Goal: Transaction & Acquisition: Purchase product/service

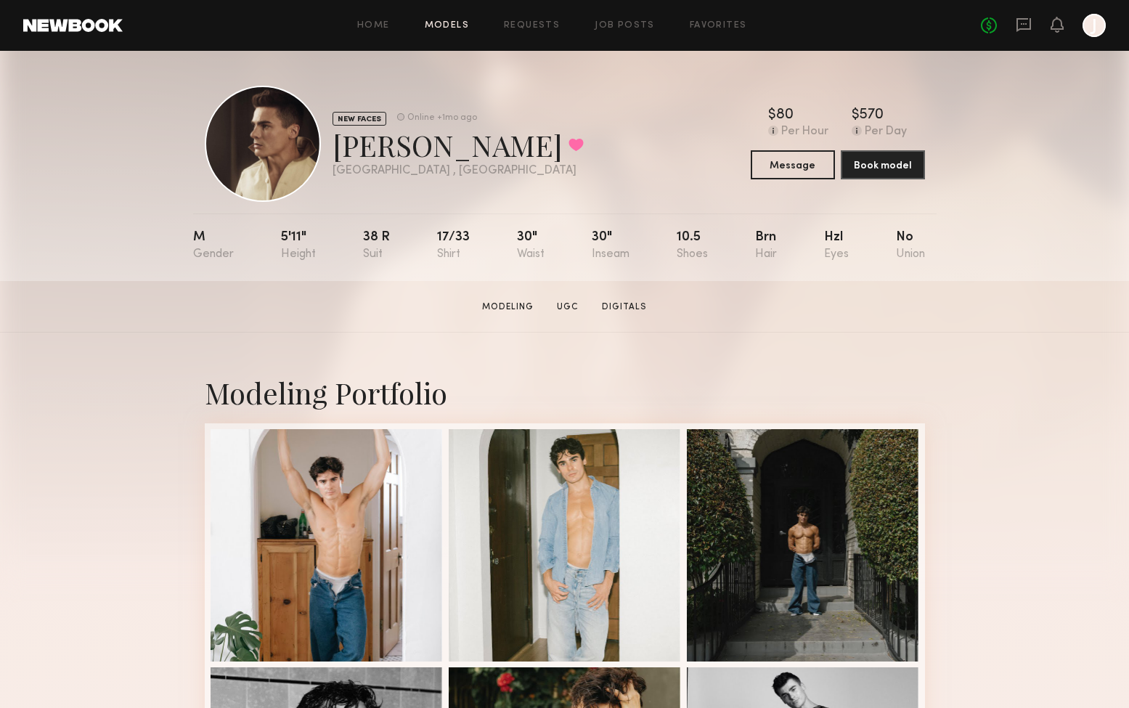
click at [447, 24] on link "Models" at bounding box center [447, 25] width 44 height 9
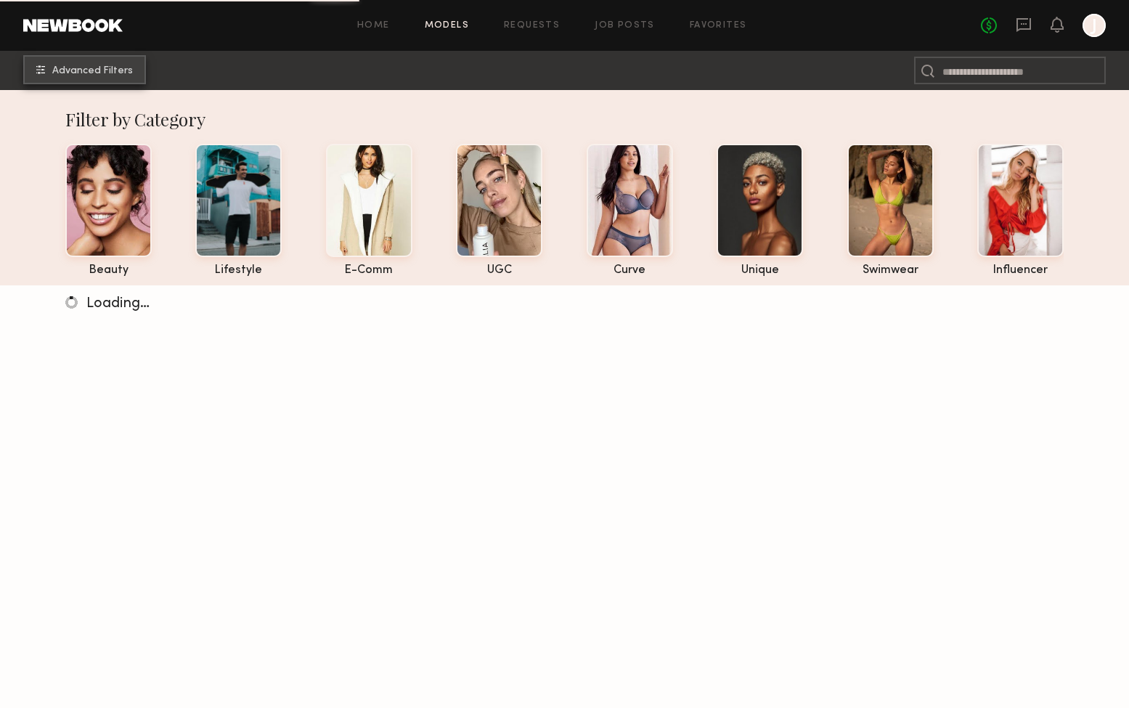
click at [96, 62] on button "Advanced Filters" at bounding box center [84, 69] width 123 height 29
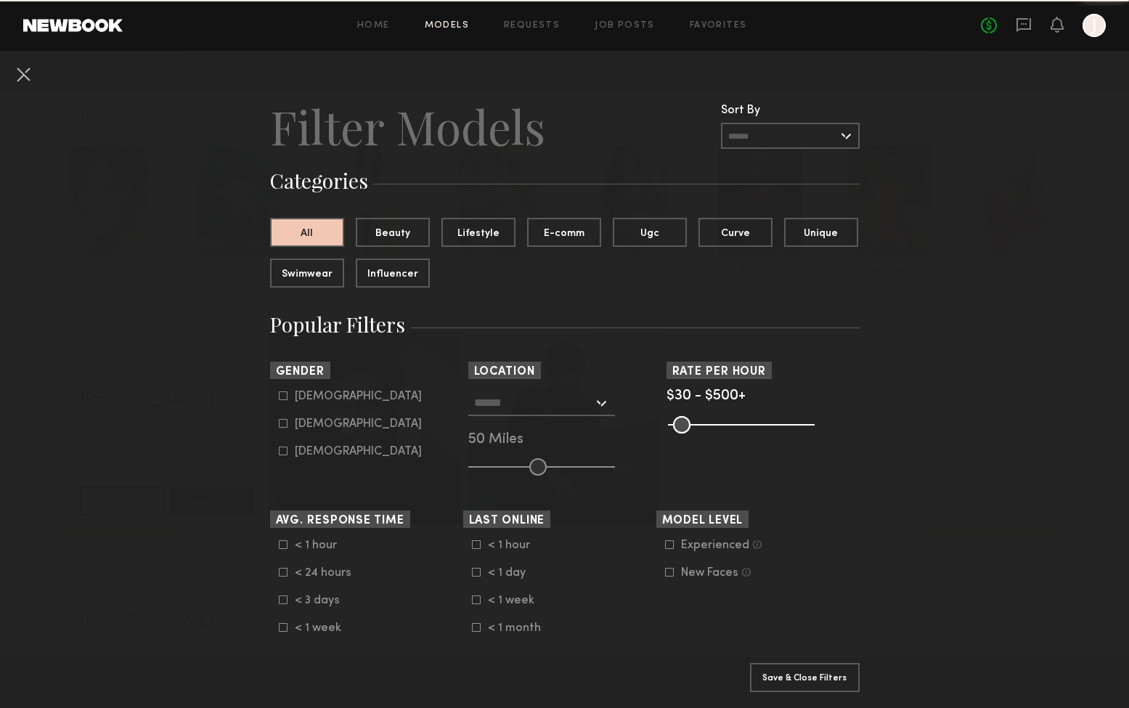
click at [280, 397] on icon at bounding box center [283, 395] width 9 height 9
type input "*"
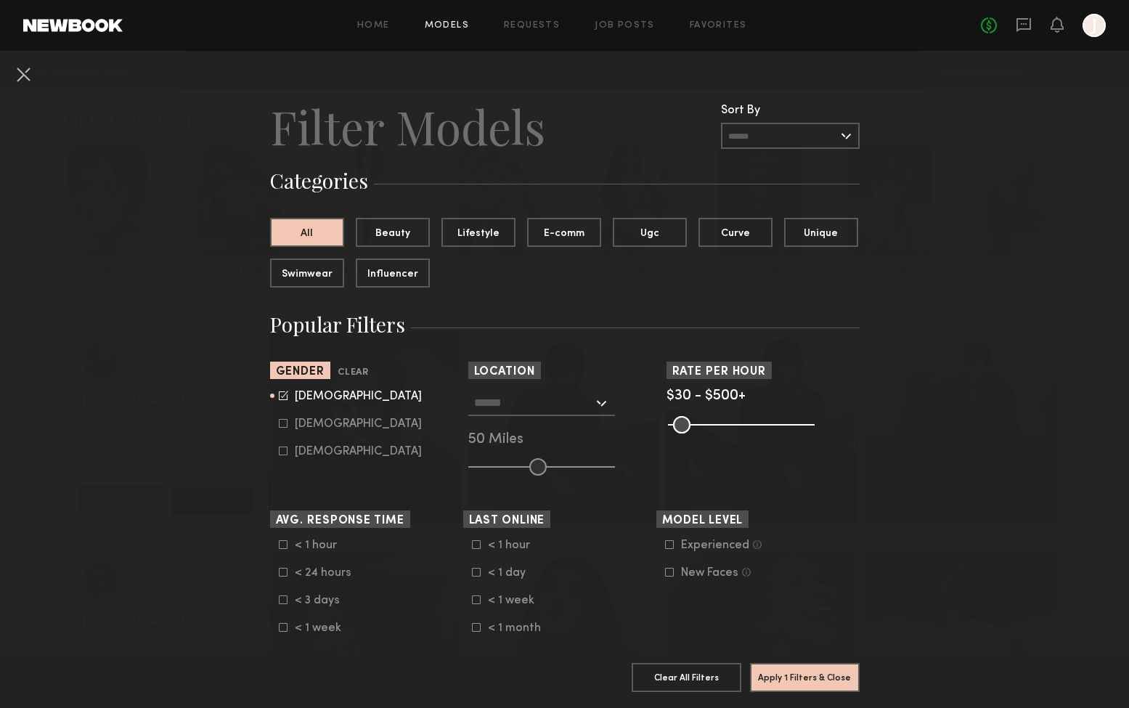
click at [560, 406] on input "text" at bounding box center [533, 402] width 119 height 25
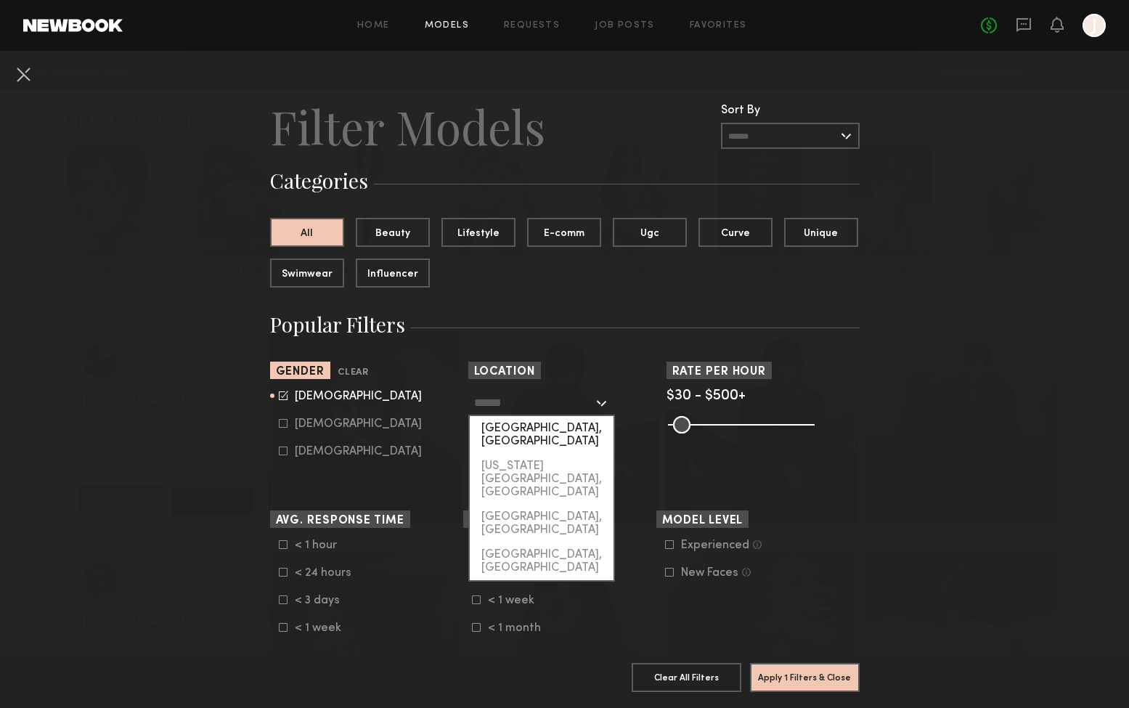
click at [548, 429] on div "[GEOGRAPHIC_DATA], [GEOGRAPHIC_DATA]" at bounding box center [542, 435] width 144 height 38
type input "**********"
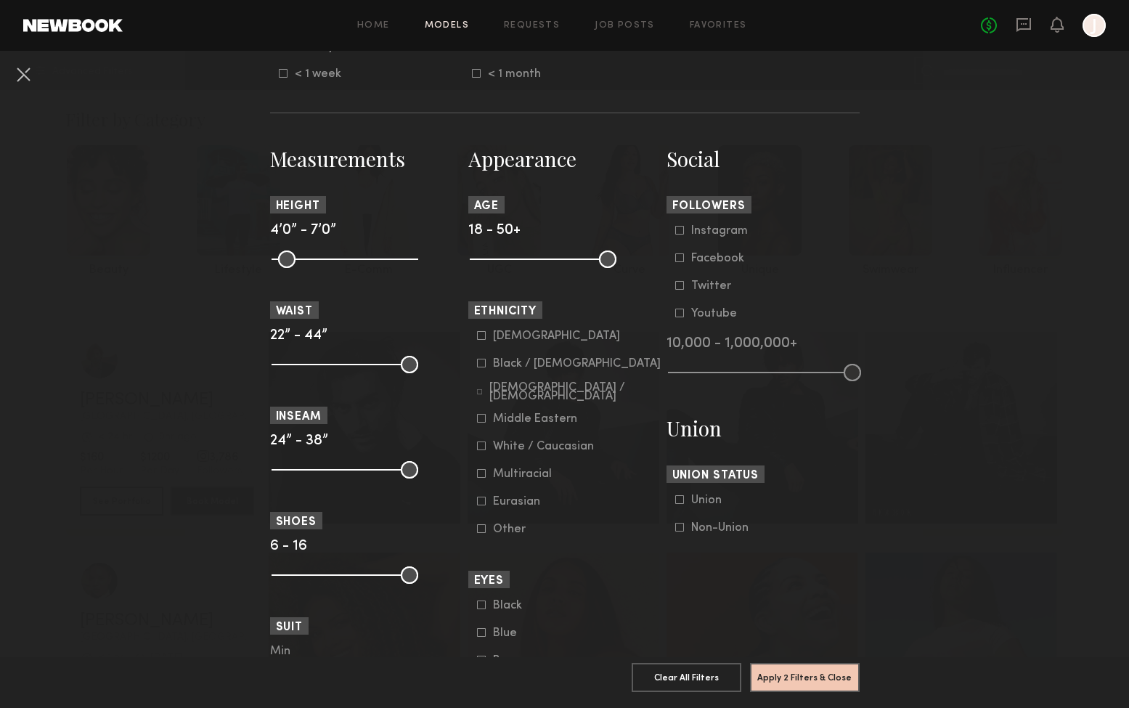
scroll to position [583, 0]
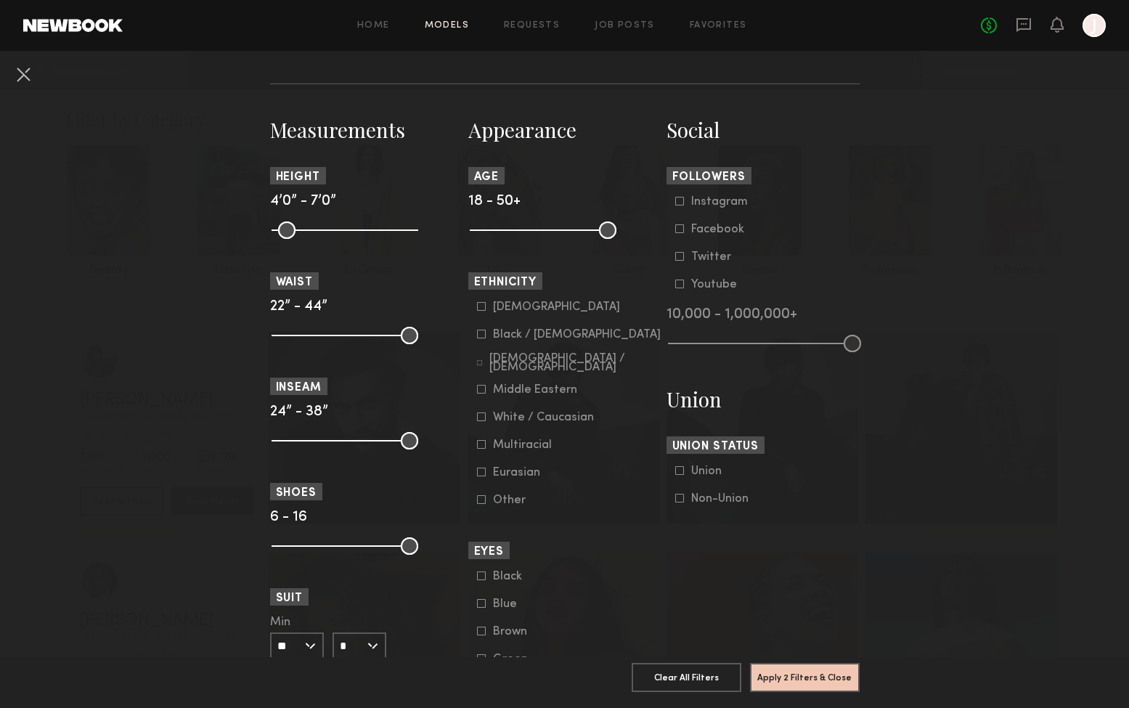
click at [483, 306] on icon at bounding box center [481, 306] width 9 height 9
click at [480, 446] on icon at bounding box center [481, 444] width 9 height 9
click at [482, 365] on icon at bounding box center [479, 363] width 5 height 5
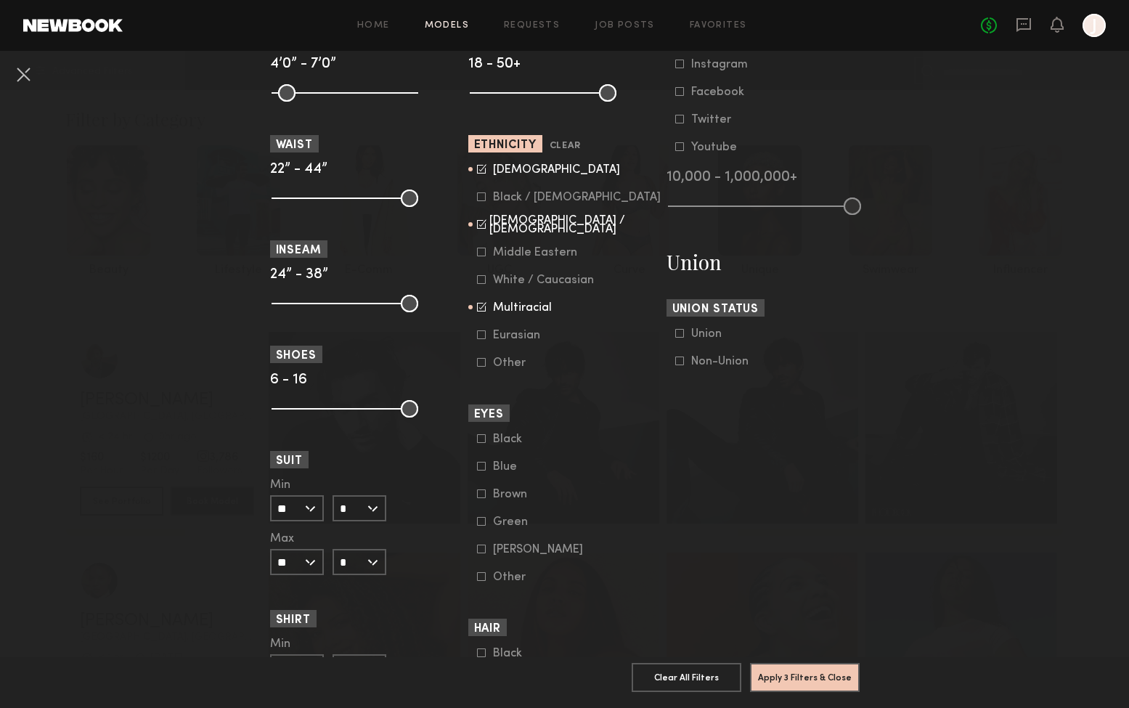
scroll to position [725, 0]
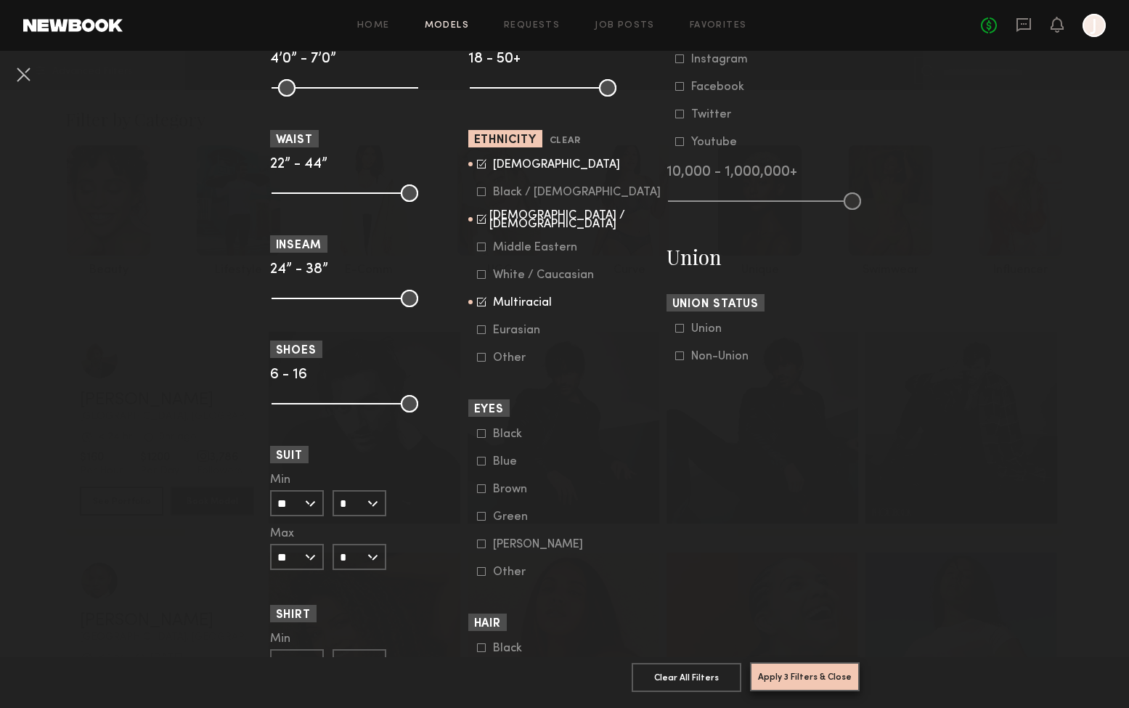
click at [783, 680] on button "Apply 3 Filters & Close" at bounding box center [805, 676] width 110 height 29
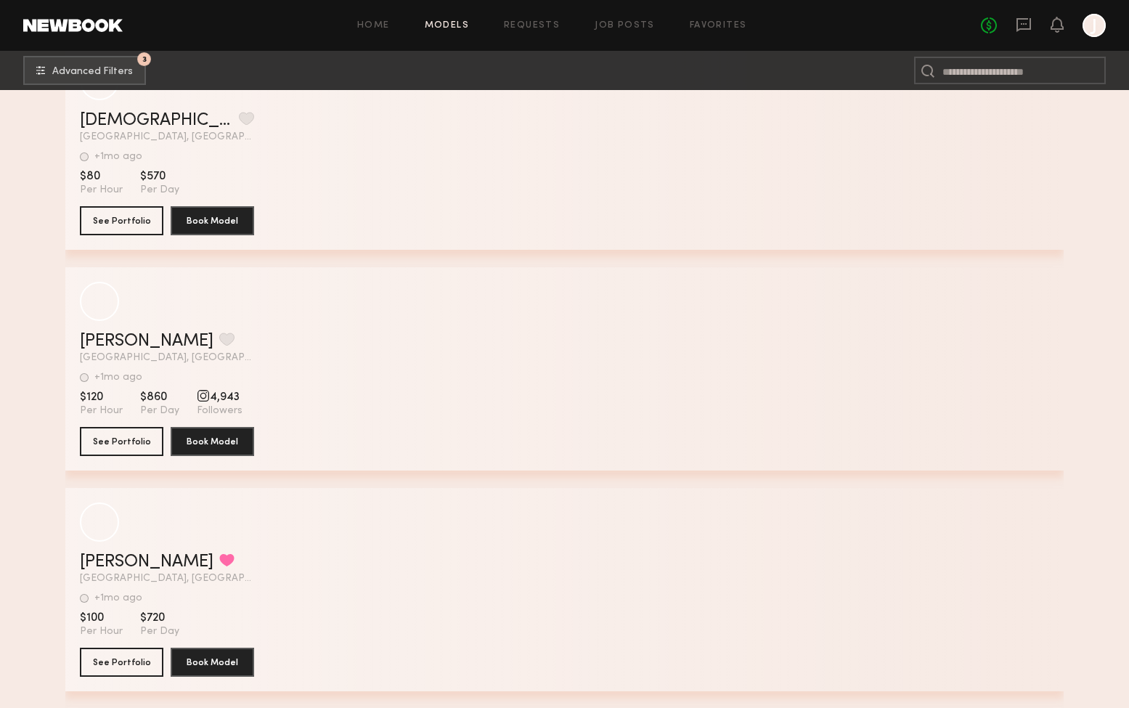
scroll to position [52137, 0]
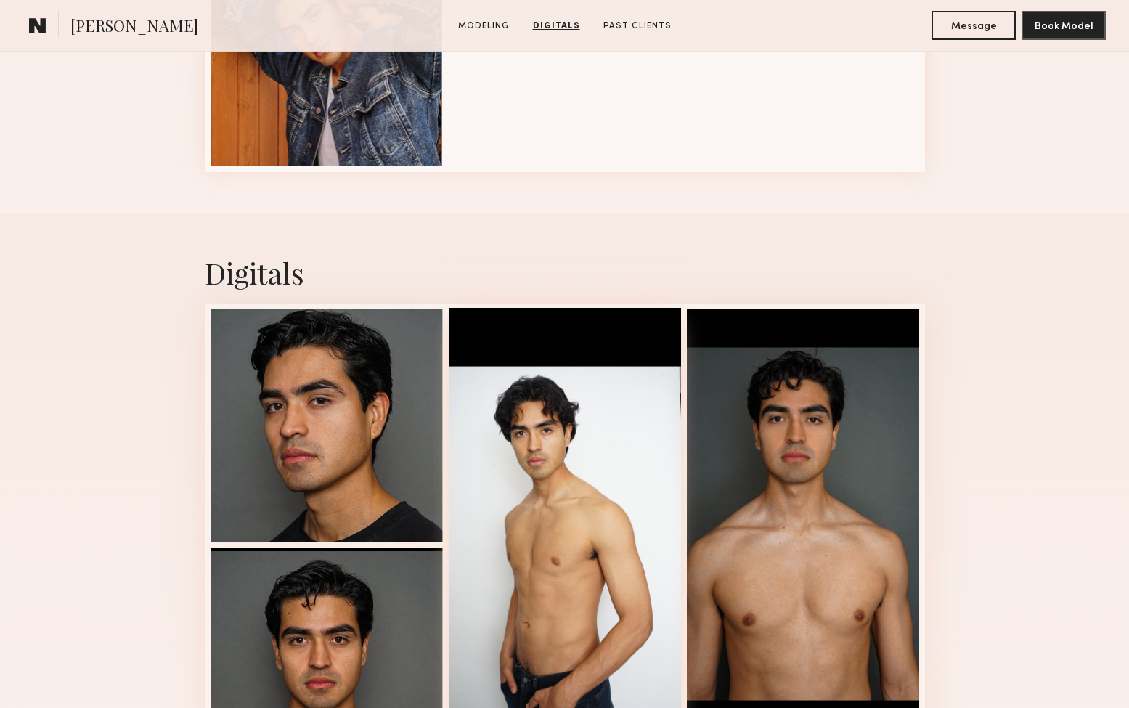
scroll to position [867, 0]
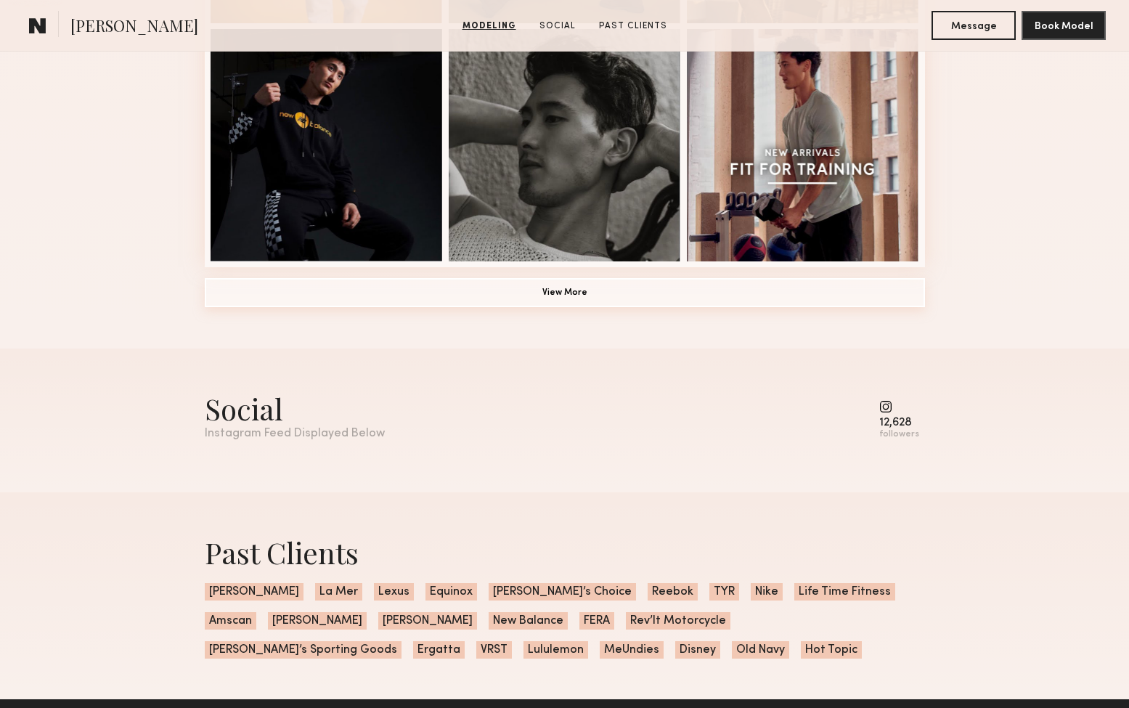
scroll to position [1112, 0]
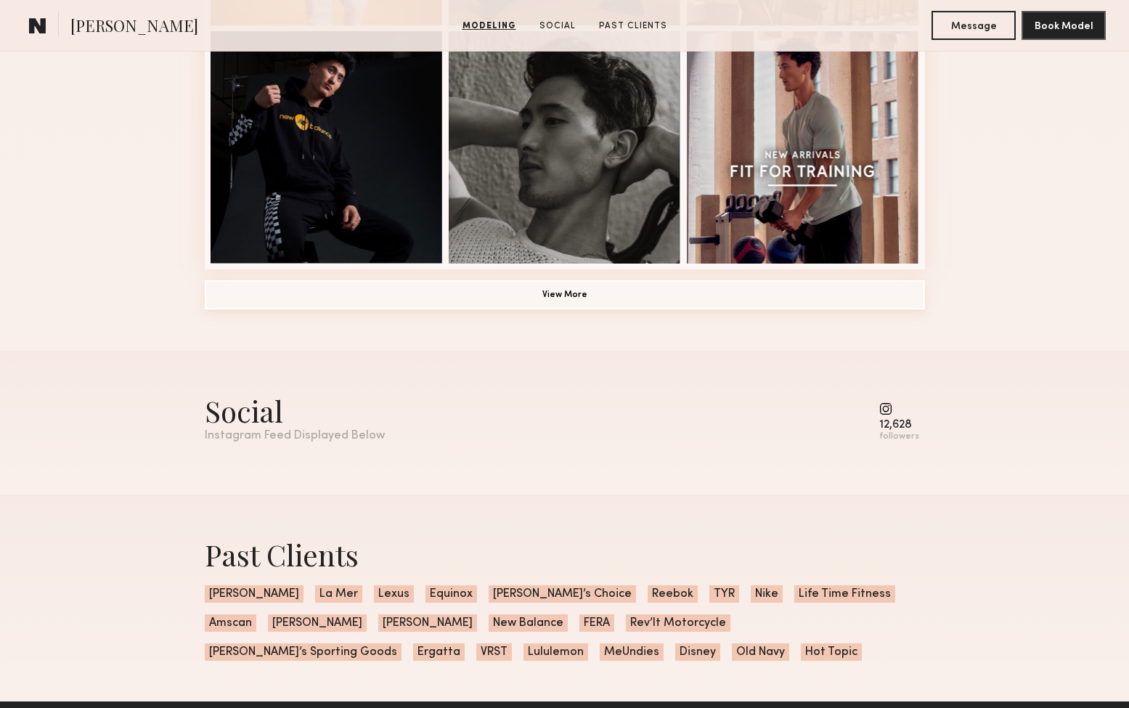
click at [567, 292] on button "View More" at bounding box center [565, 294] width 720 height 29
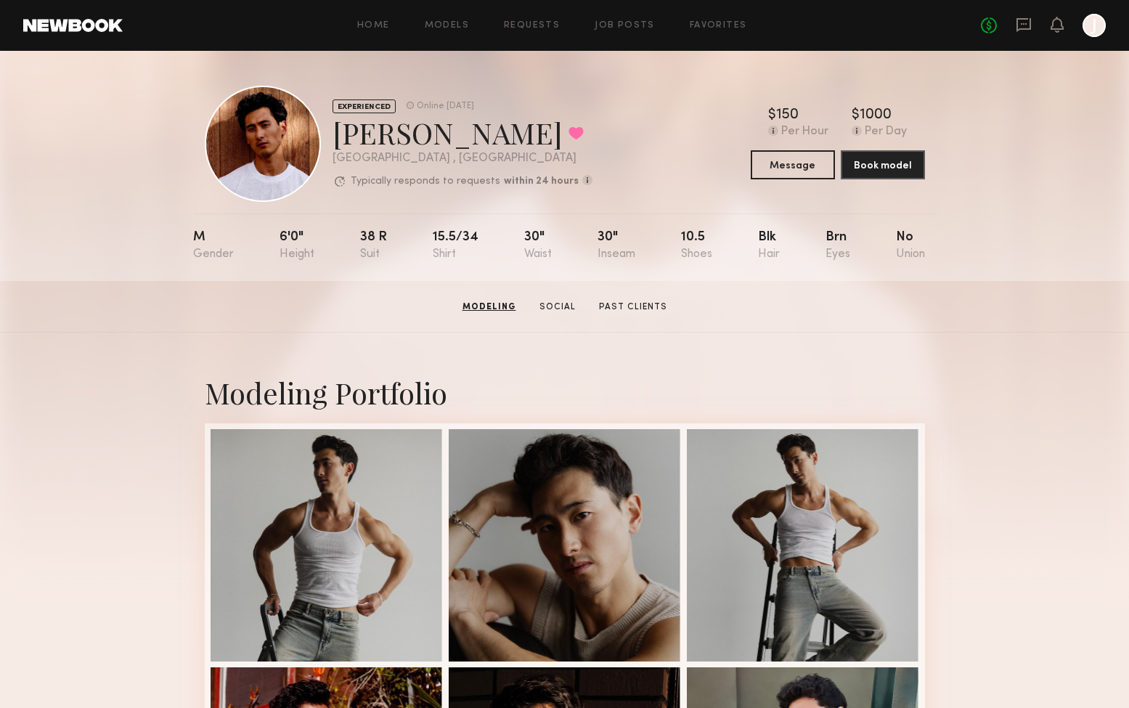
scroll to position [0, 0]
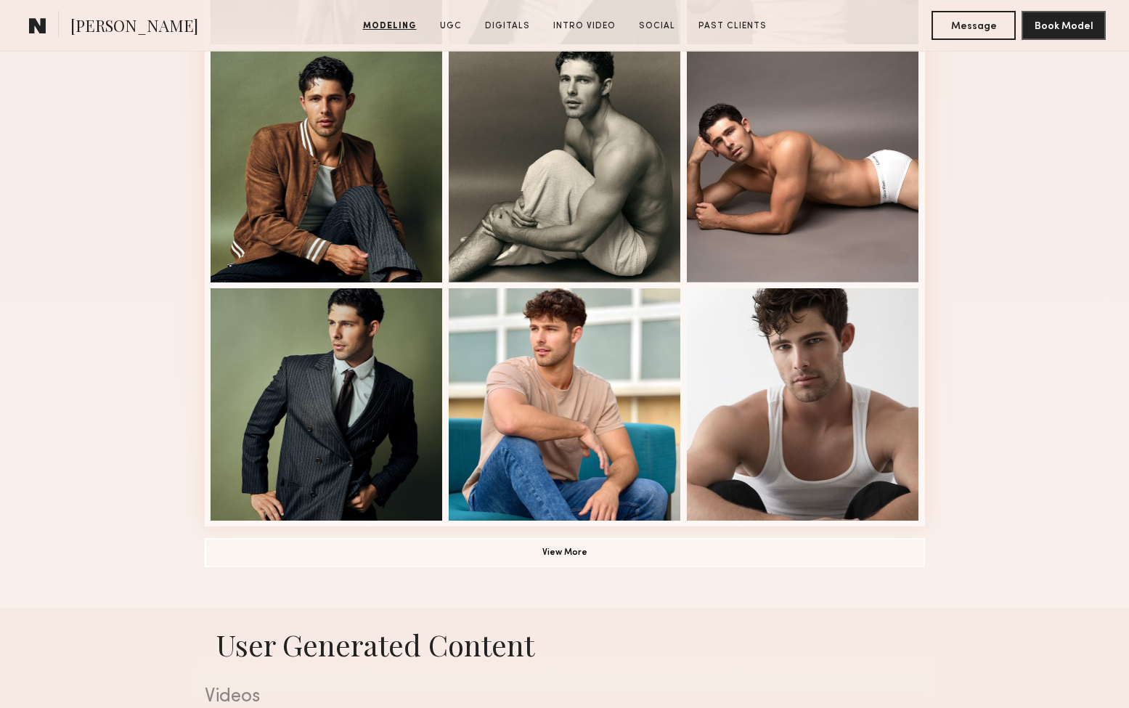
scroll to position [1065, 0]
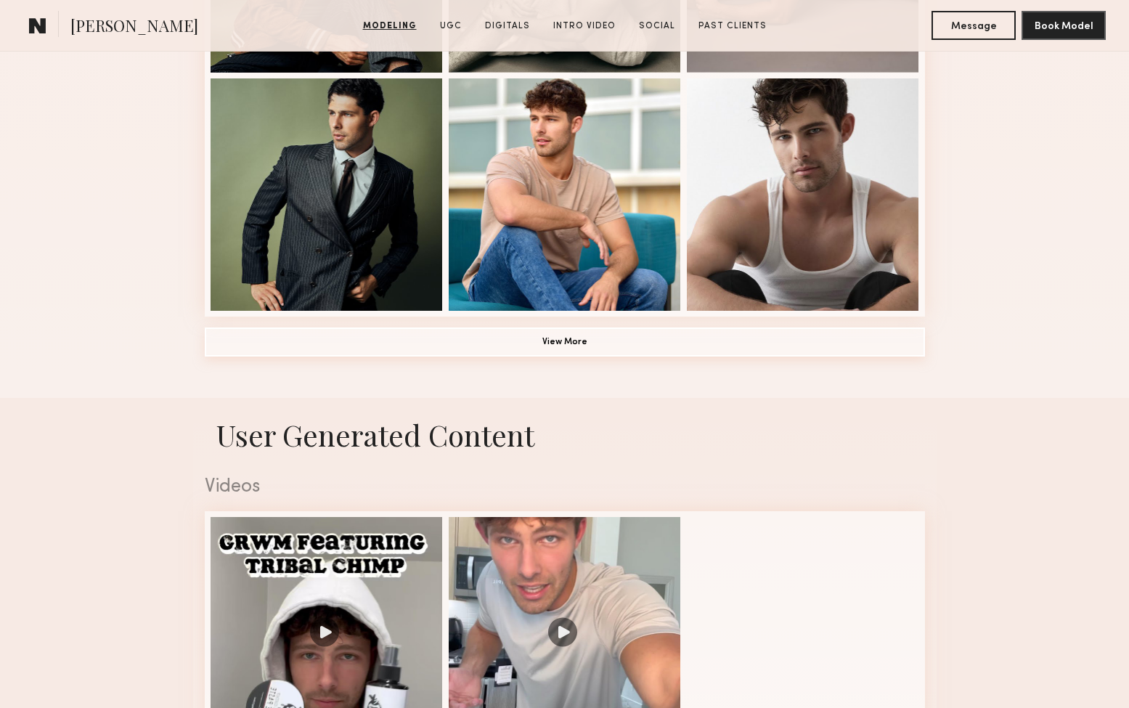
click at [557, 343] on button "View More" at bounding box center [565, 341] width 720 height 29
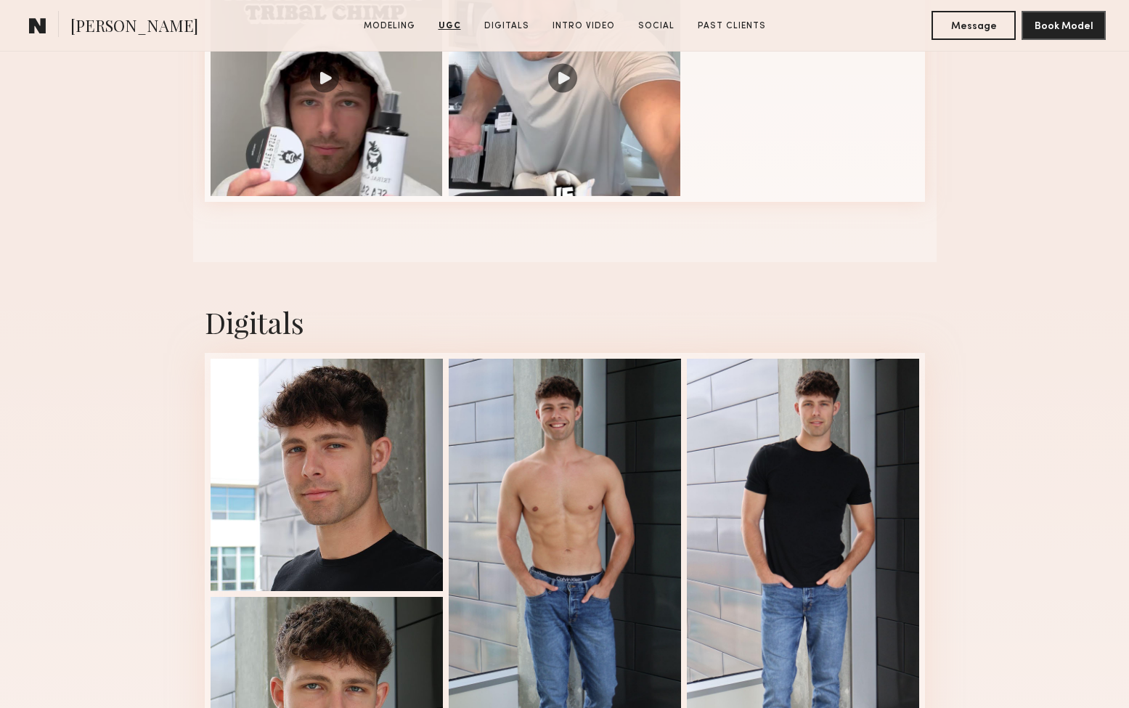
scroll to position [2779, 0]
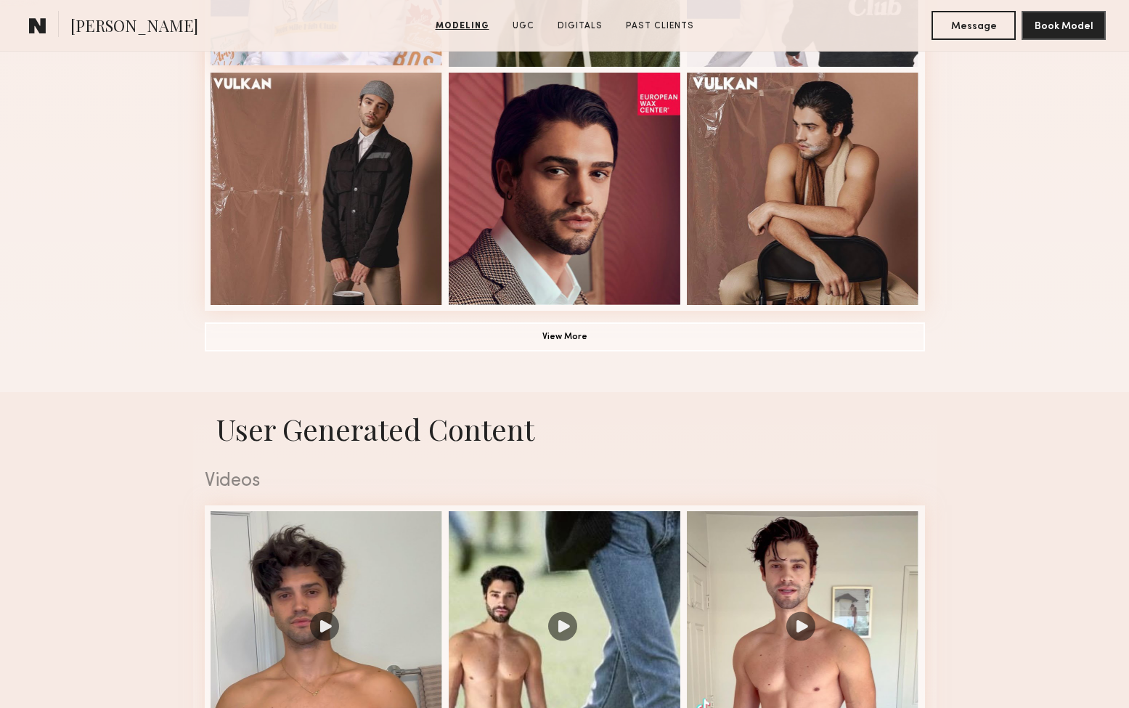
scroll to position [1106, 0]
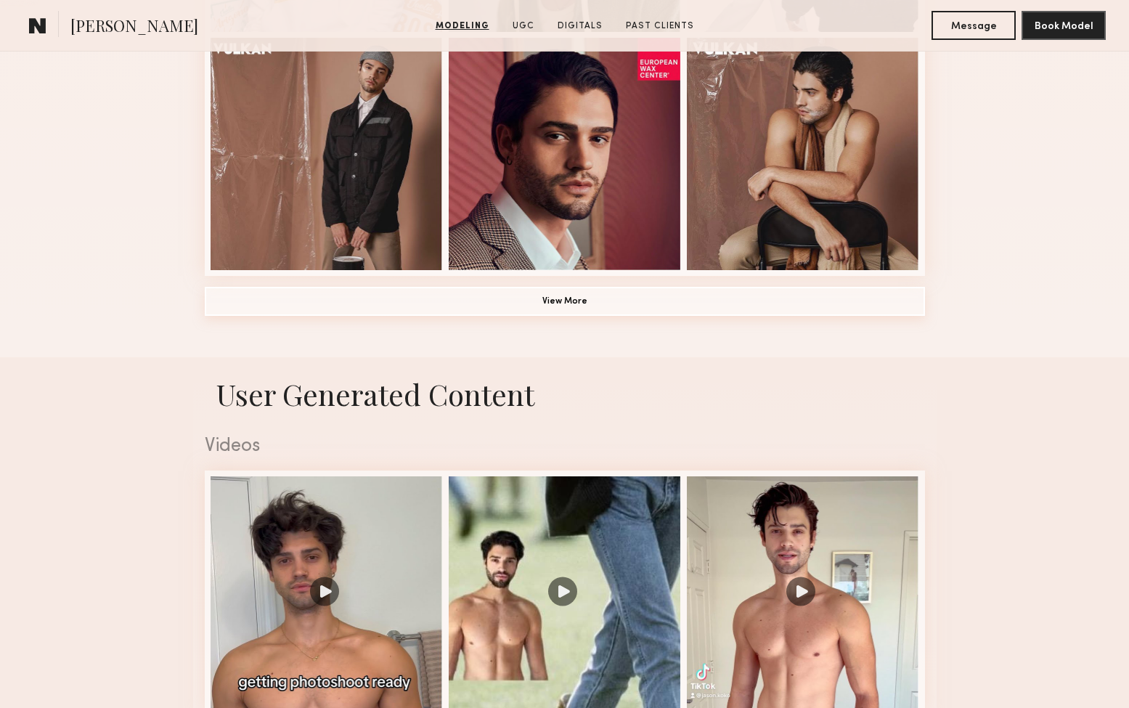
click at [587, 297] on button "View More" at bounding box center [565, 301] width 720 height 29
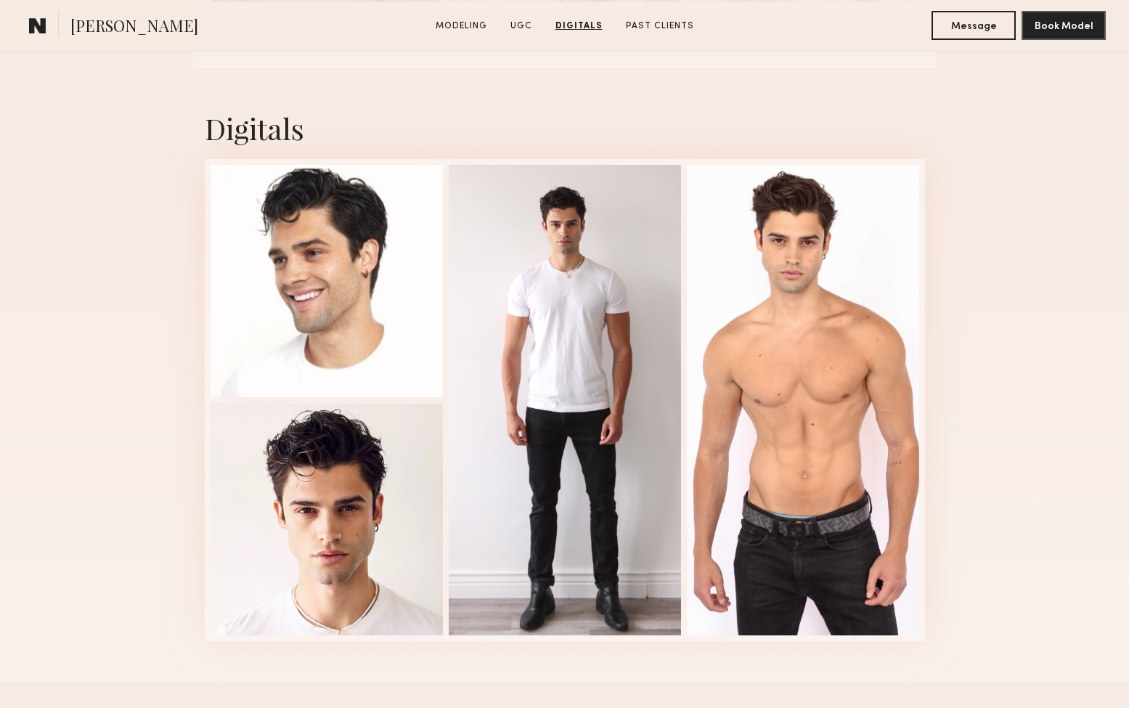
scroll to position [2249, 0]
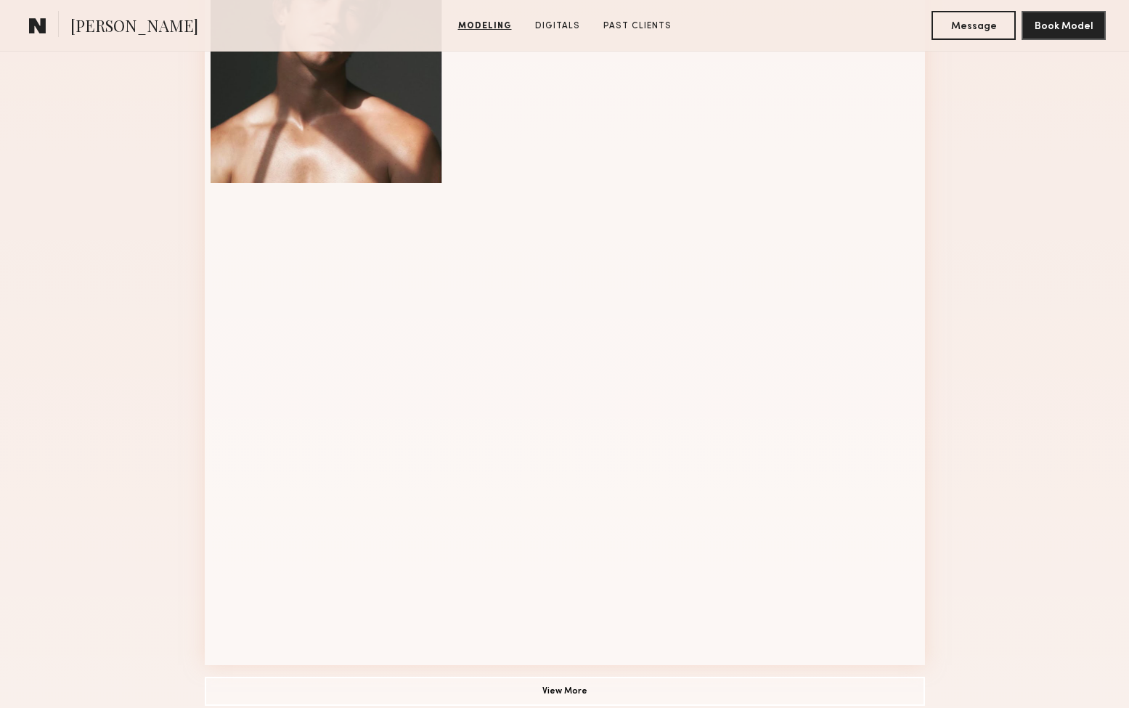
scroll to position [838, 0]
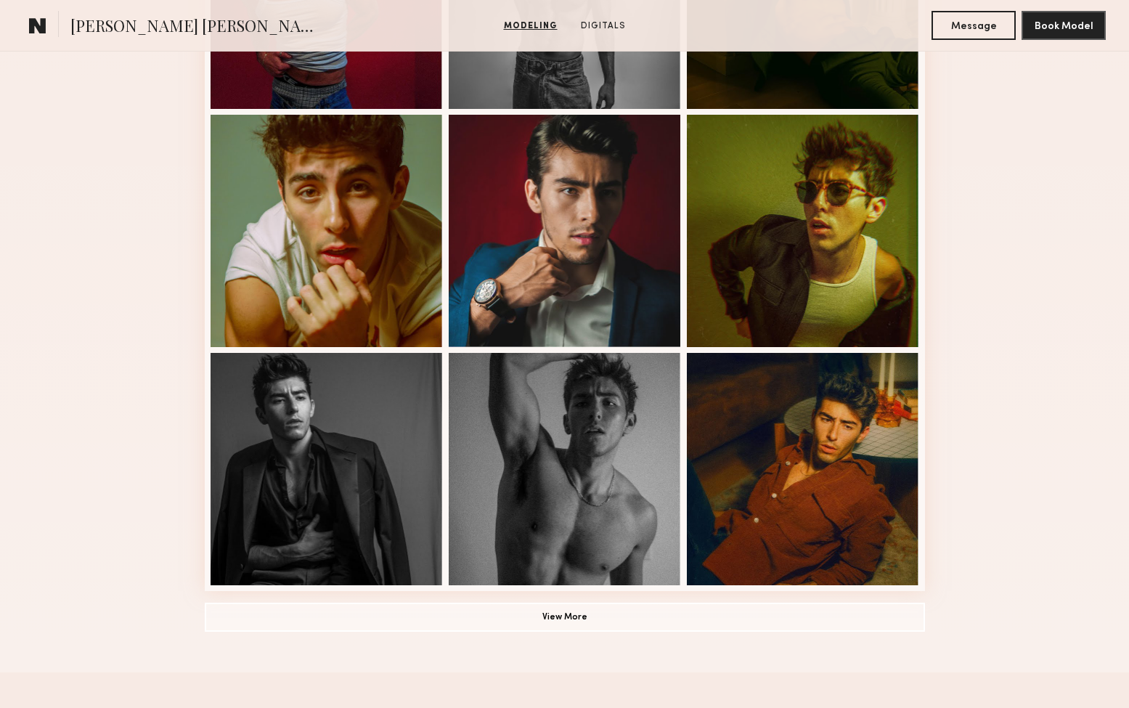
scroll to position [804, 0]
click at [566, 604] on button "View More" at bounding box center [565, 615] width 720 height 29
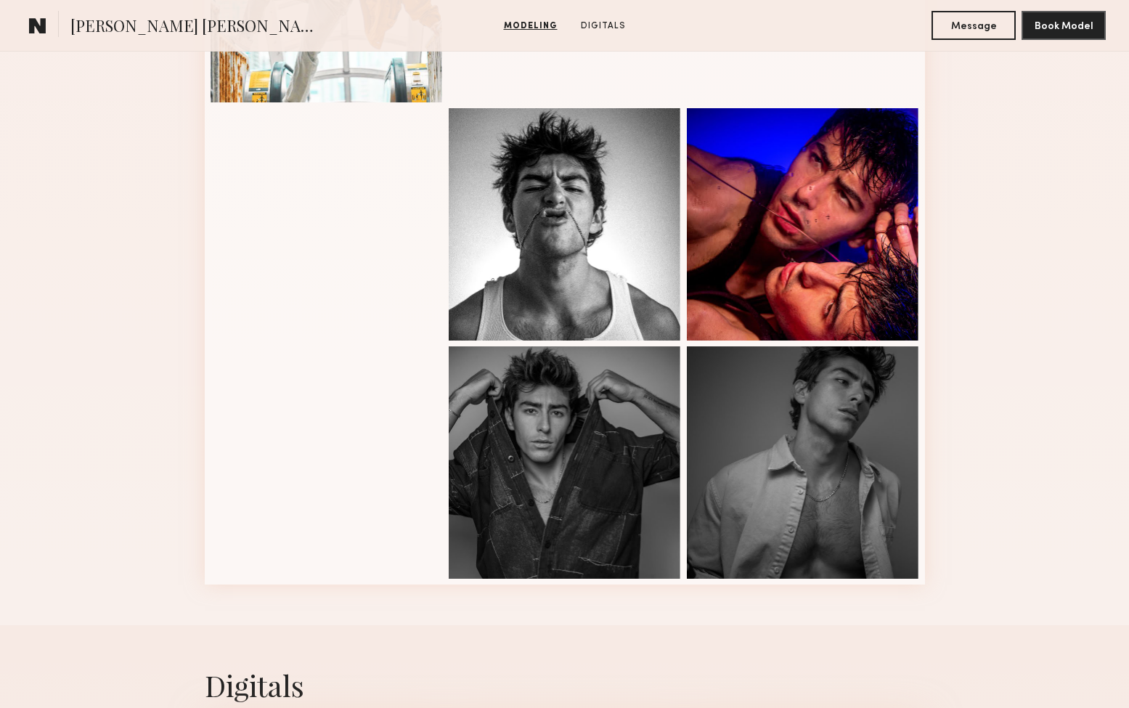
scroll to position [1551, 0]
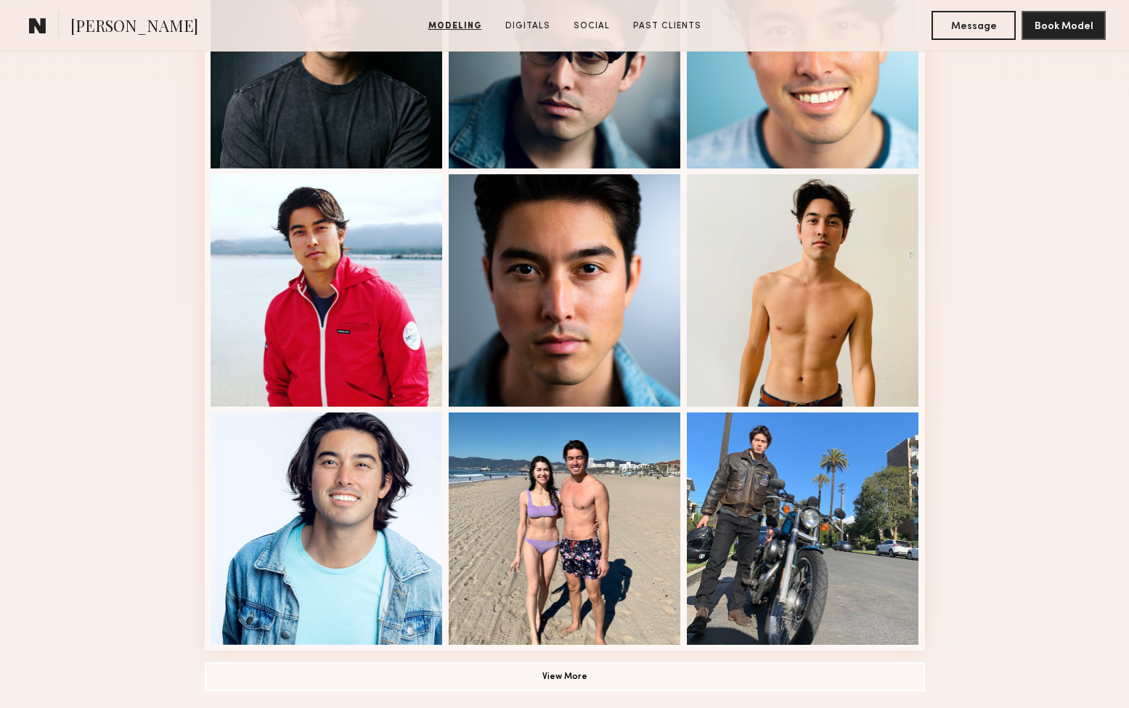
scroll to position [784, 0]
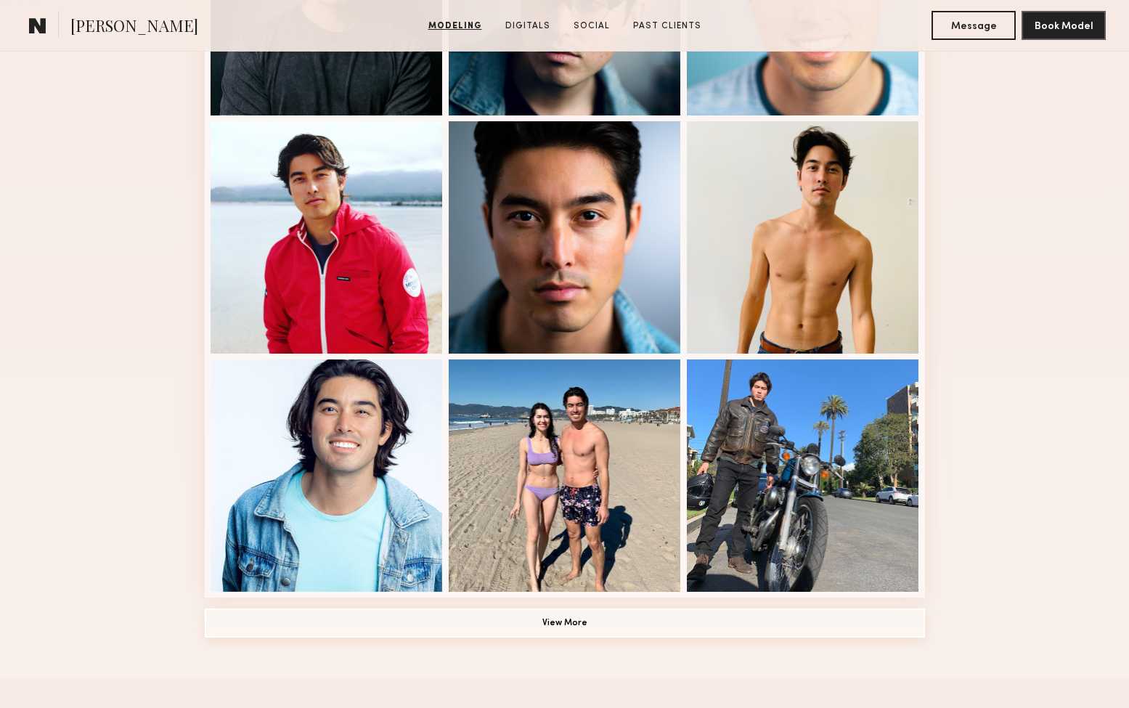
click at [574, 614] on button "View More" at bounding box center [565, 622] width 720 height 29
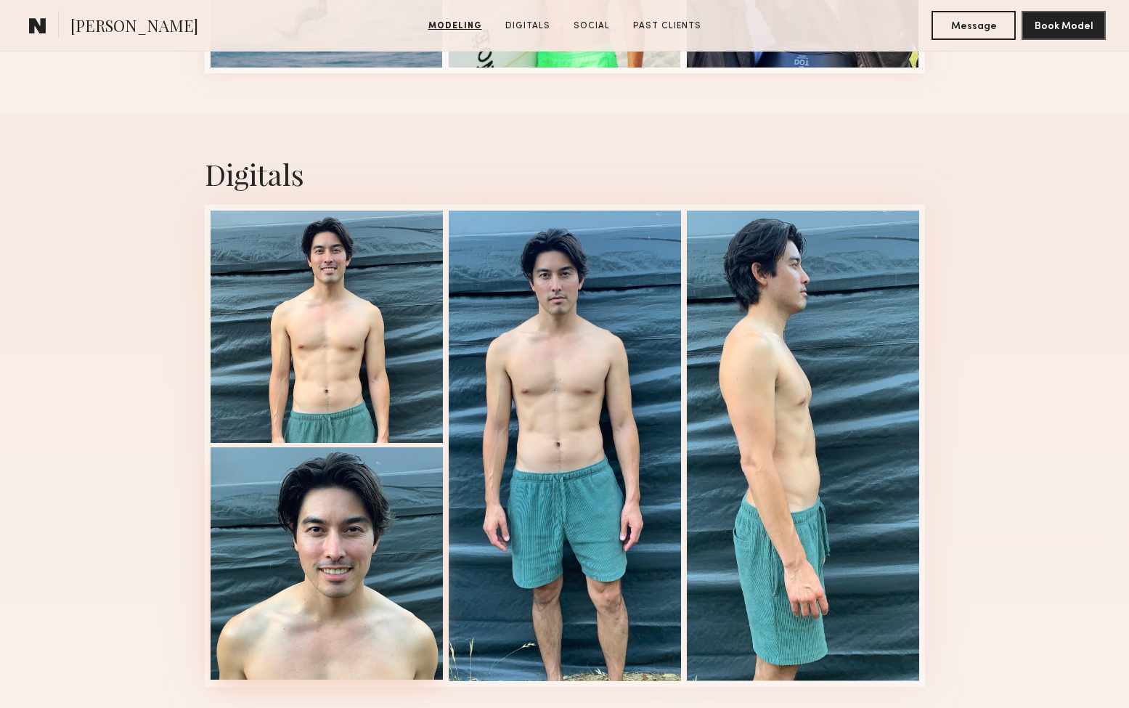
scroll to position [2334, 0]
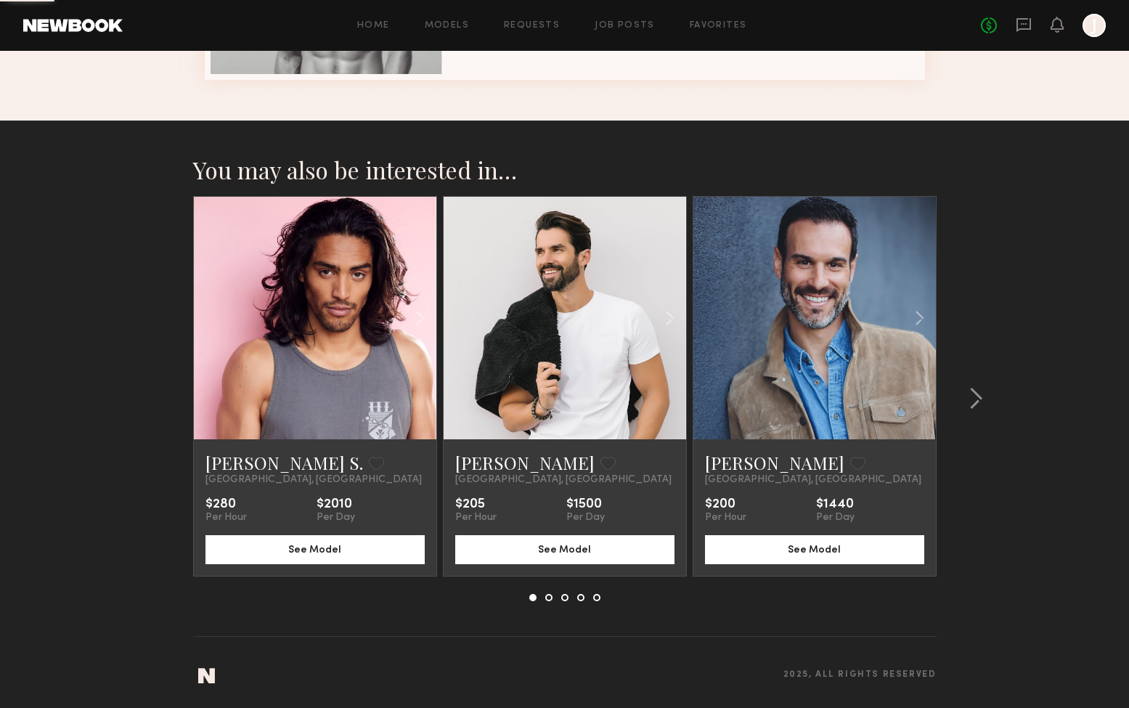
scroll to position [1012, 0]
click at [971, 401] on common-icon at bounding box center [976, 398] width 15 height 23
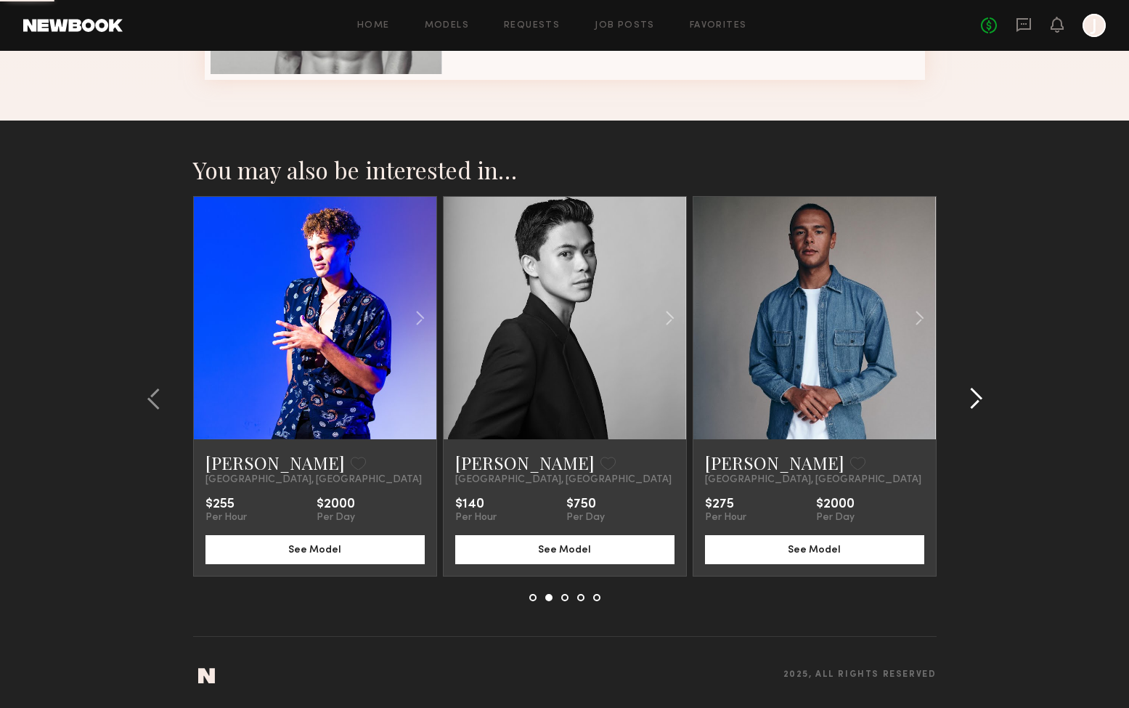
click at [971, 401] on common-icon at bounding box center [976, 398] width 15 height 23
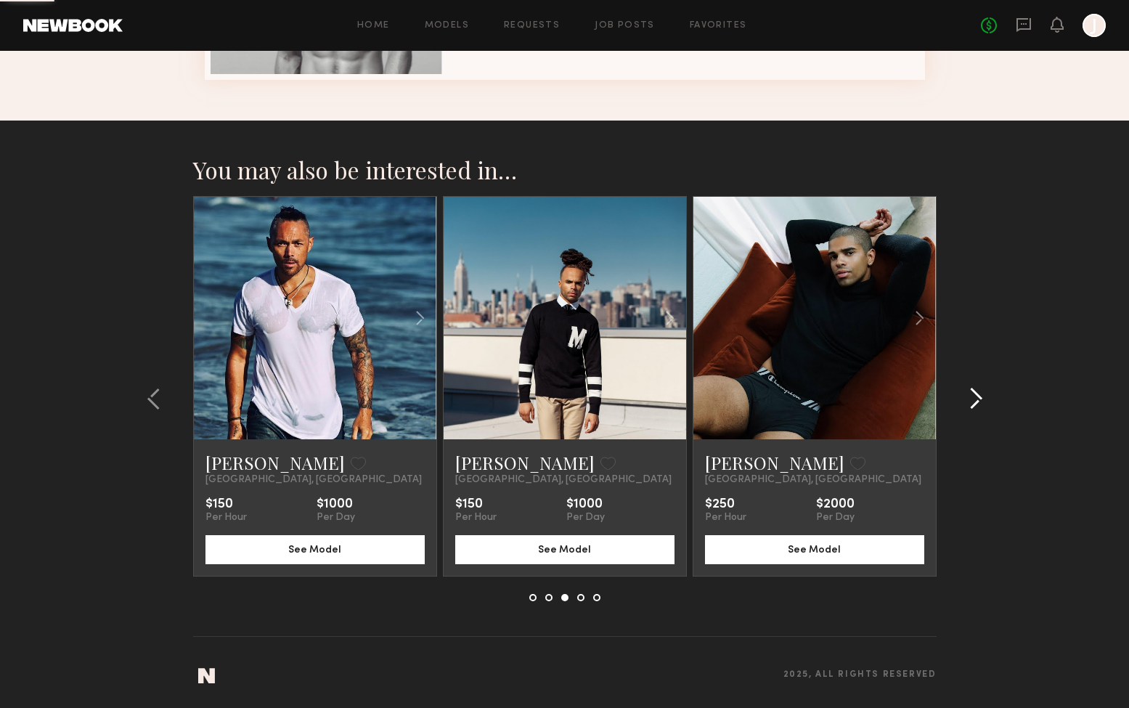
click at [971, 401] on common-icon at bounding box center [976, 398] width 15 height 23
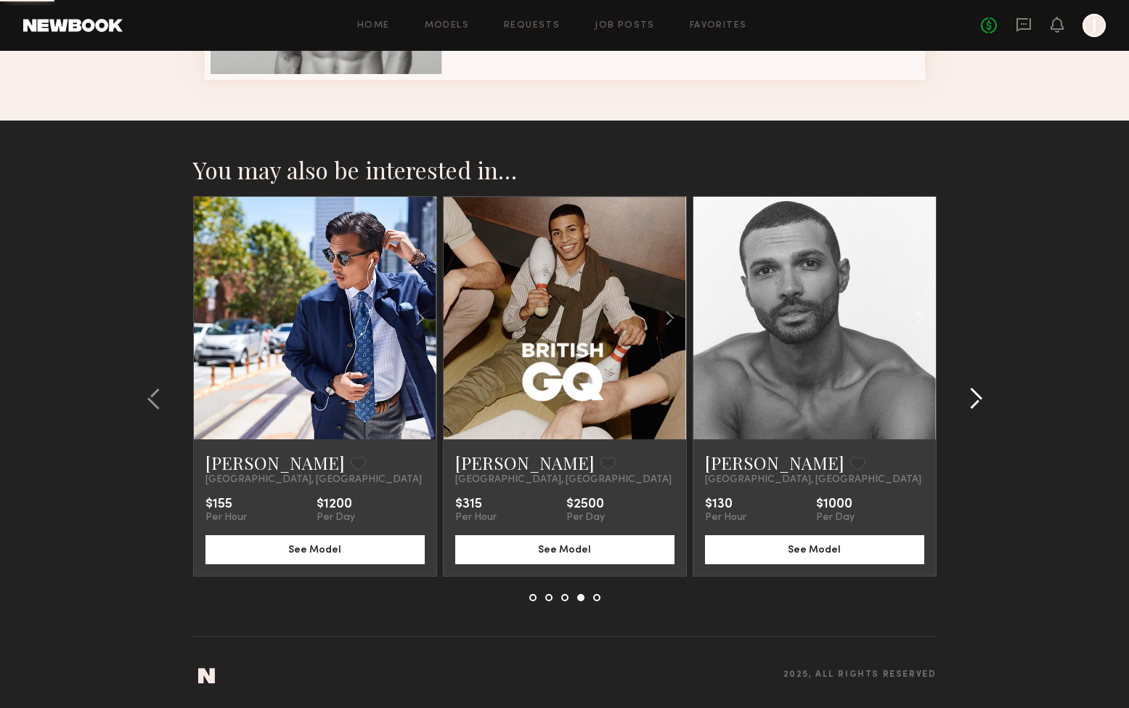
click at [977, 396] on common-icon at bounding box center [976, 398] width 15 height 23
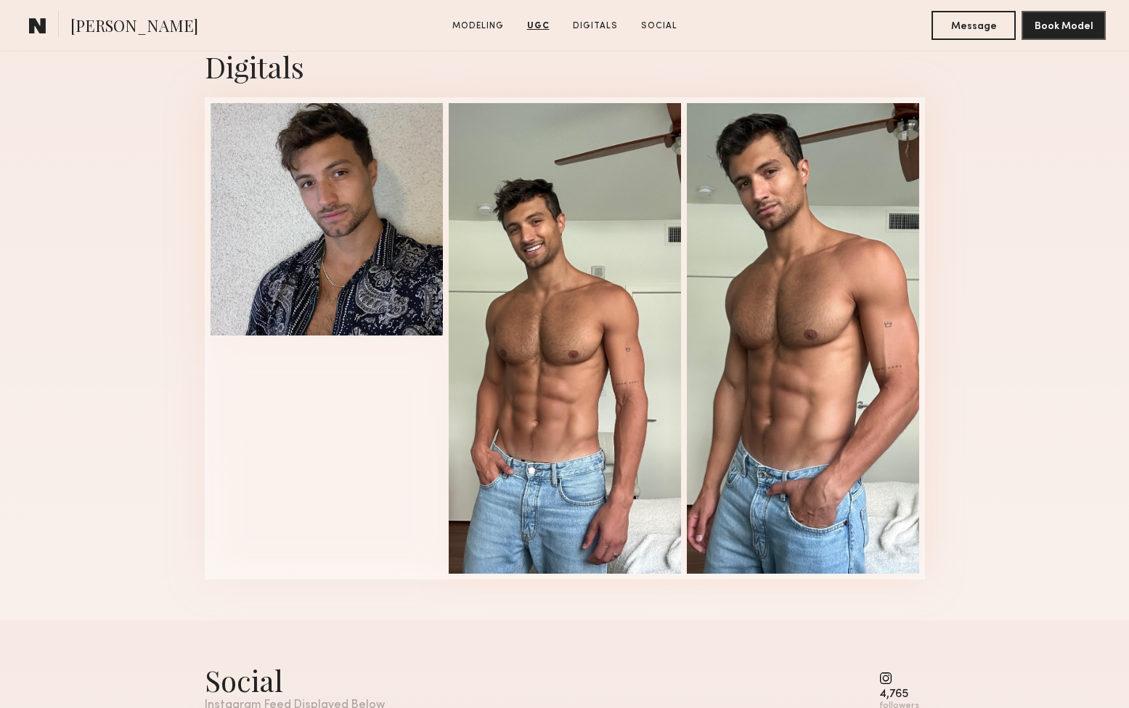
scroll to position [2148, 0]
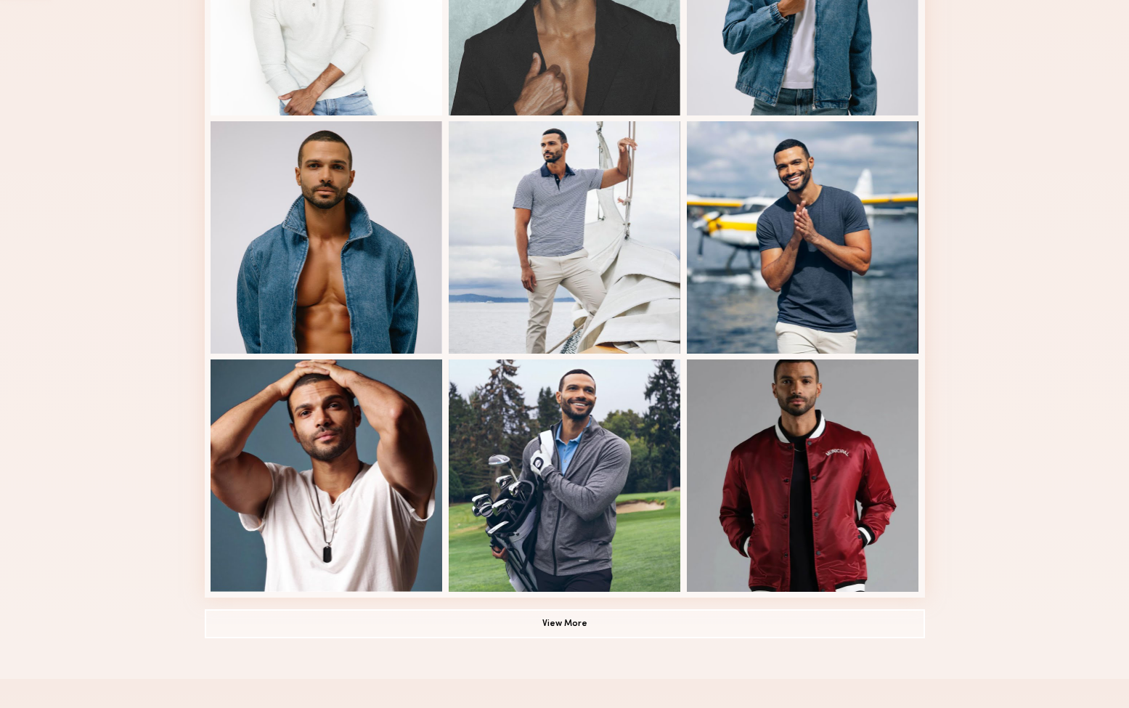
scroll to position [669, 0]
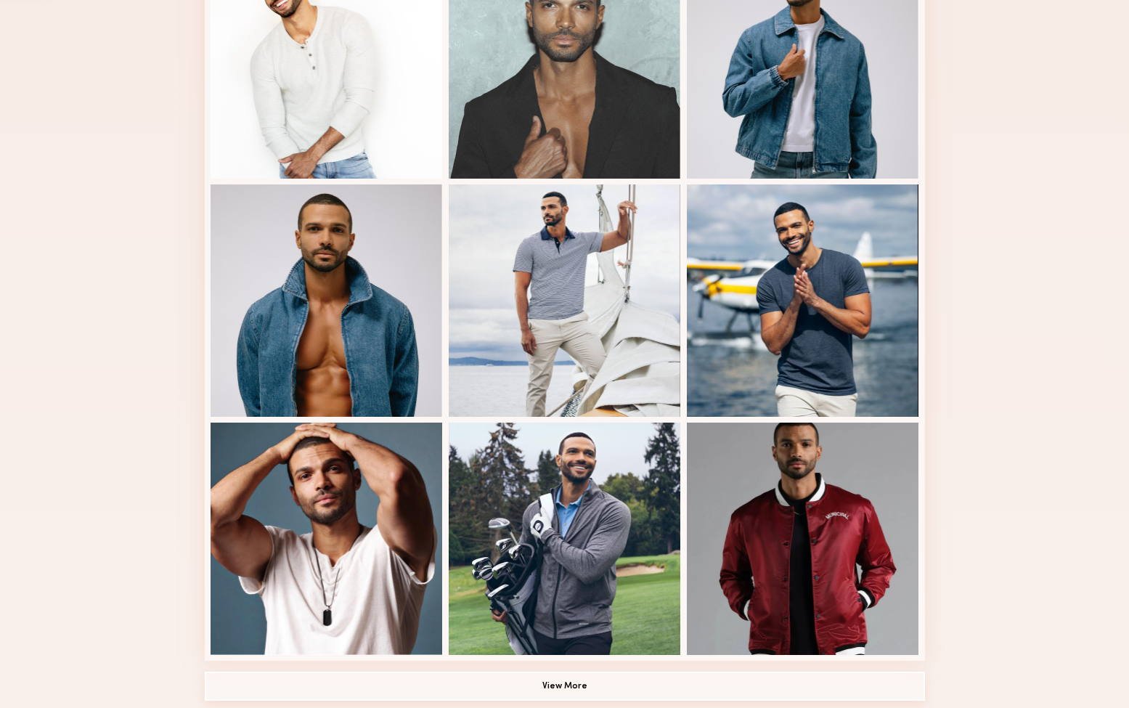
click at [577, 696] on button "View More" at bounding box center [565, 686] width 720 height 29
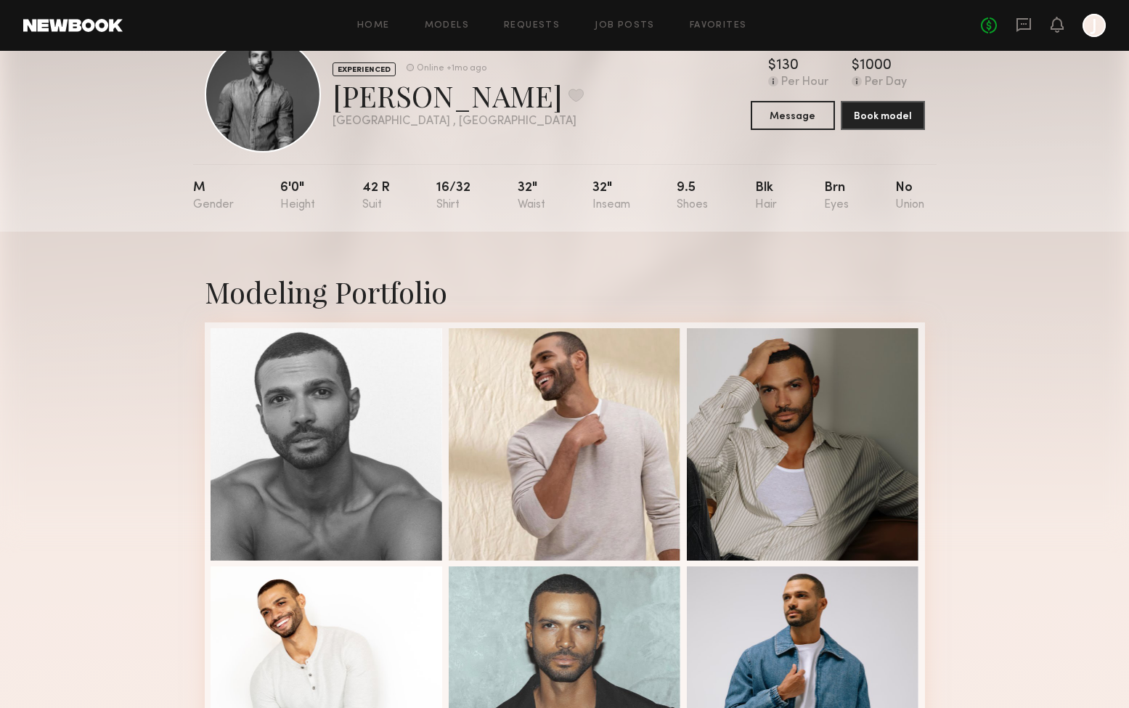
scroll to position [12, 0]
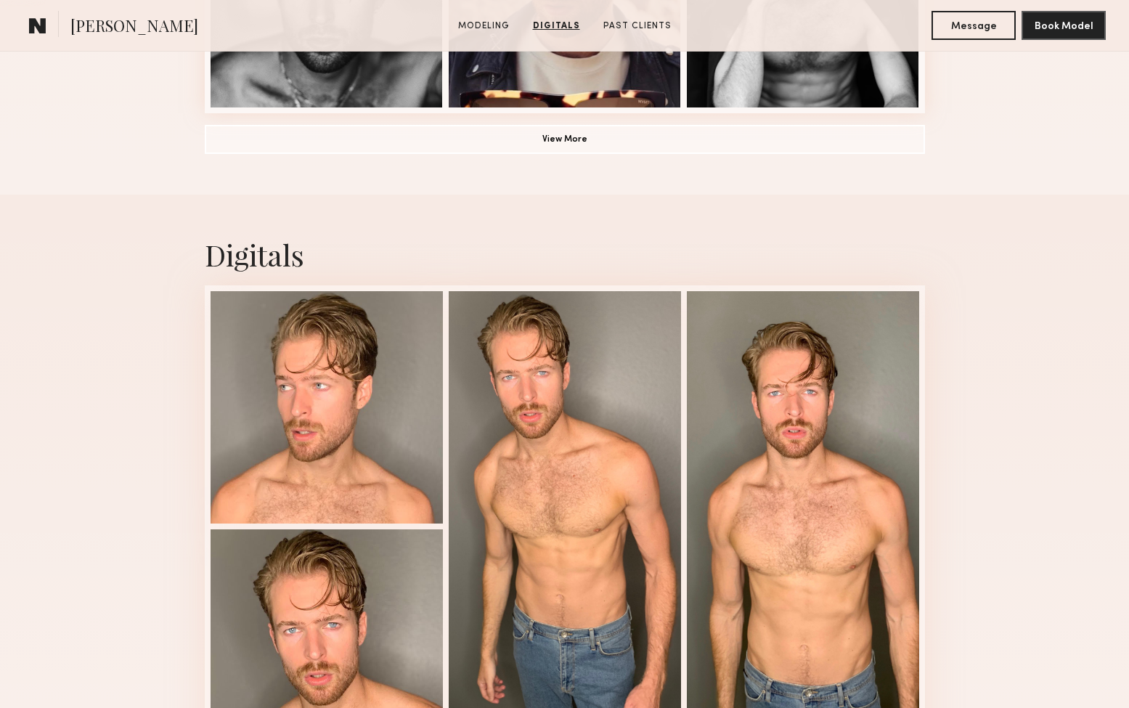
scroll to position [1265, 0]
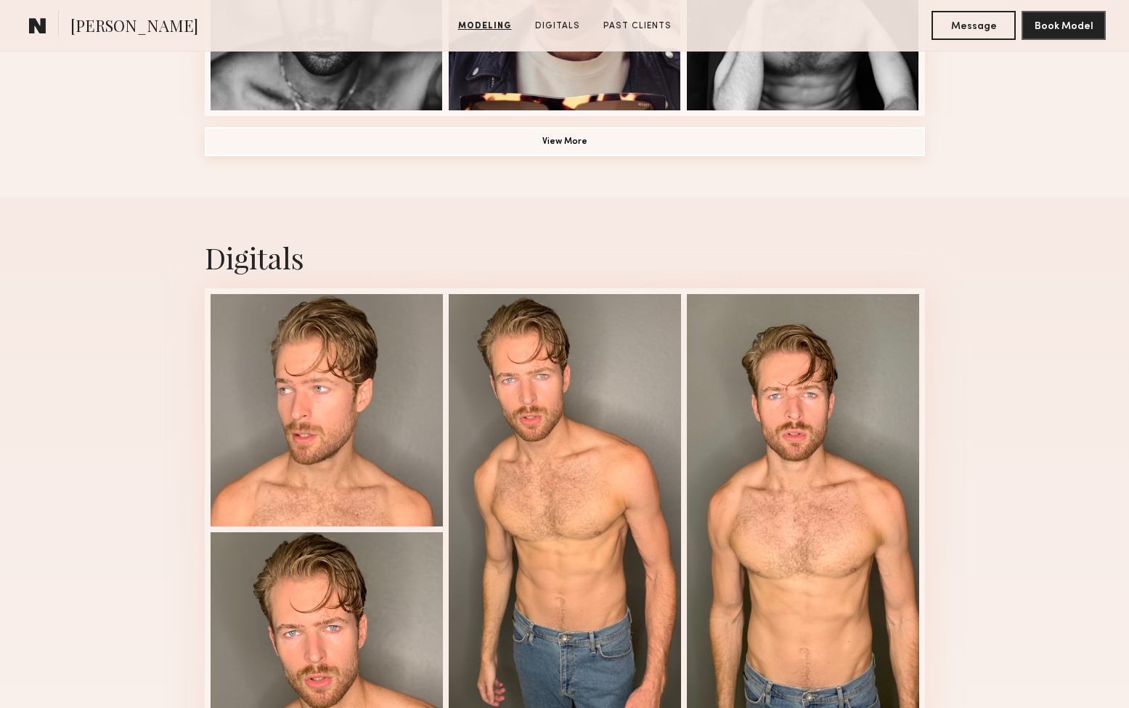
click at [569, 136] on button "View More" at bounding box center [565, 141] width 720 height 29
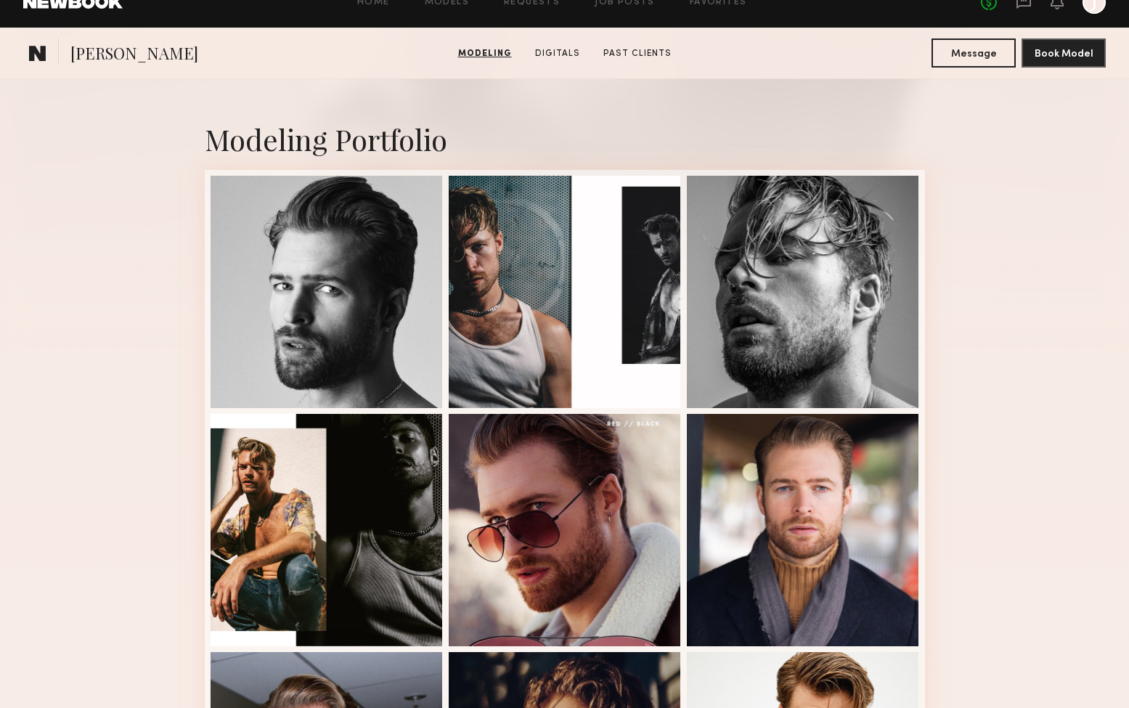
scroll to position [169, 0]
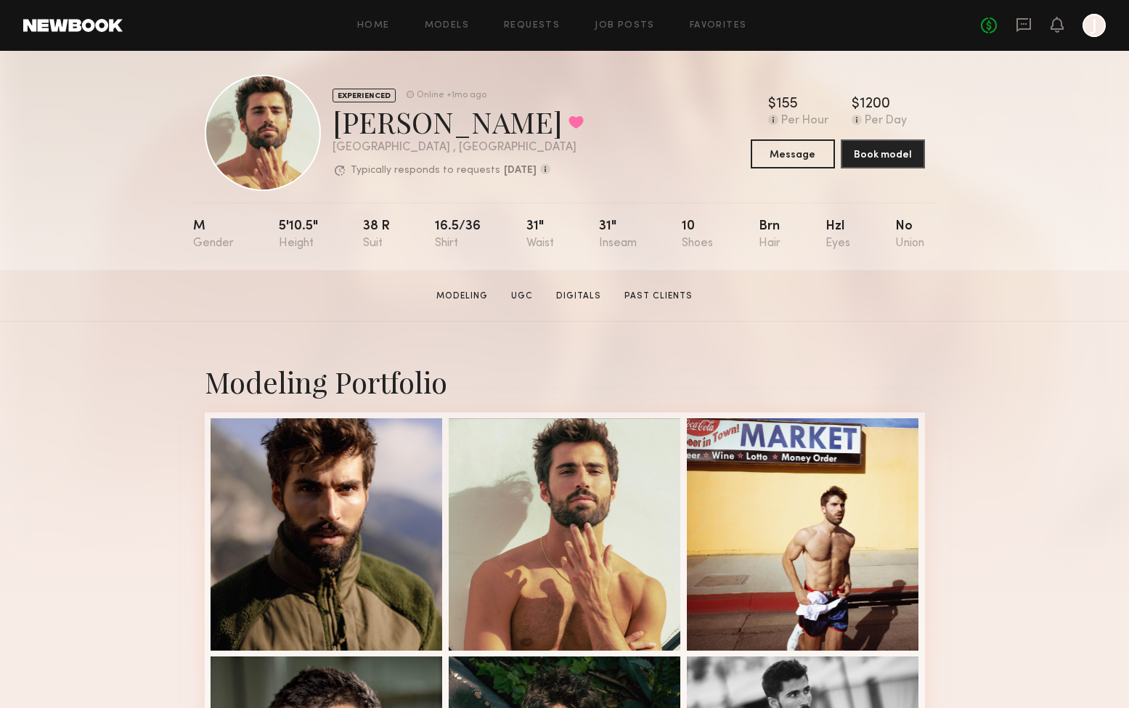
scroll to position [12, 0]
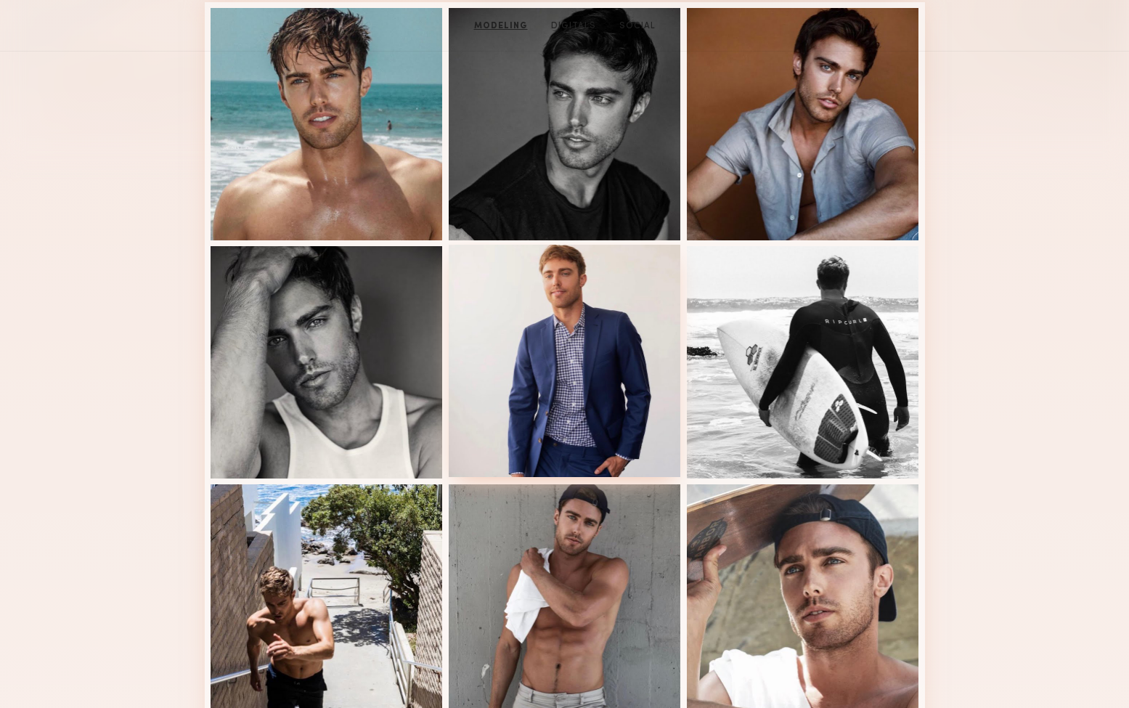
scroll to position [57, 0]
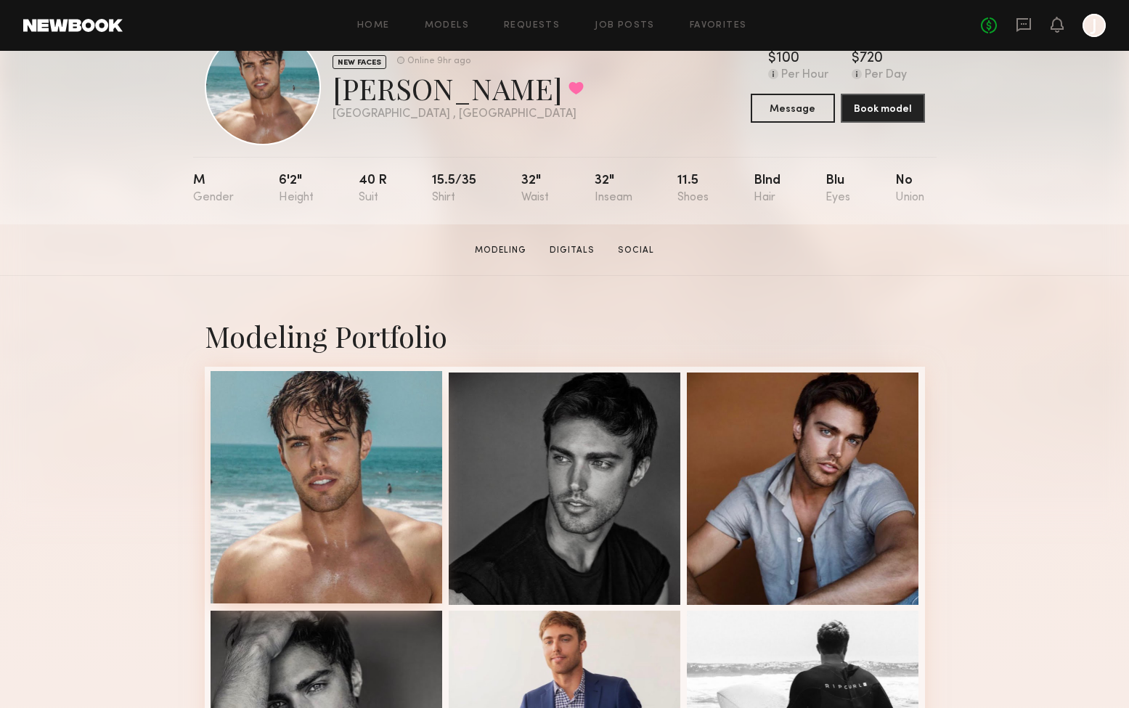
click at [347, 412] on div at bounding box center [327, 487] width 232 height 232
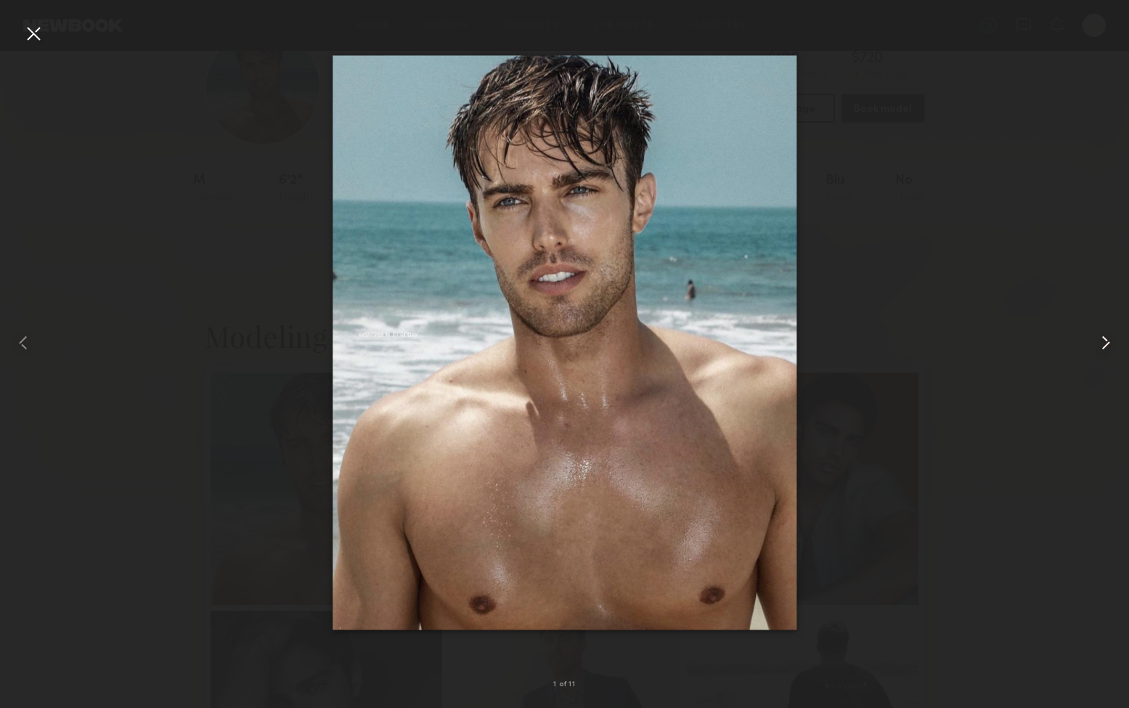
click at [1098, 25] on div at bounding box center [1106, 342] width 45 height 638
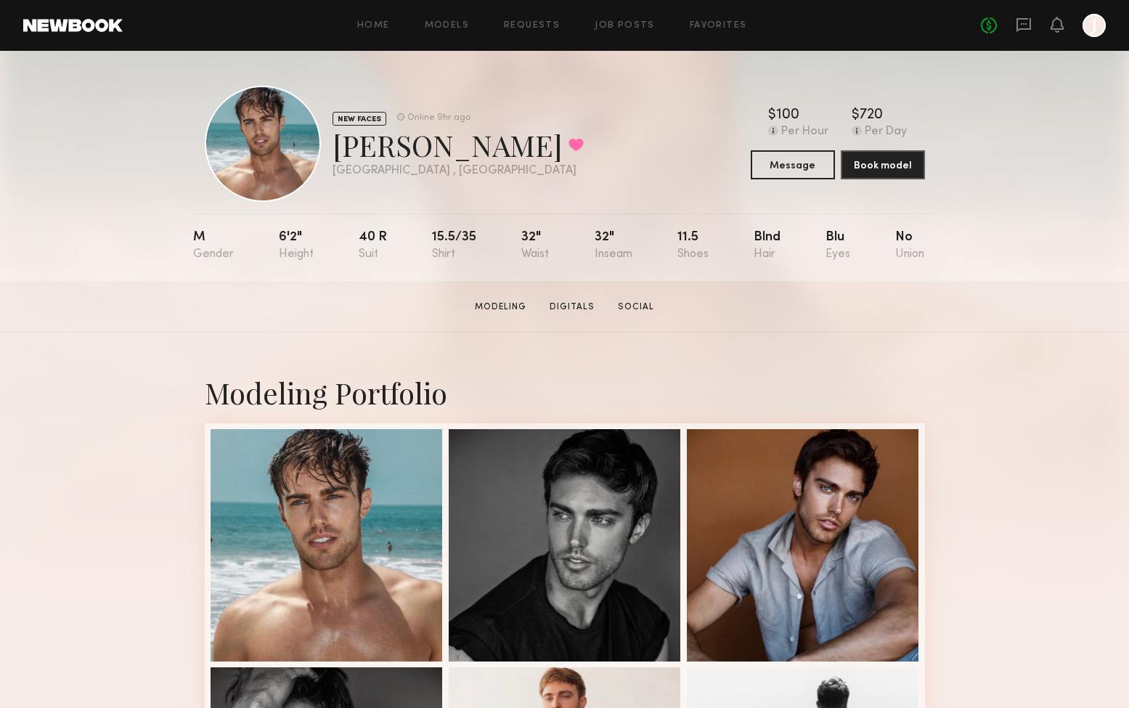
scroll to position [0, 0]
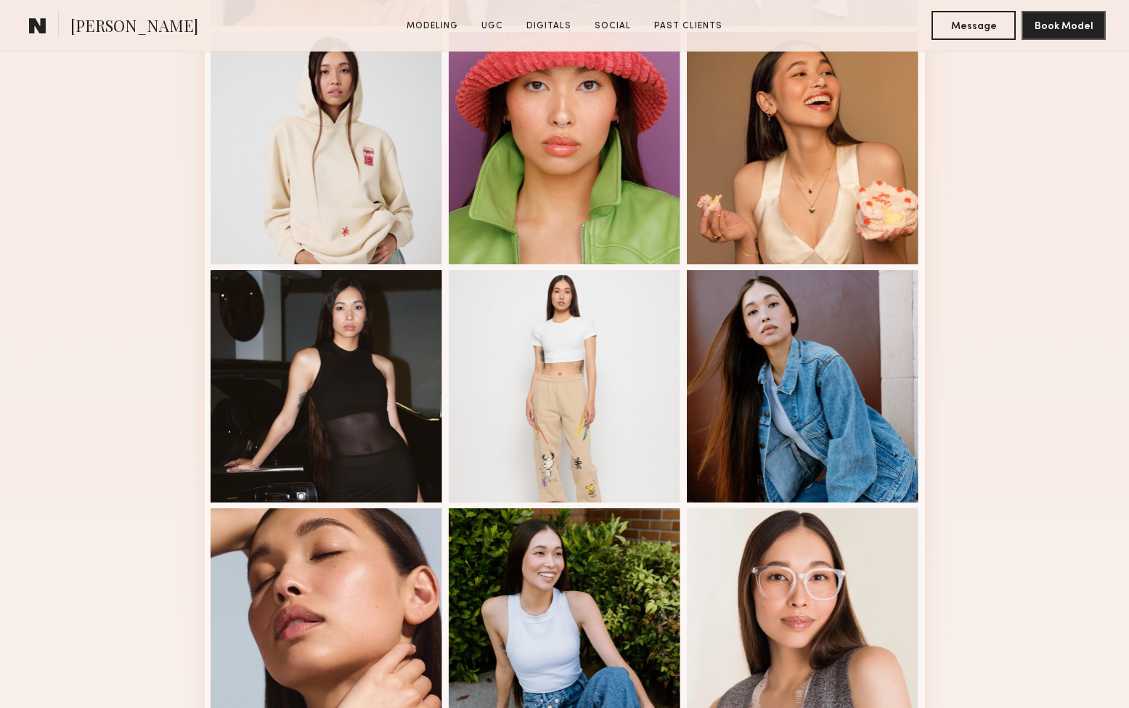
scroll to position [841, 0]
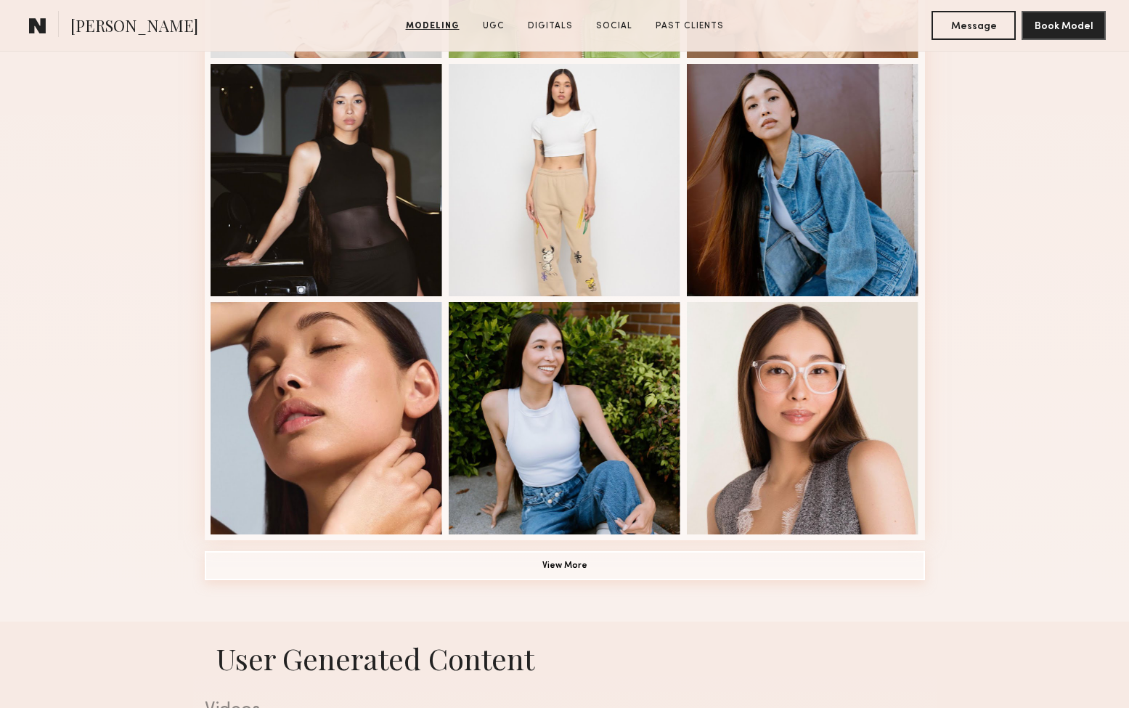
click at [576, 568] on button "View More" at bounding box center [565, 565] width 720 height 29
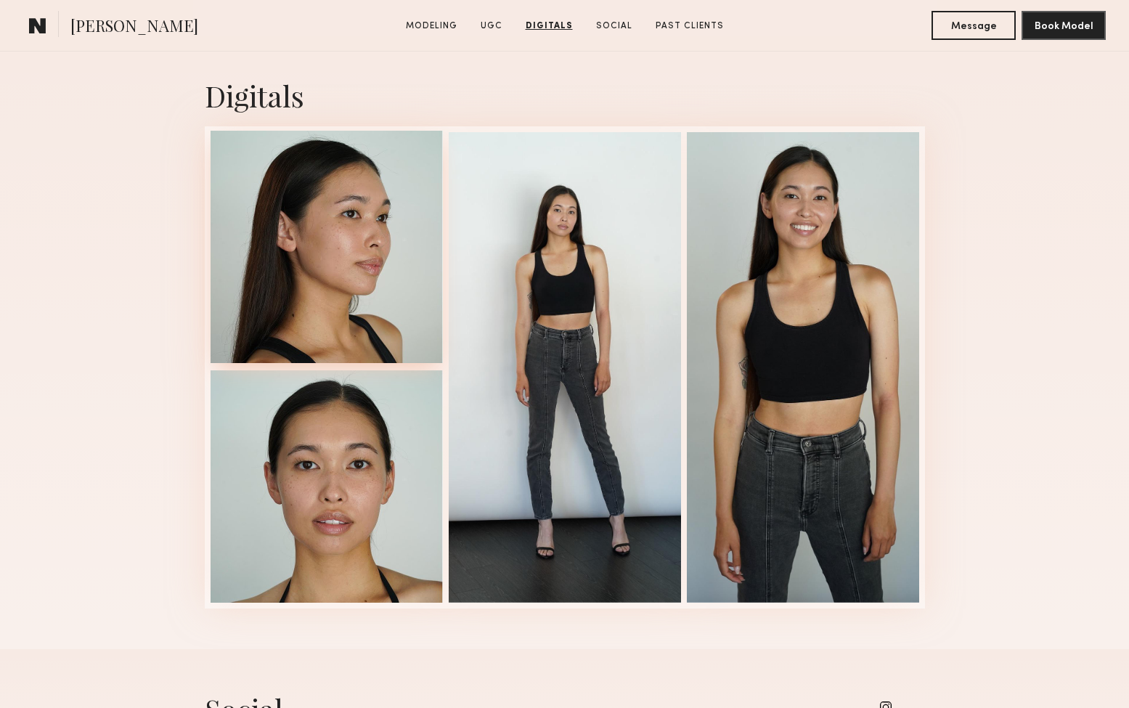
scroll to position [2997, 0]
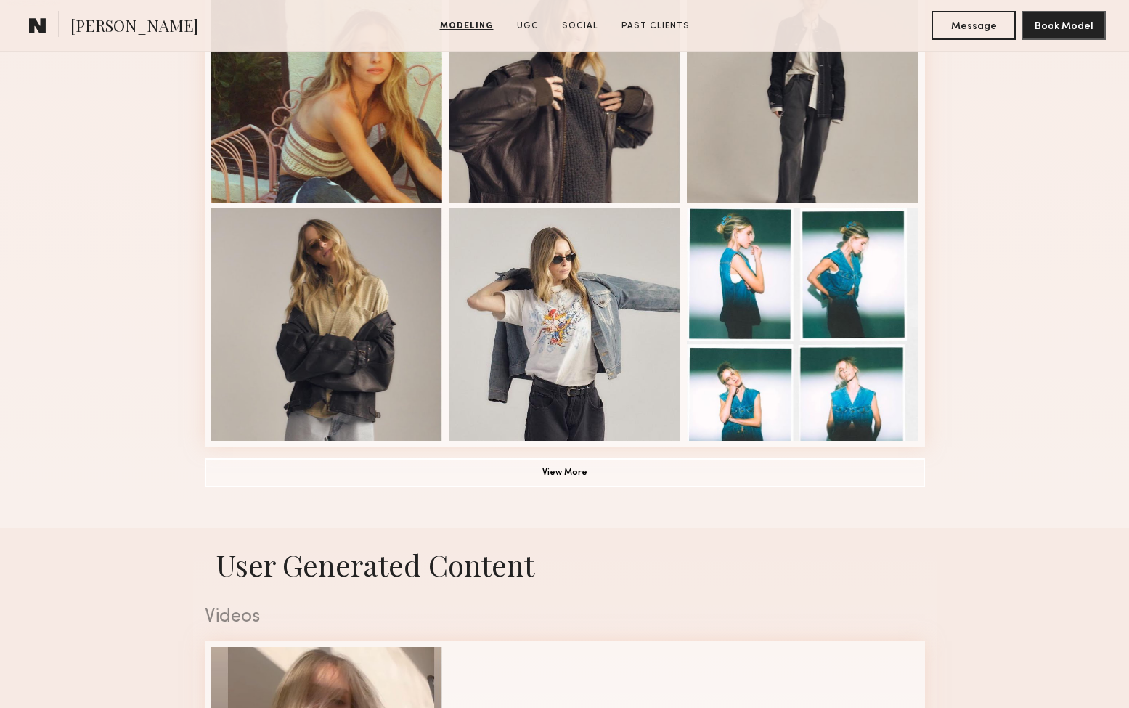
scroll to position [986, 0]
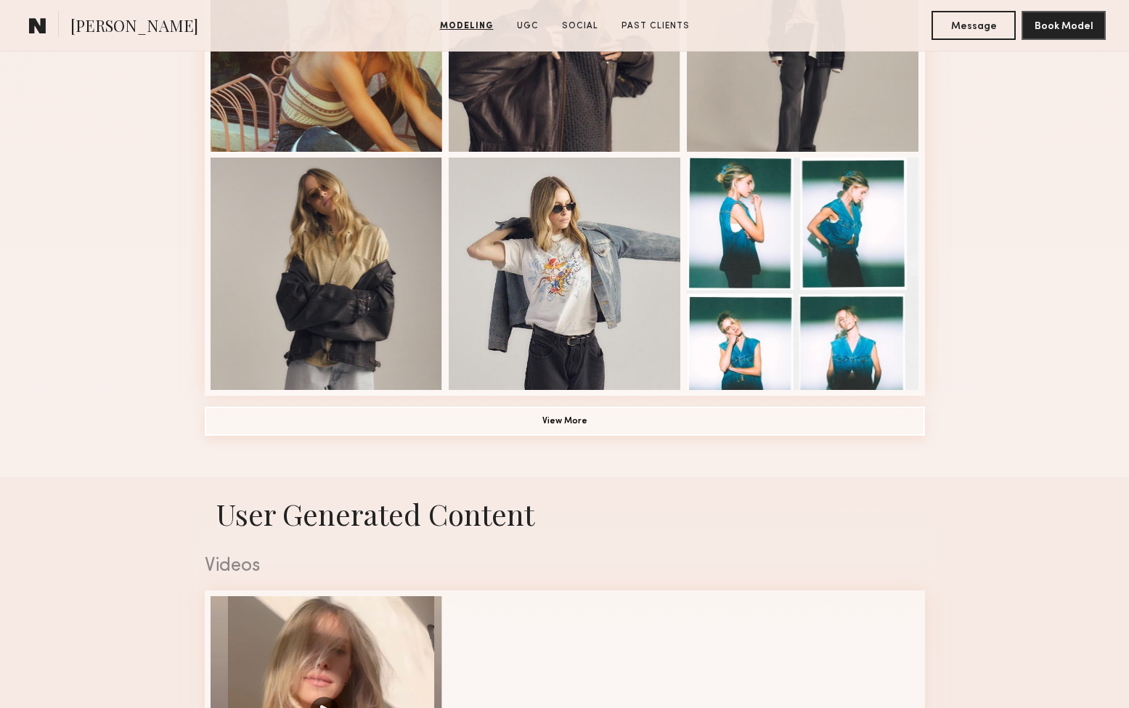
click at [559, 425] on button "View More" at bounding box center [565, 421] width 720 height 29
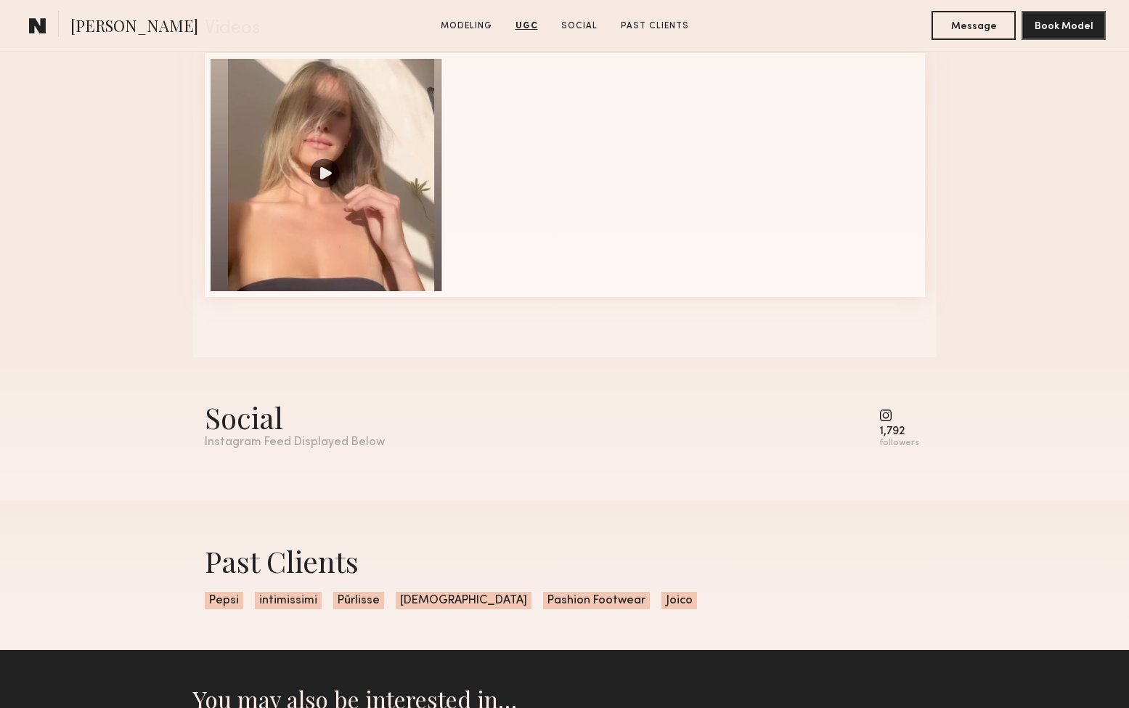
scroll to position [2195, 0]
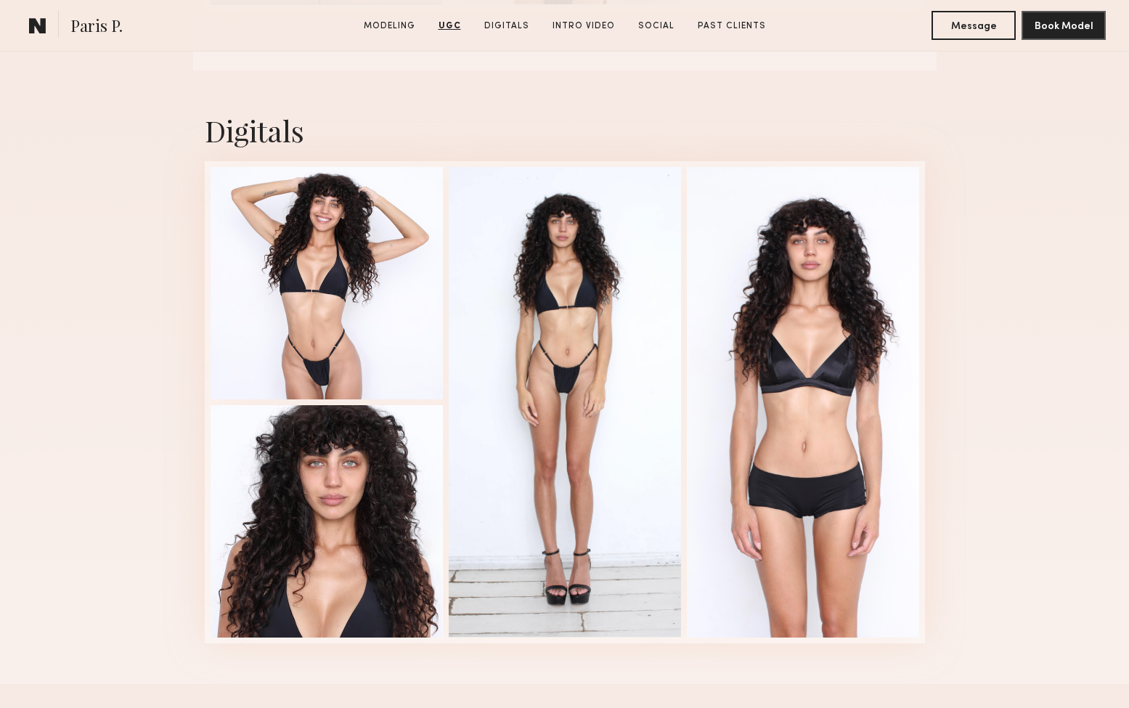
scroll to position [2098, 0]
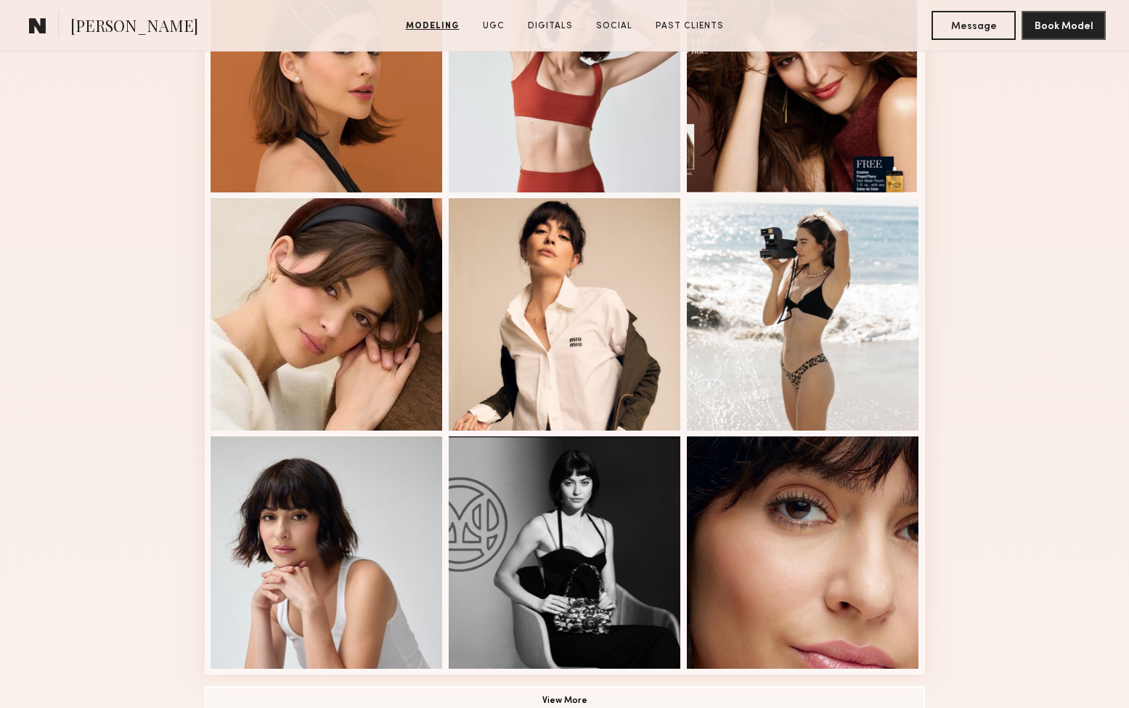
scroll to position [923, 0]
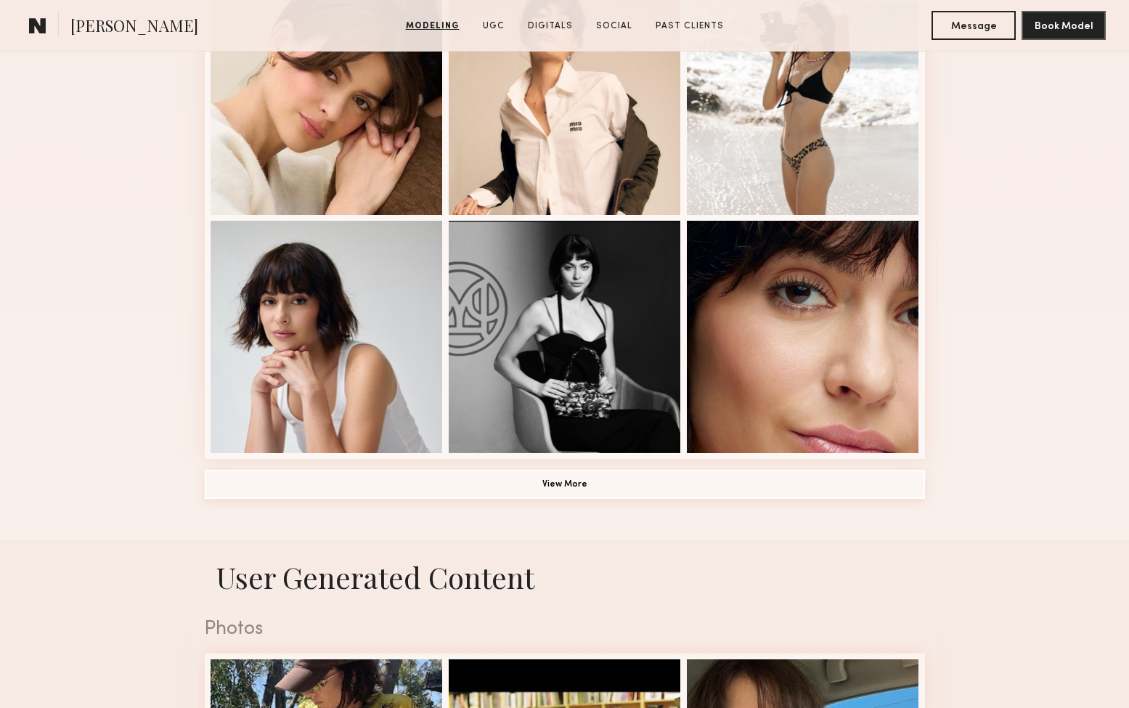
click at [566, 484] on button "View More" at bounding box center [565, 484] width 720 height 29
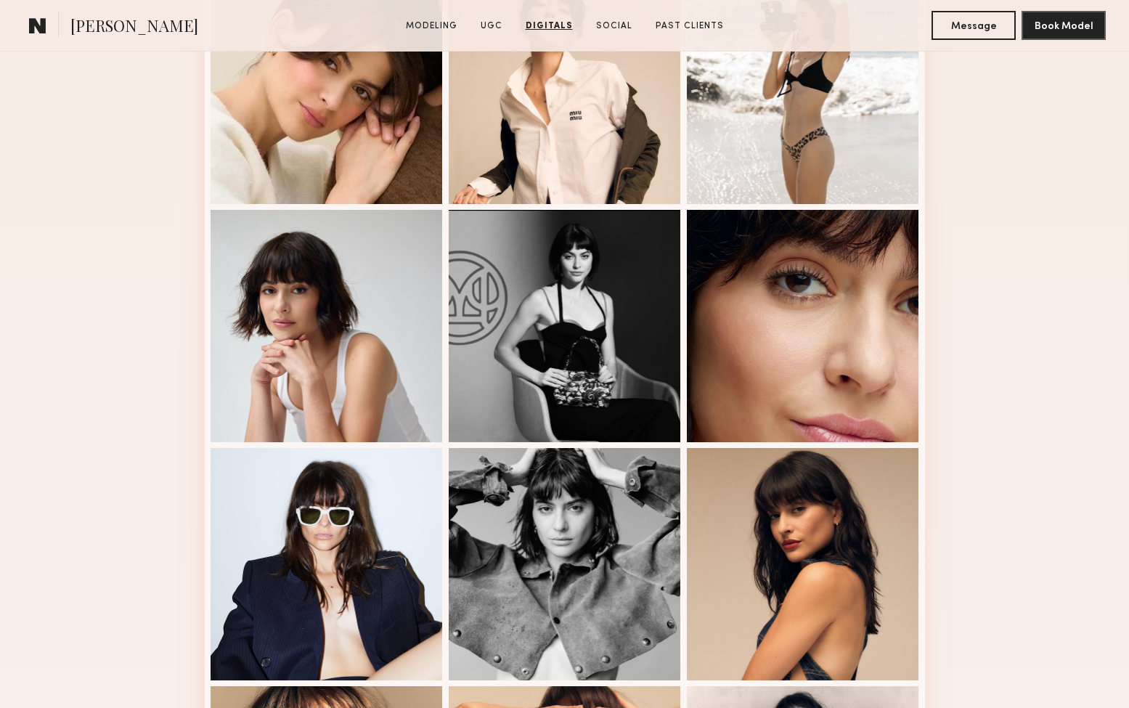
scroll to position [563, 0]
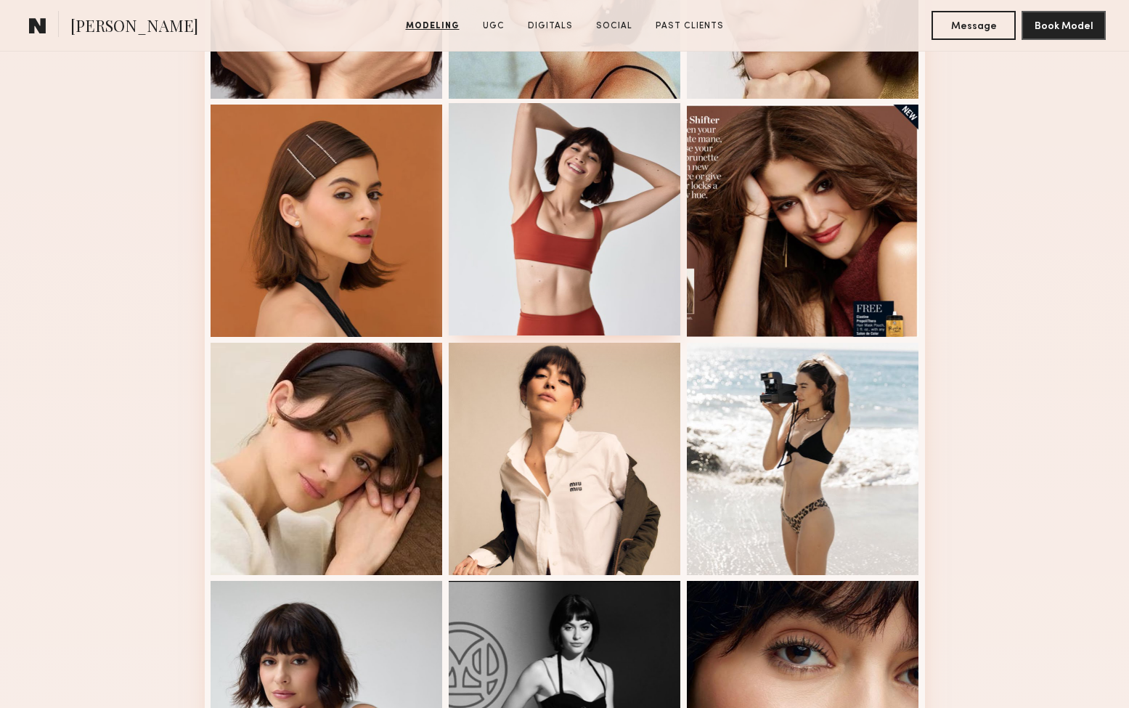
click at [555, 235] on div at bounding box center [565, 219] width 232 height 232
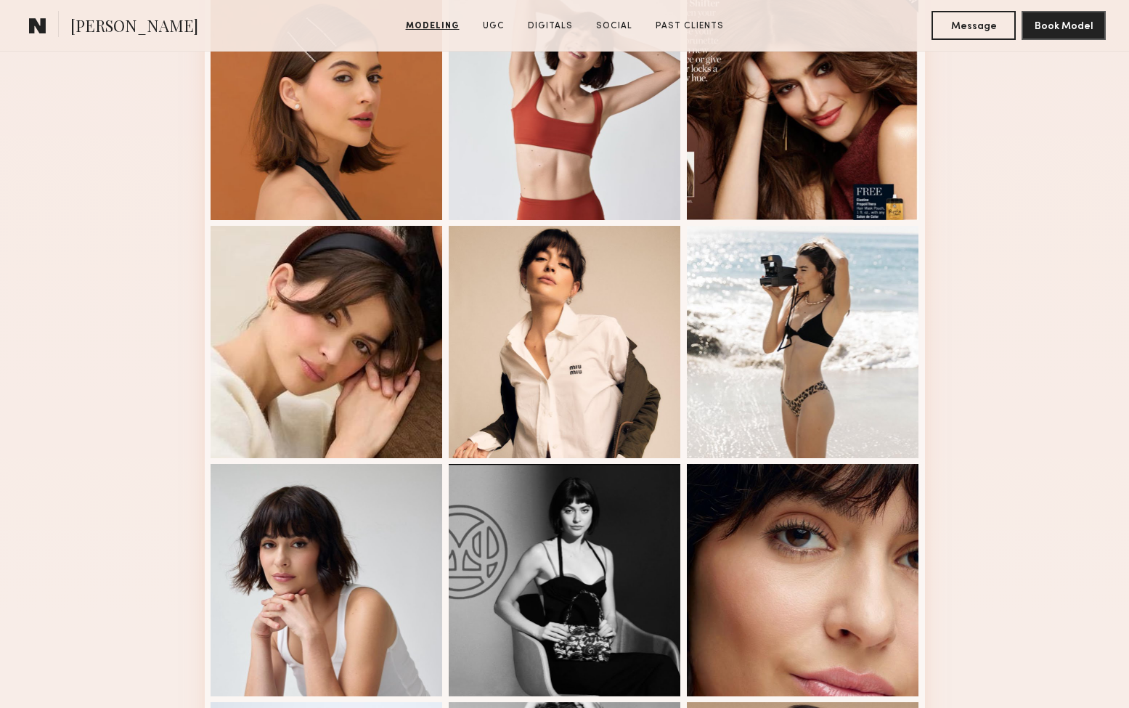
scroll to position [704, 0]
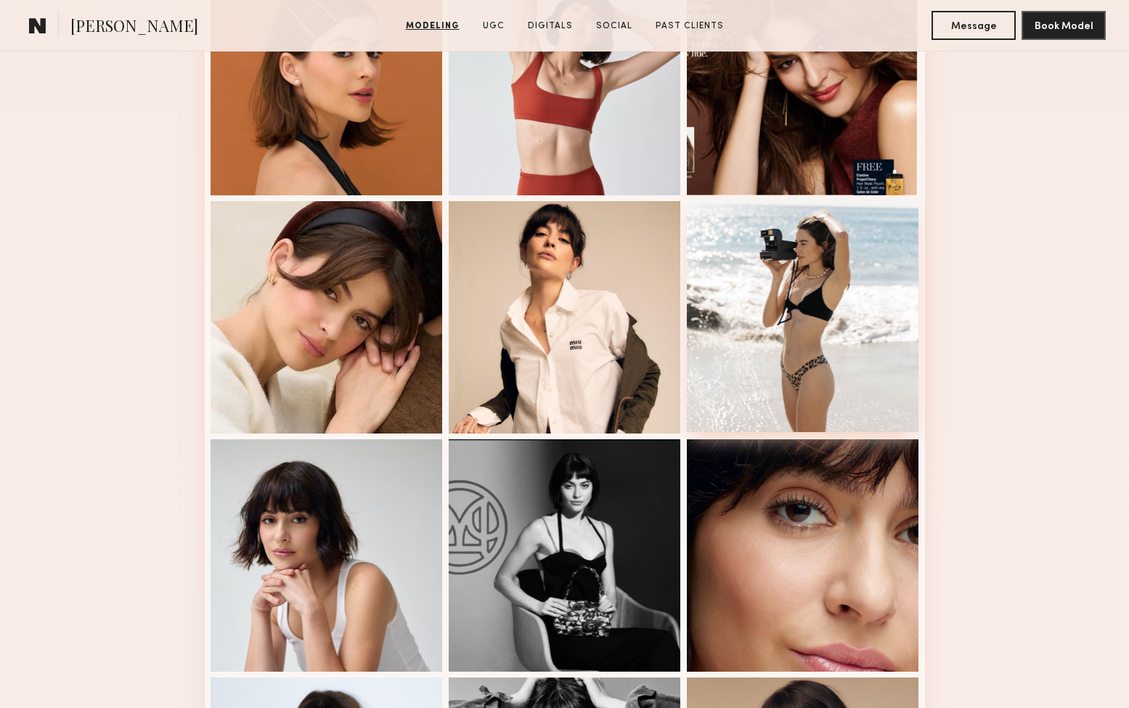
click at [853, 359] on div at bounding box center [803, 316] width 232 height 232
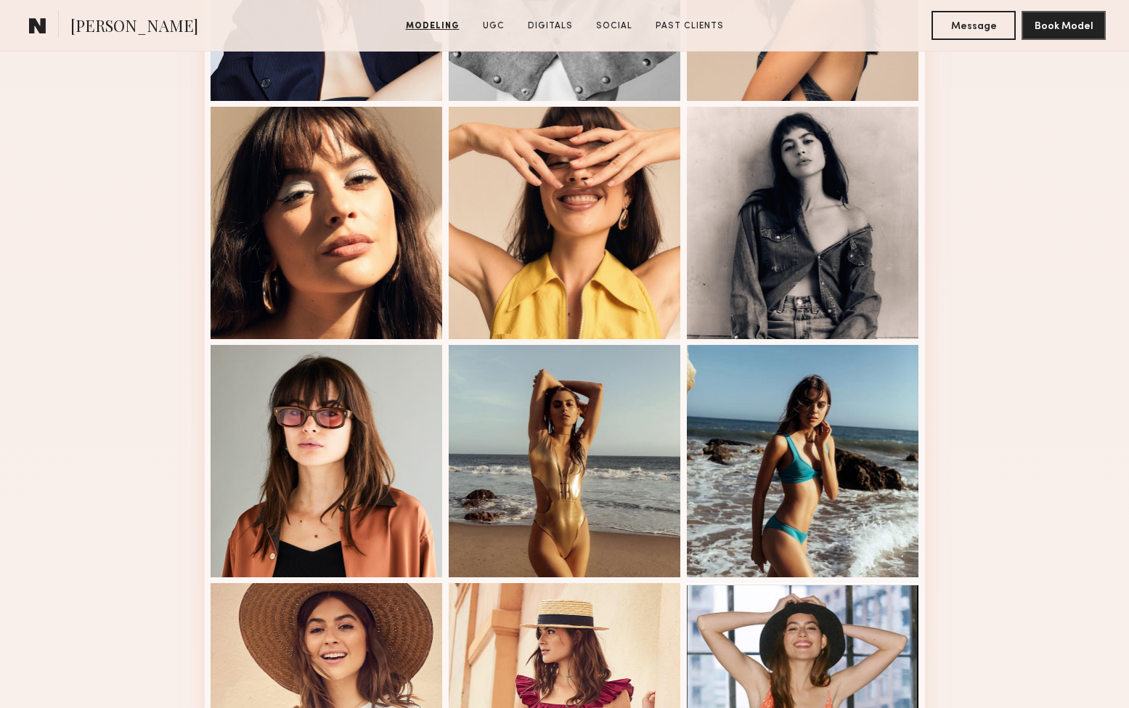
scroll to position [1546, 0]
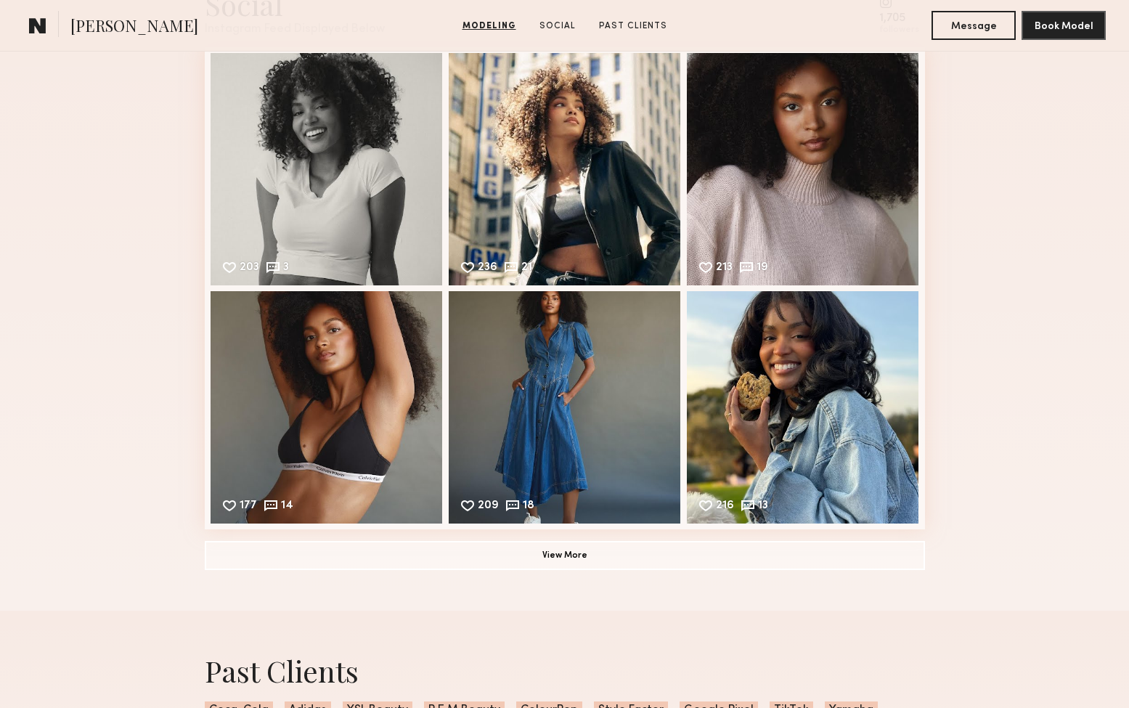
scroll to position [1526, 0]
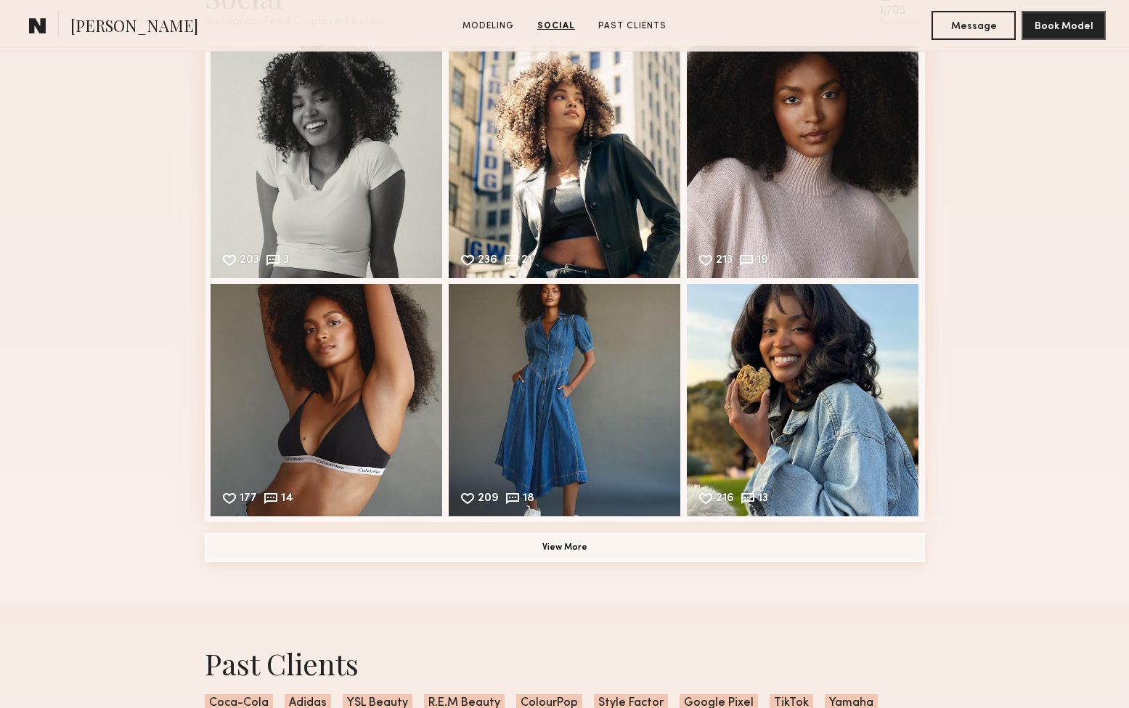
click at [576, 552] on button "View More" at bounding box center [565, 547] width 720 height 29
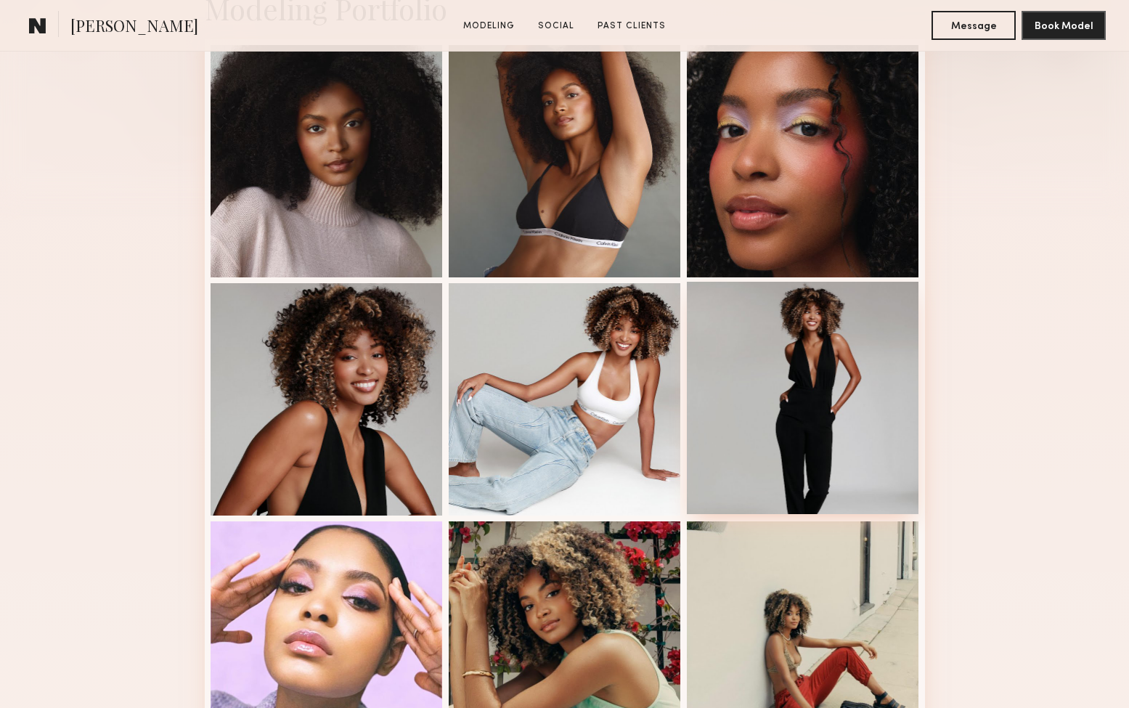
scroll to position [415, 0]
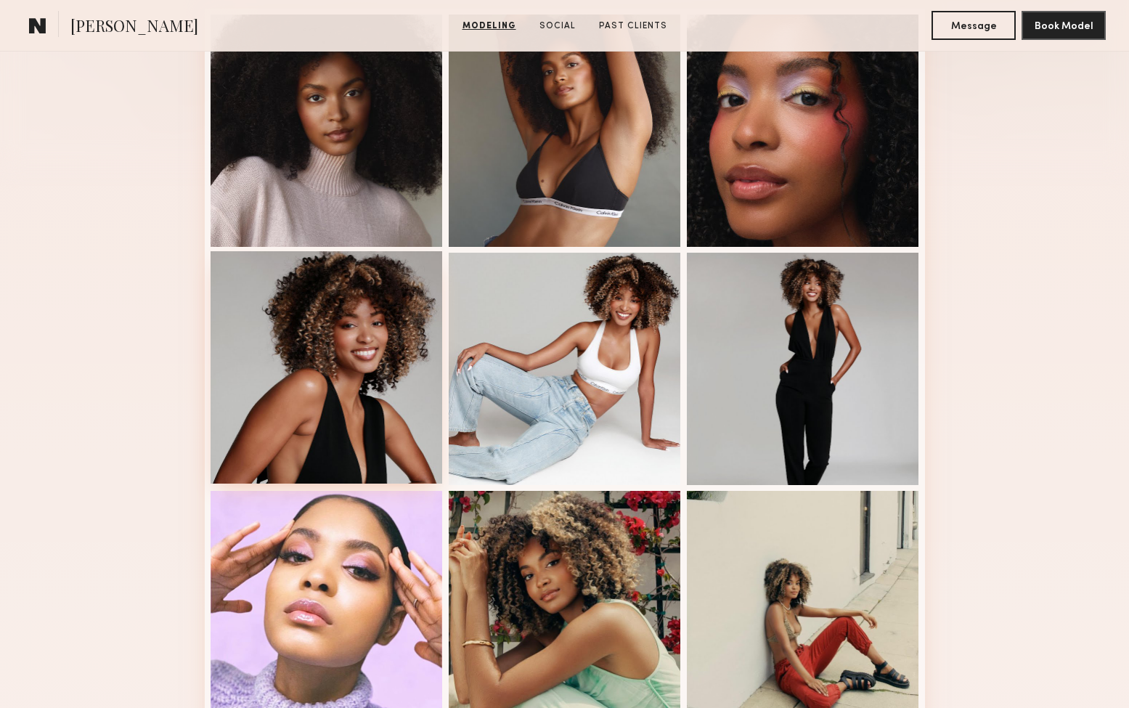
click at [297, 406] on div at bounding box center [327, 367] width 232 height 232
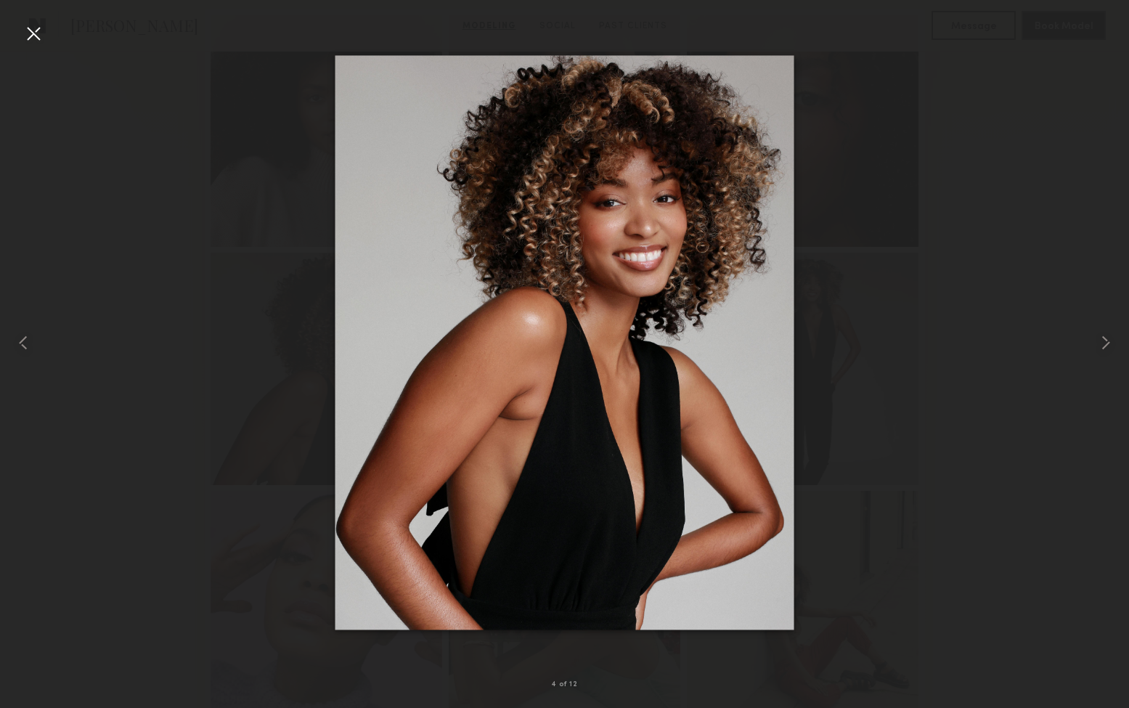
click at [38, 36] on div at bounding box center [33, 33] width 23 height 23
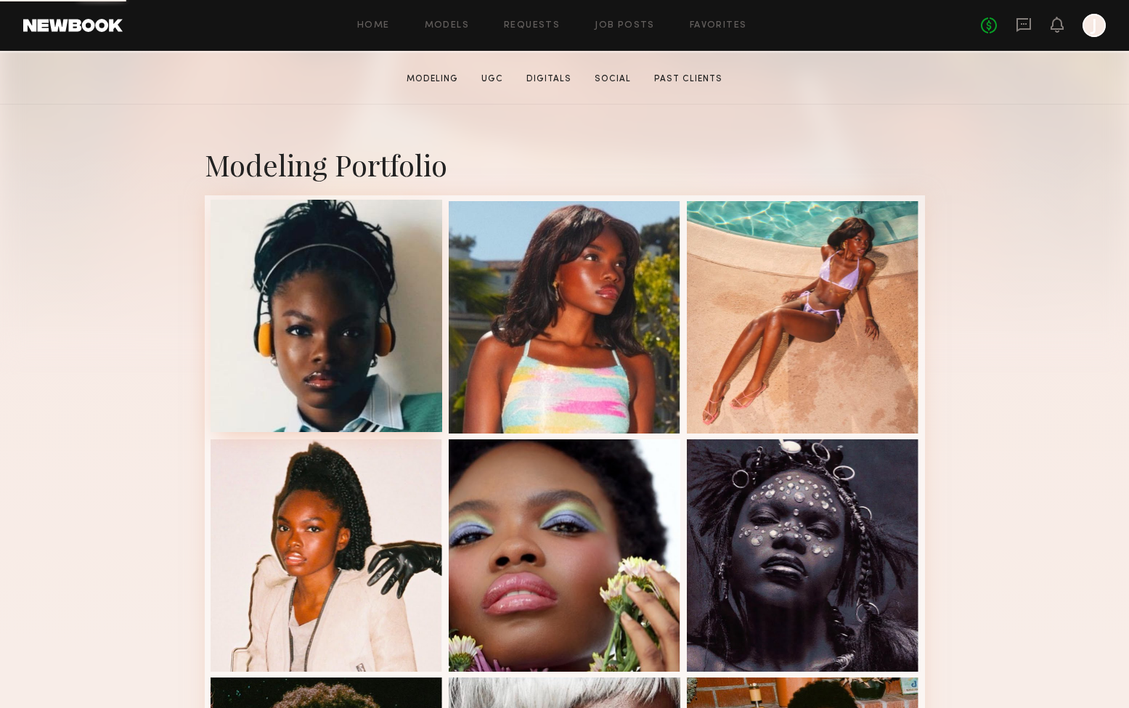
scroll to position [242, 0]
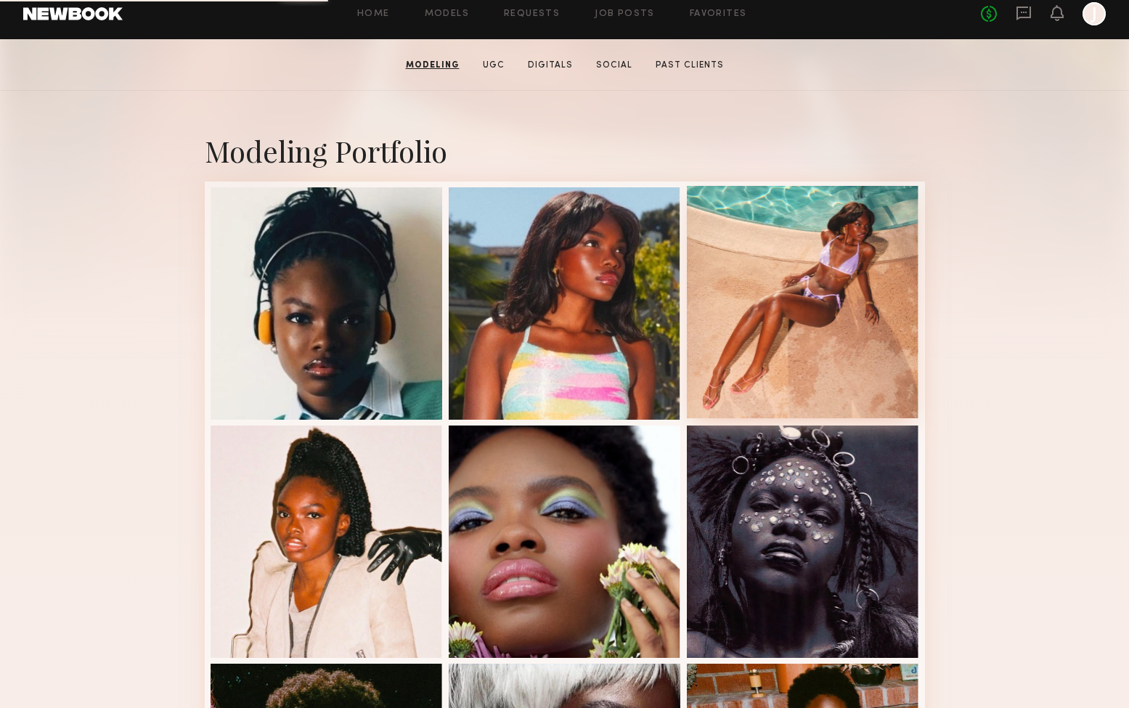
click at [730, 322] on div at bounding box center [803, 302] width 232 height 232
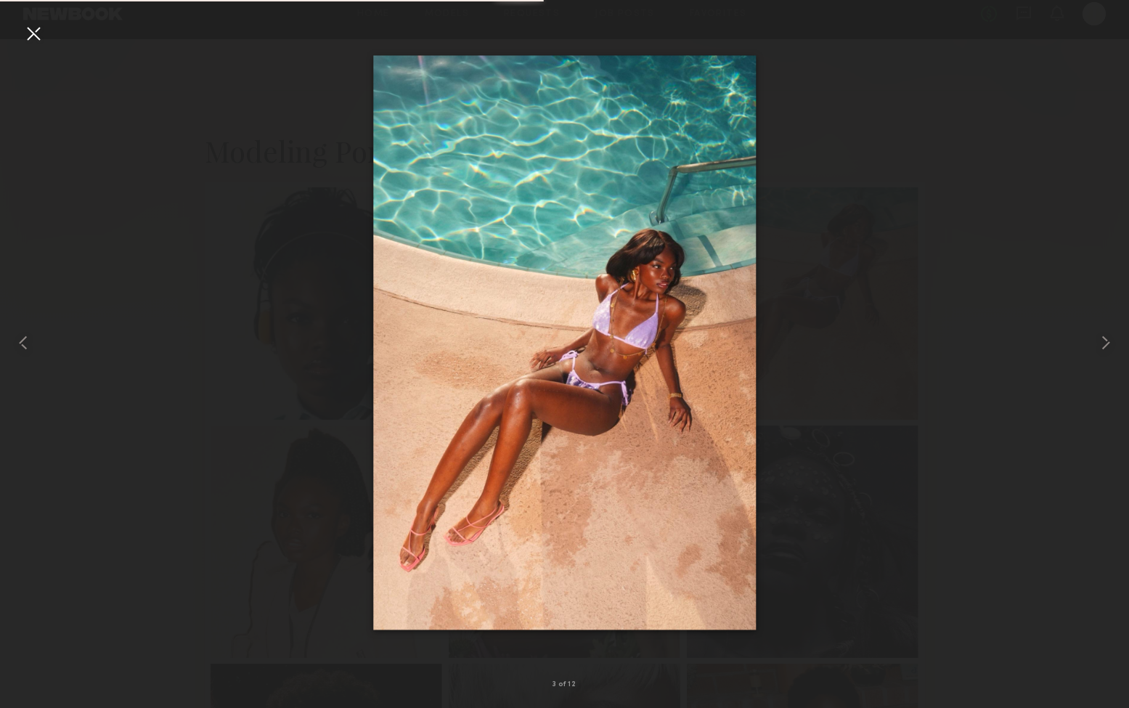
click at [1098, 12] on nb-gallery-light "3 of 12" at bounding box center [564, 354] width 1129 height 708
click at [38, 36] on div at bounding box center [33, 33] width 23 height 23
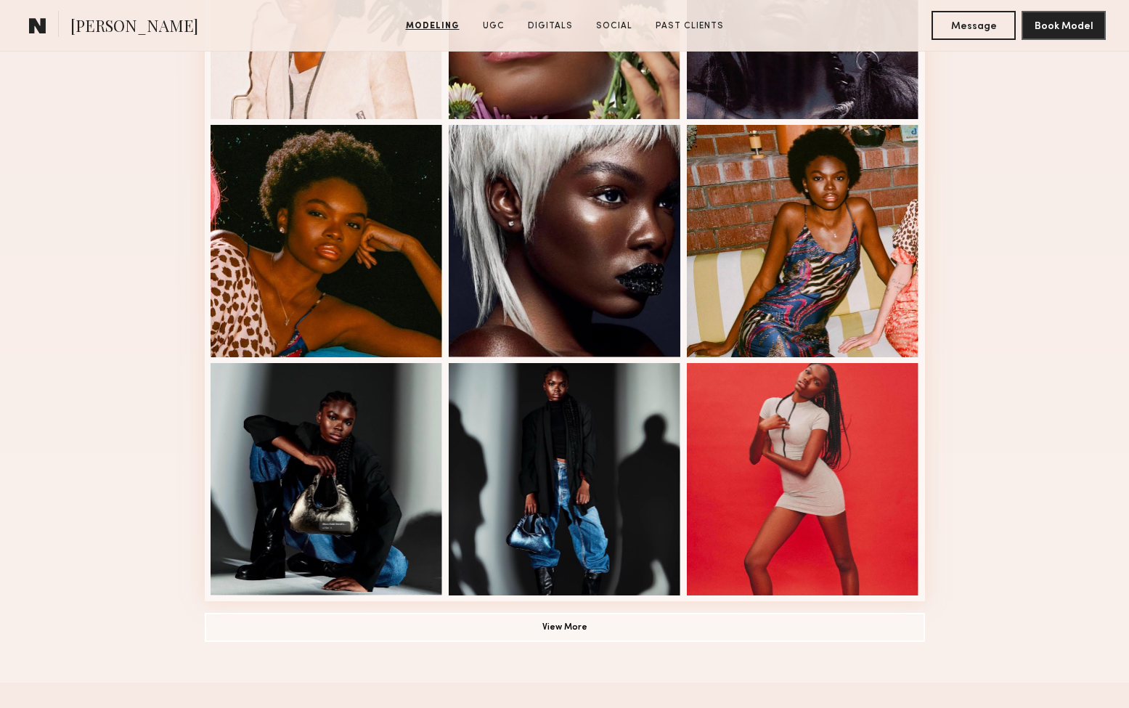
scroll to position [802, 0]
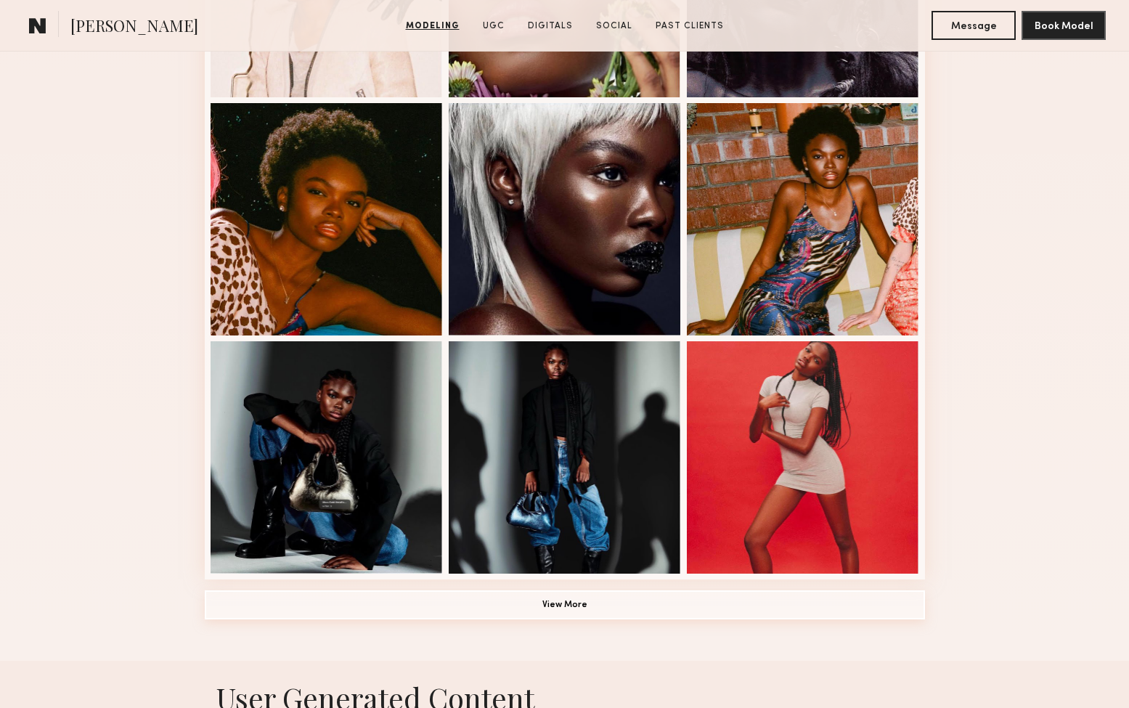
click at [555, 597] on button "View More" at bounding box center [565, 604] width 720 height 29
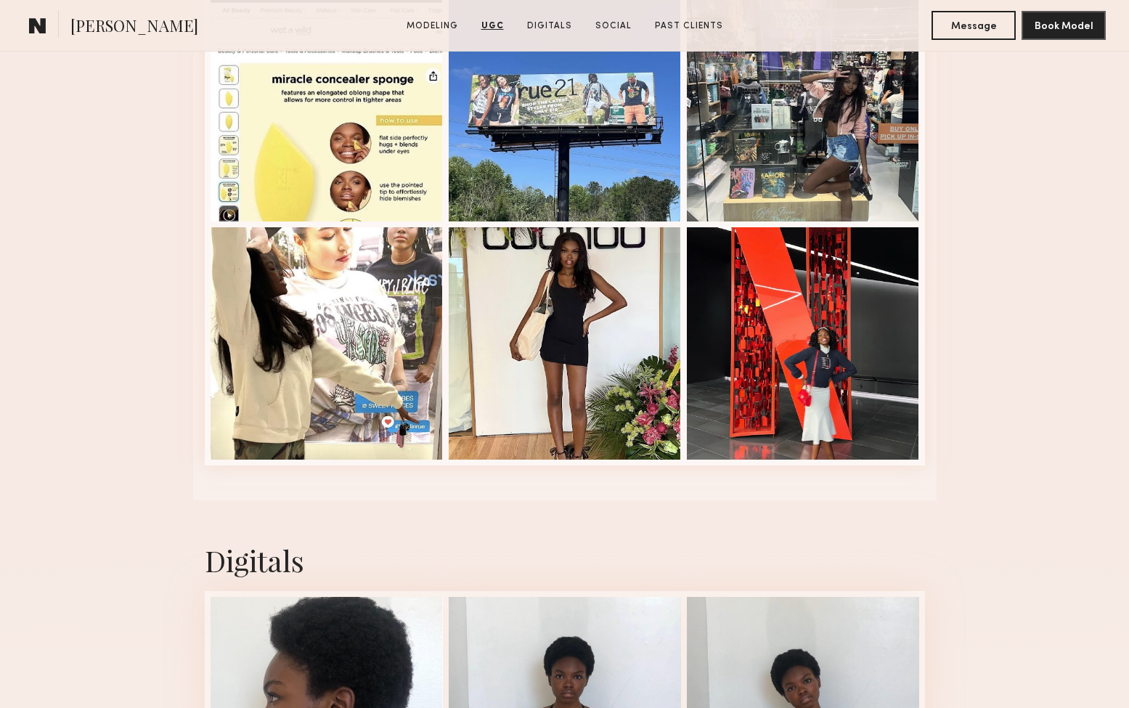
scroll to position [4111, 0]
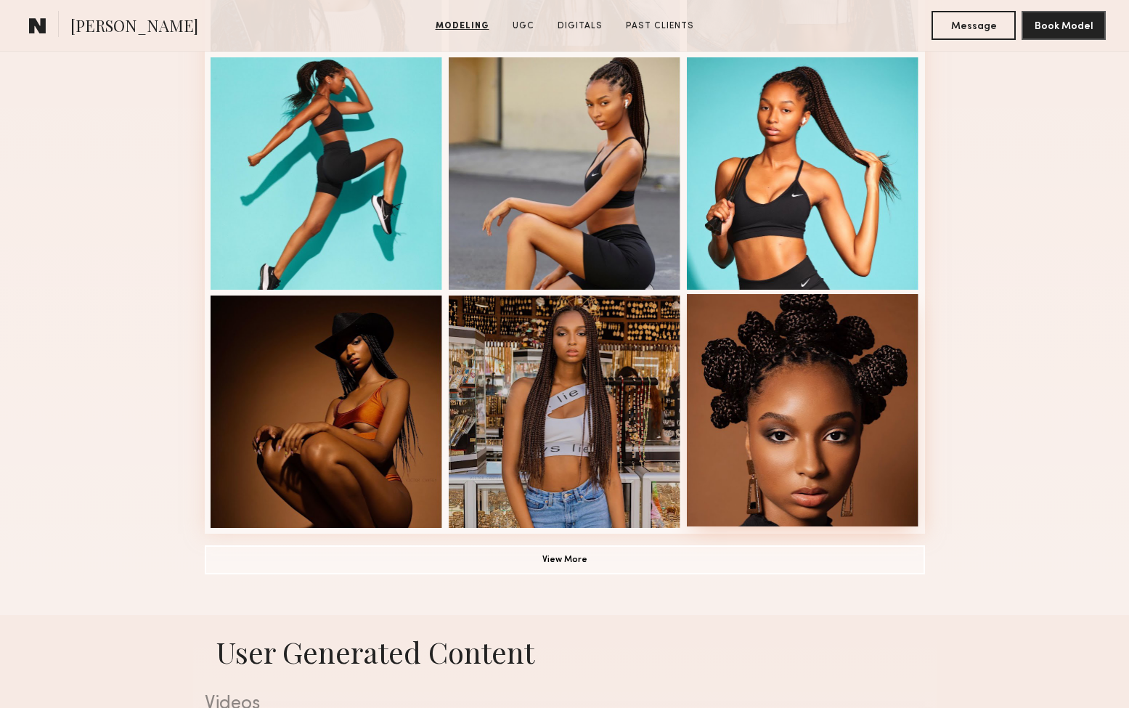
scroll to position [802, 0]
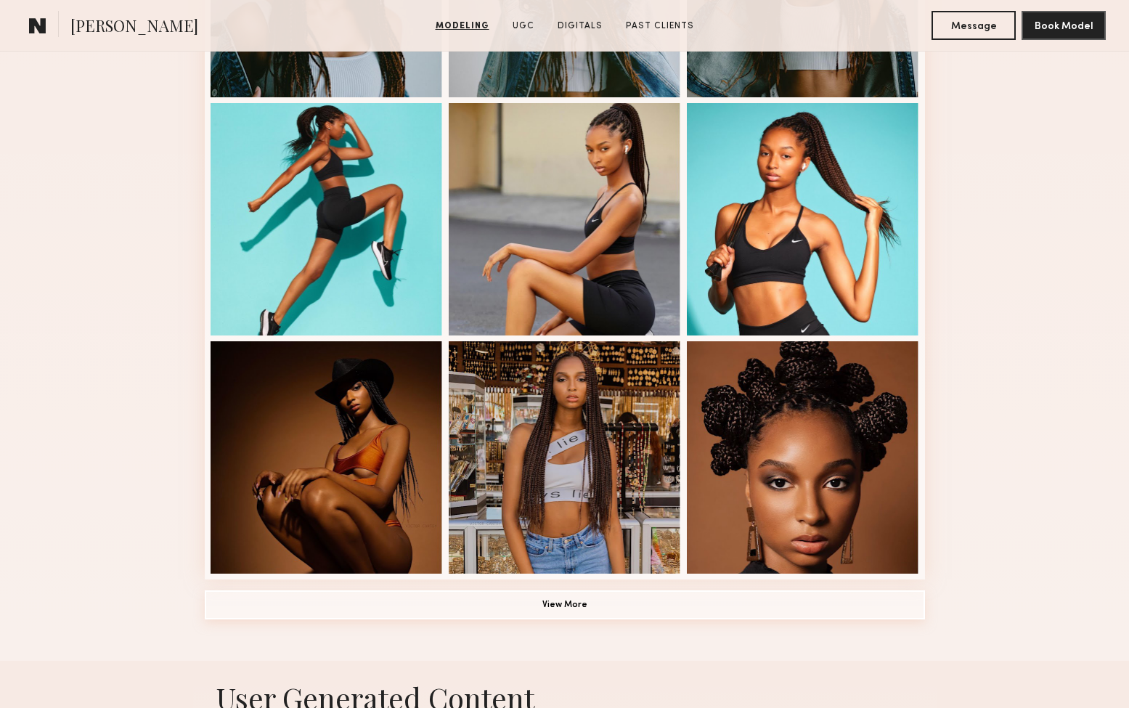
click at [555, 608] on button "View More" at bounding box center [565, 604] width 720 height 29
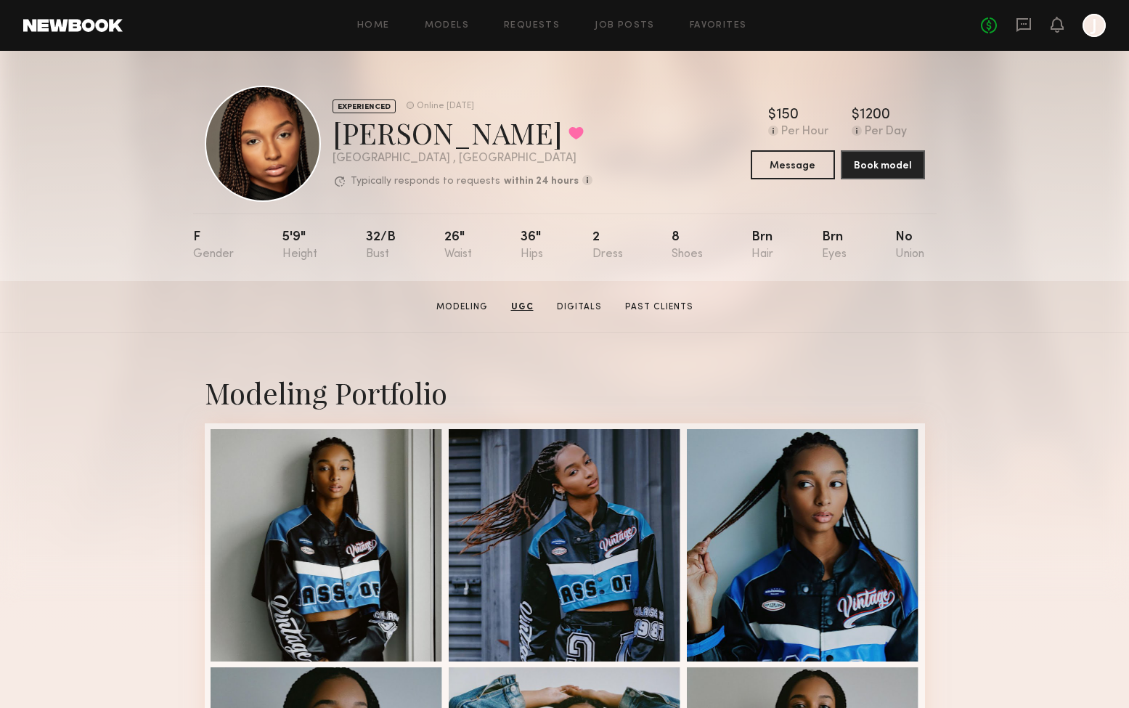
scroll to position [0, 0]
click at [462, 23] on link "Models" at bounding box center [447, 25] width 44 height 9
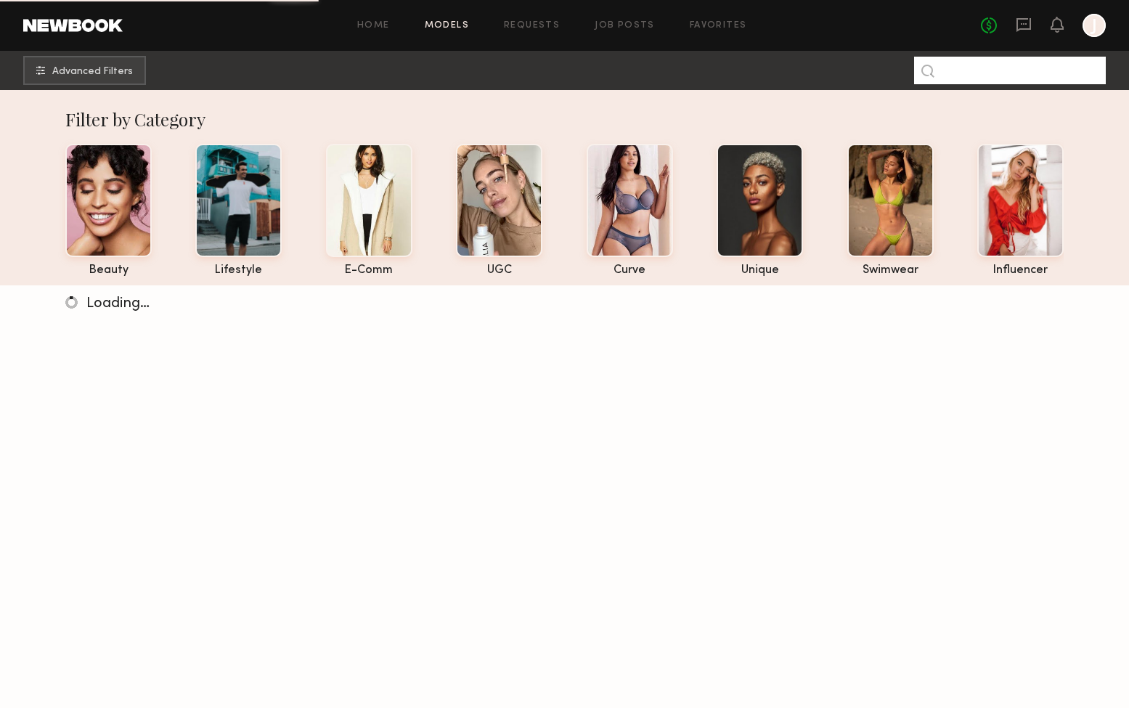
click at [1037, 73] on input at bounding box center [1010, 71] width 192 height 28
paste input "******"
type input "******"
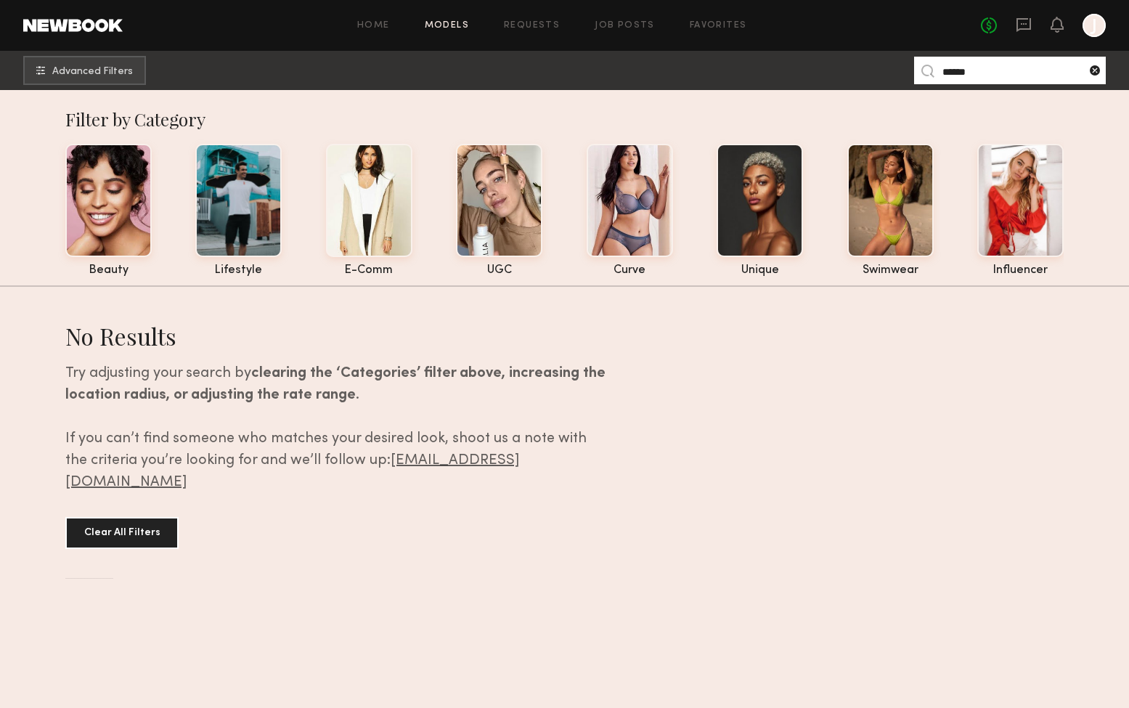
click at [1090, 70] on common-icon at bounding box center [1095, 70] width 15 height 15
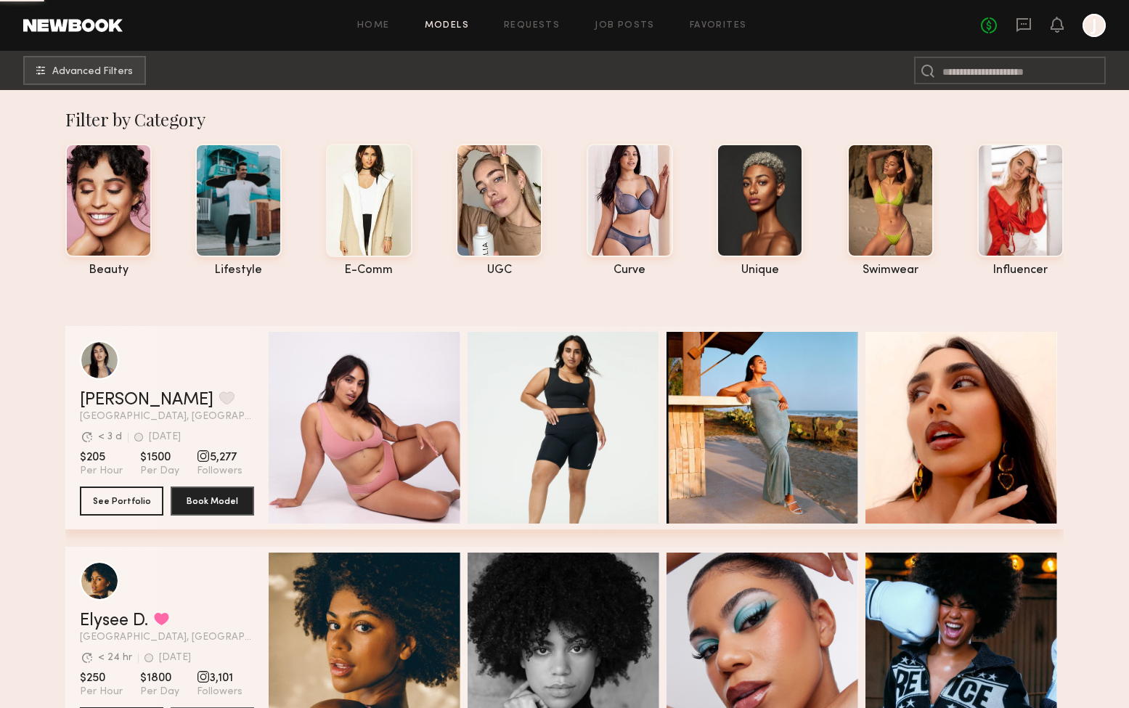
click at [102, 77] on button "Advanced Filters" at bounding box center [84, 70] width 123 height 29
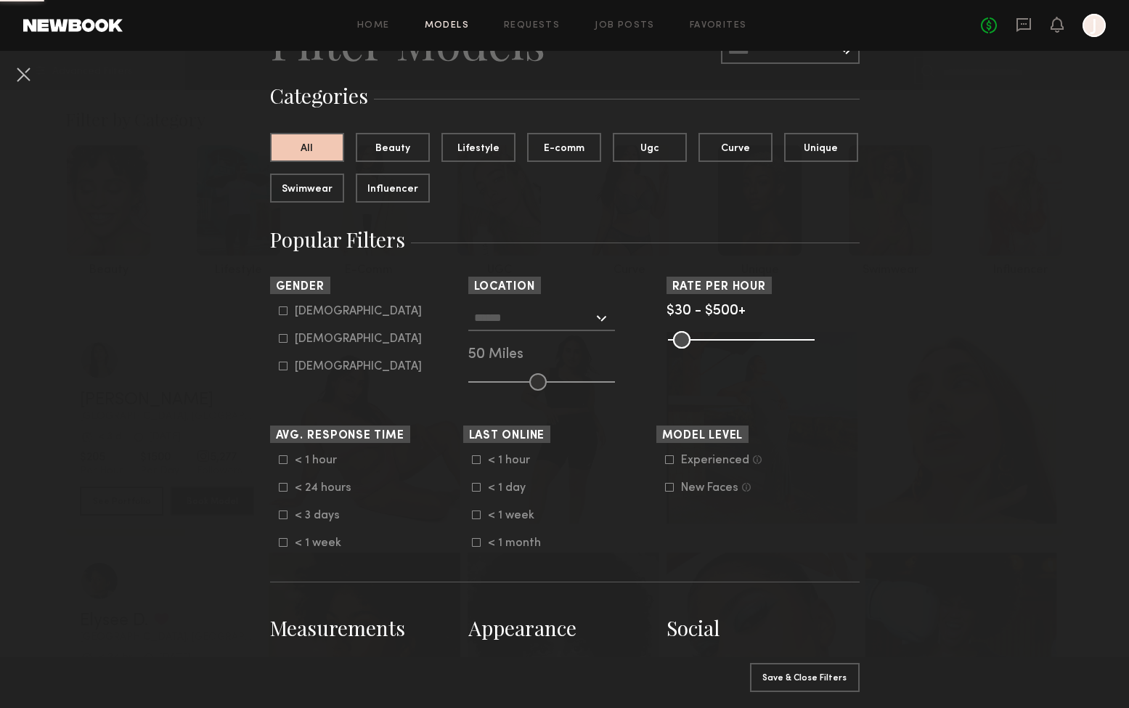
scroll to position [82, 0]
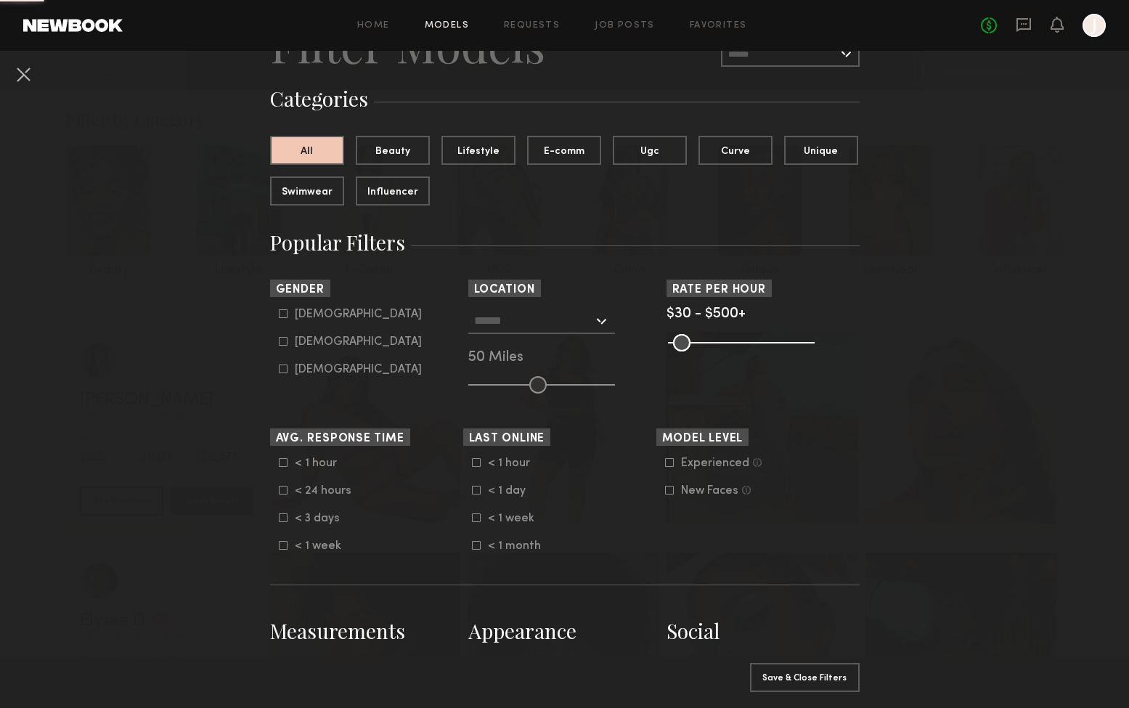
click at [309, 341] on div "Female" at bounding box center [358, 342] width 127 height 9
type input "**"
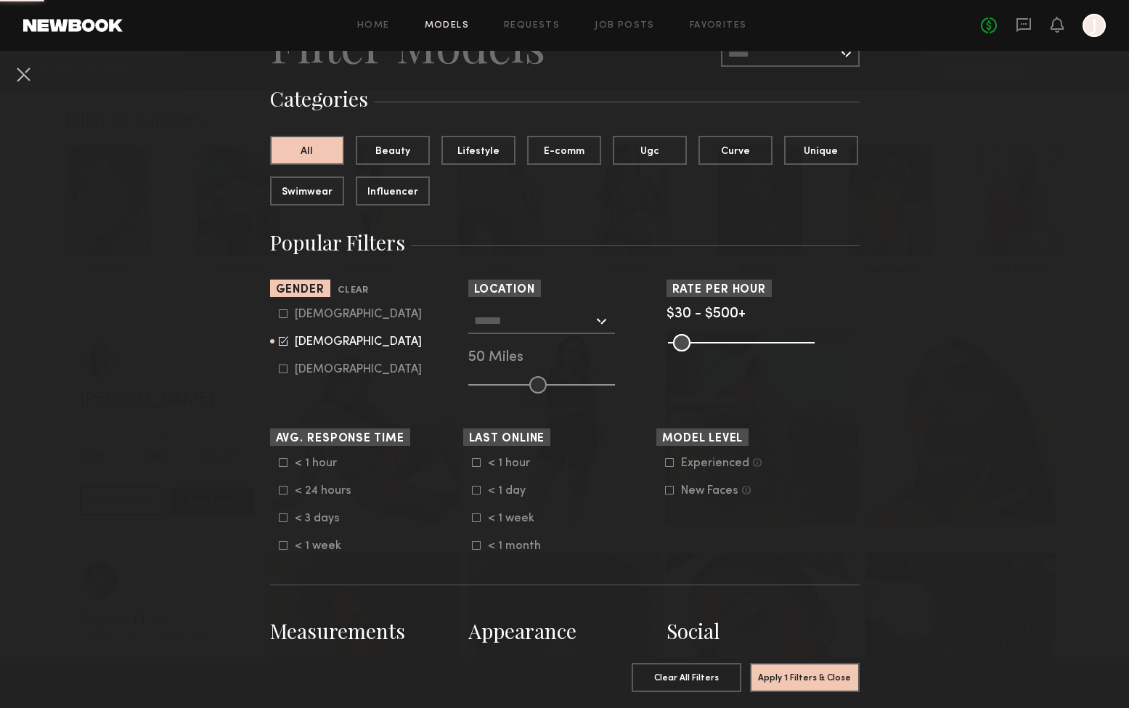
click at [611, 322] on div at bounding box center [541, 321] width 147 height 26
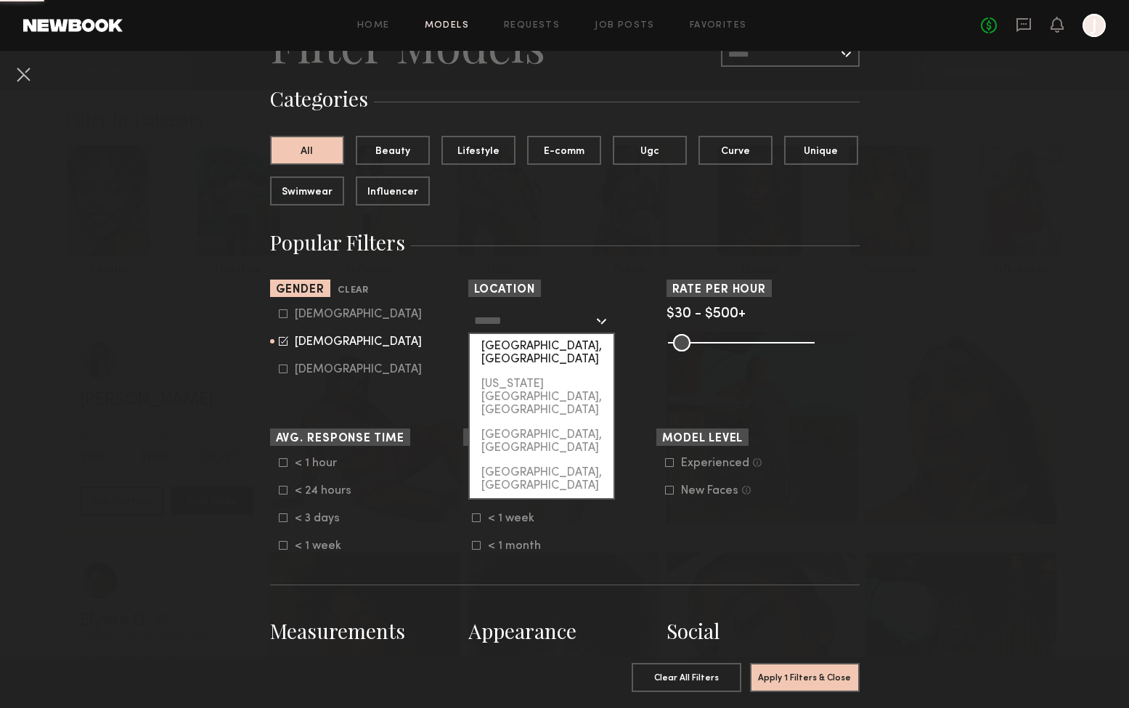
click at [524, 344] on div "Los Angeles, CA" at bounding box center [542, 353] width 144 height 38
type input "**********"
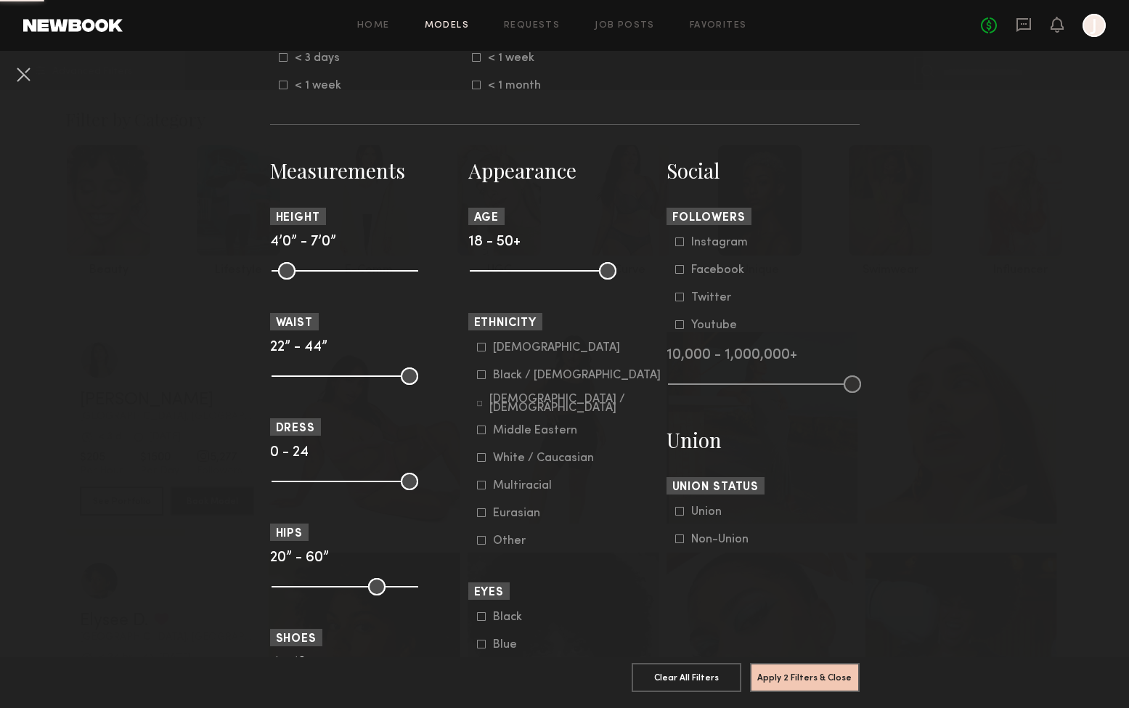
scroll to position [583, 0]
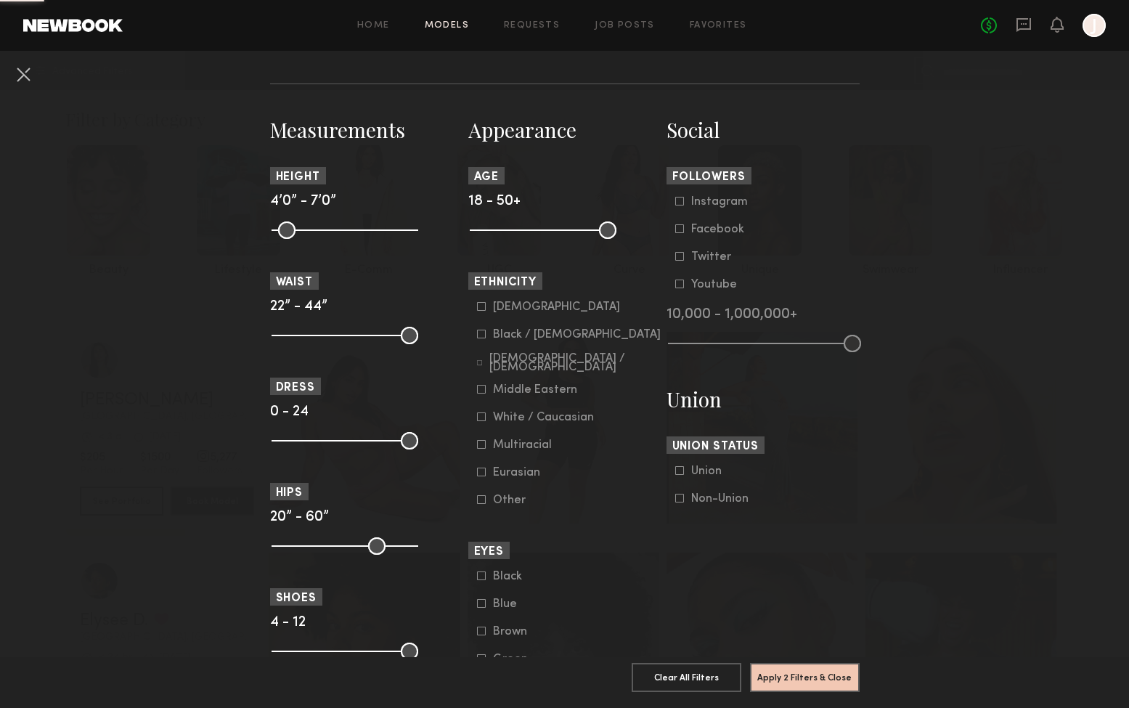
click at [482, 332] on icon at bounding box center [481, 334] width 9 height 9
click at [807, 678] on button "Apply 3 Filters & Close" at bounding box center [805, 676] width 110 height 29
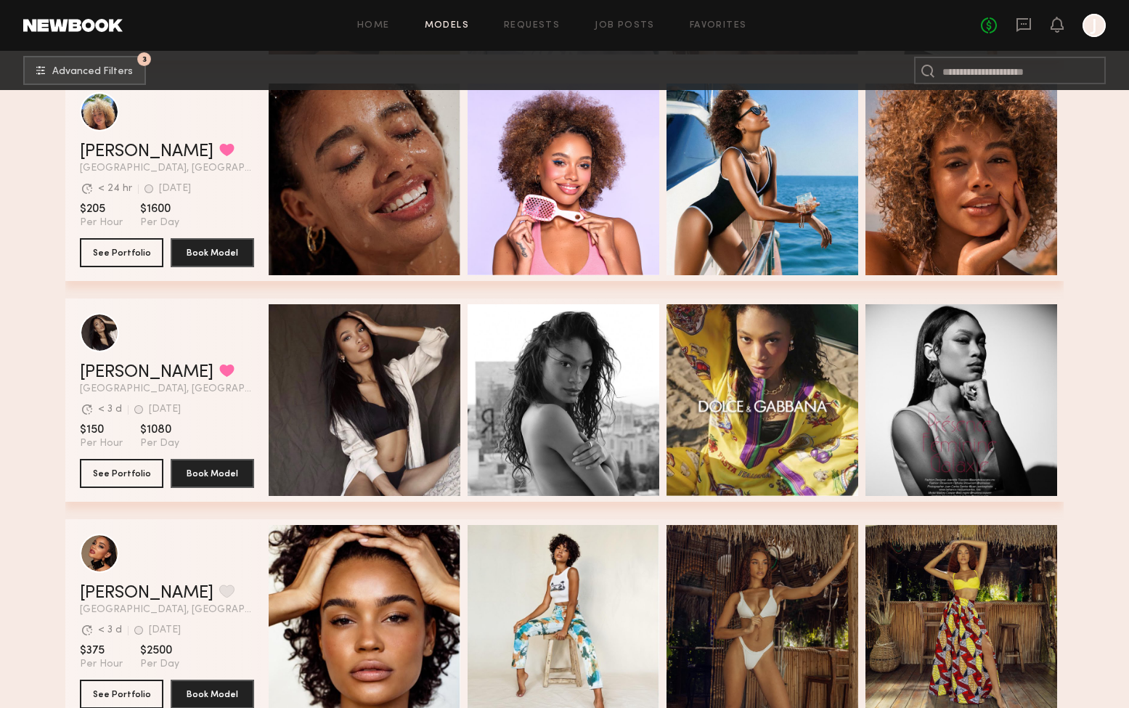
scroll to position [2555, 0]
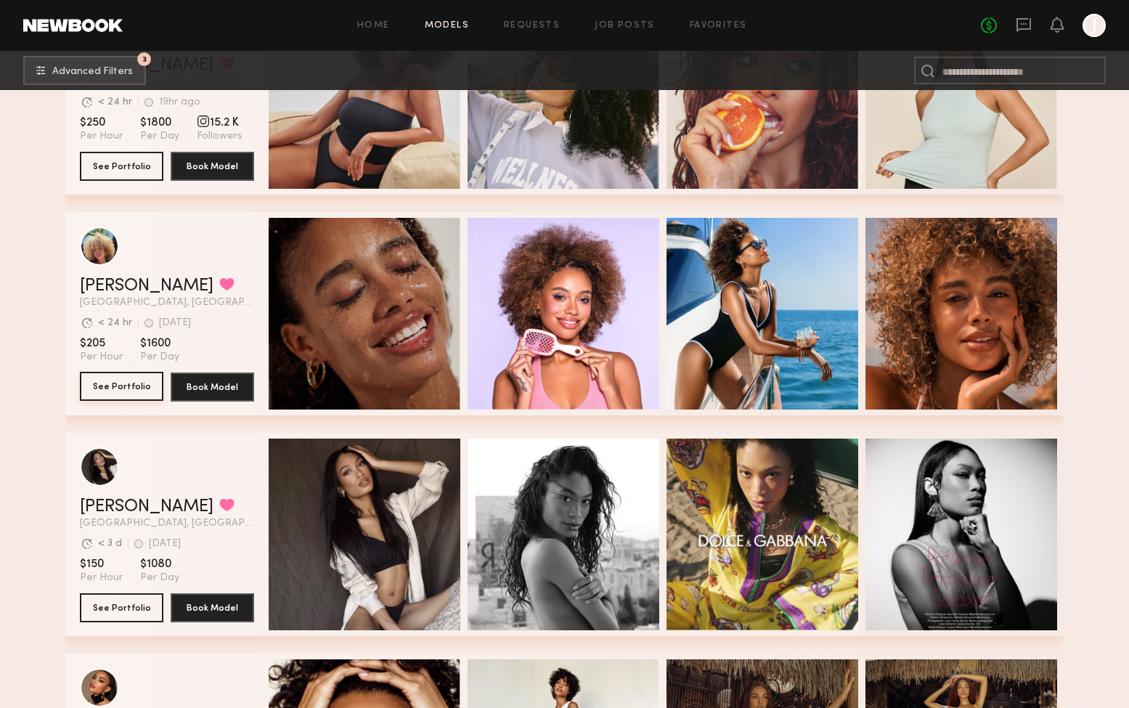
click at [123, 389] on button "See Portfolio" at bounding box center [121, 386] width 83 height 29
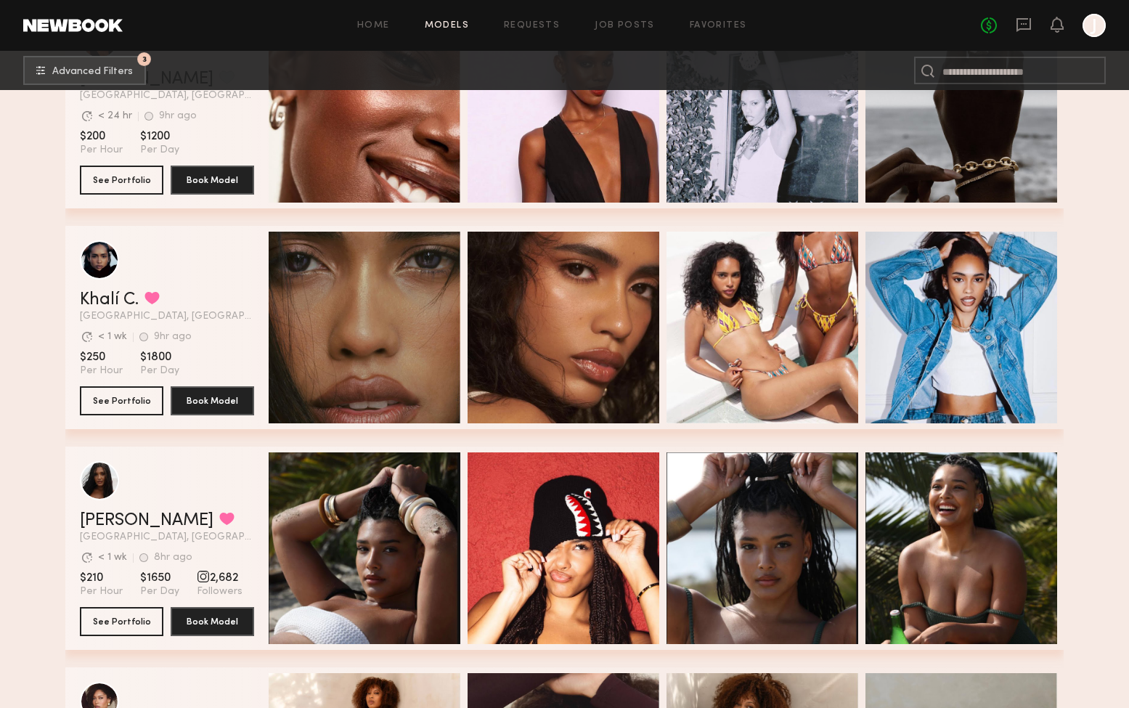
scroll to position [3690, 0]
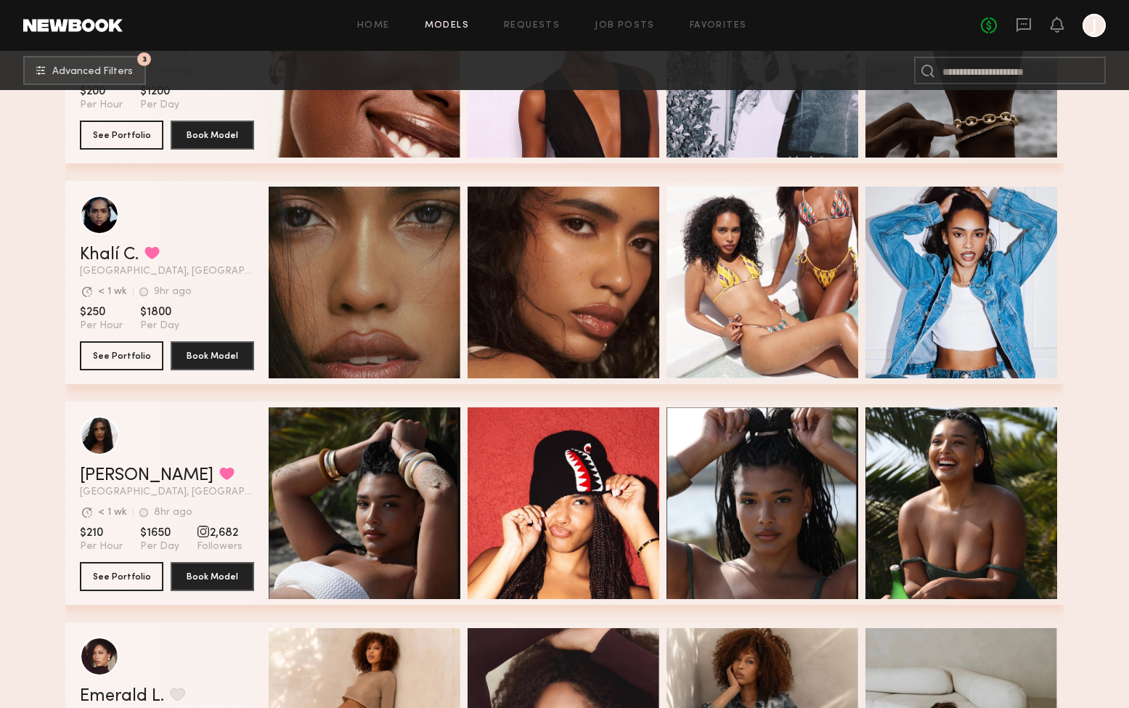
click at [170, 433] on div "grid" at bounding box center [167, 435] width 174 height 39
click at [129, 573] on button "See Portfolio" at bounding box center [121, 575] width 83 height 29
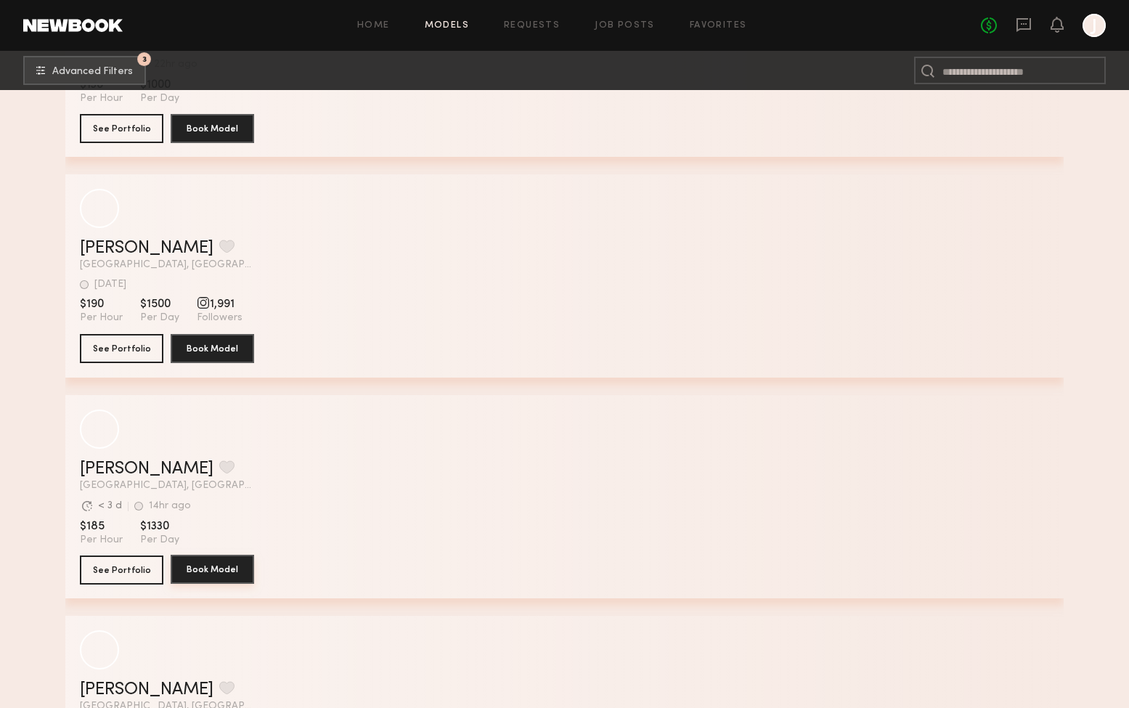
scroll to position [19583, 0]
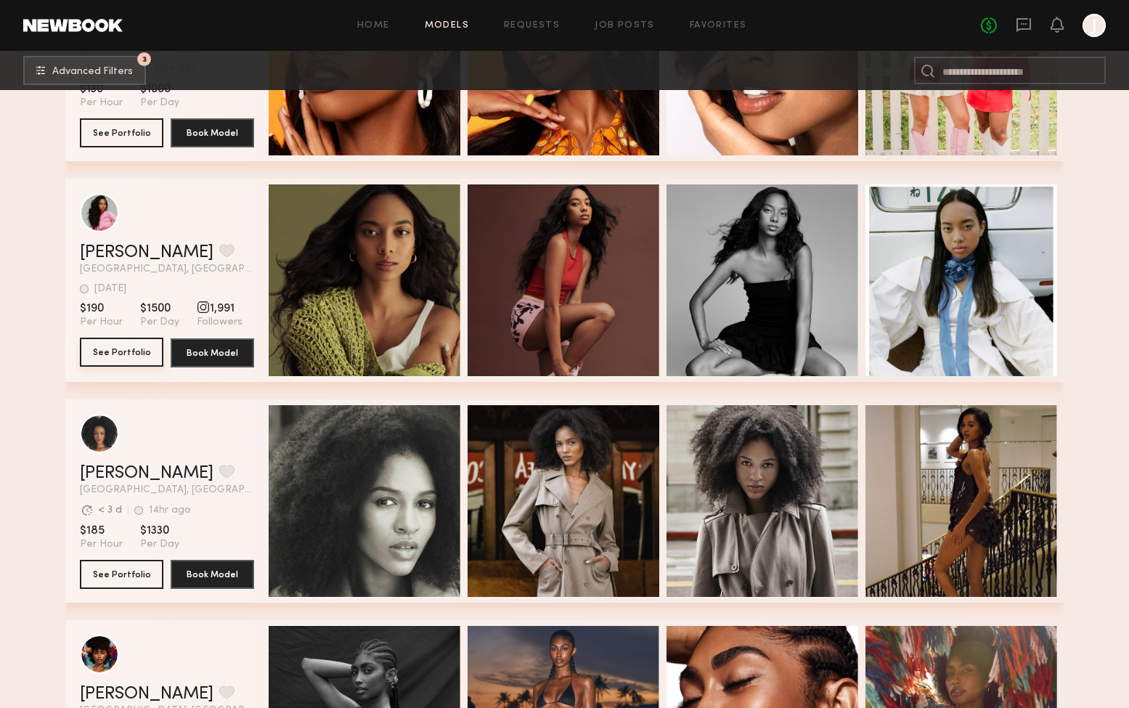
click at [136, 354] on button "See Portfolio" at bounding box center [121, 352] width 83 height 29
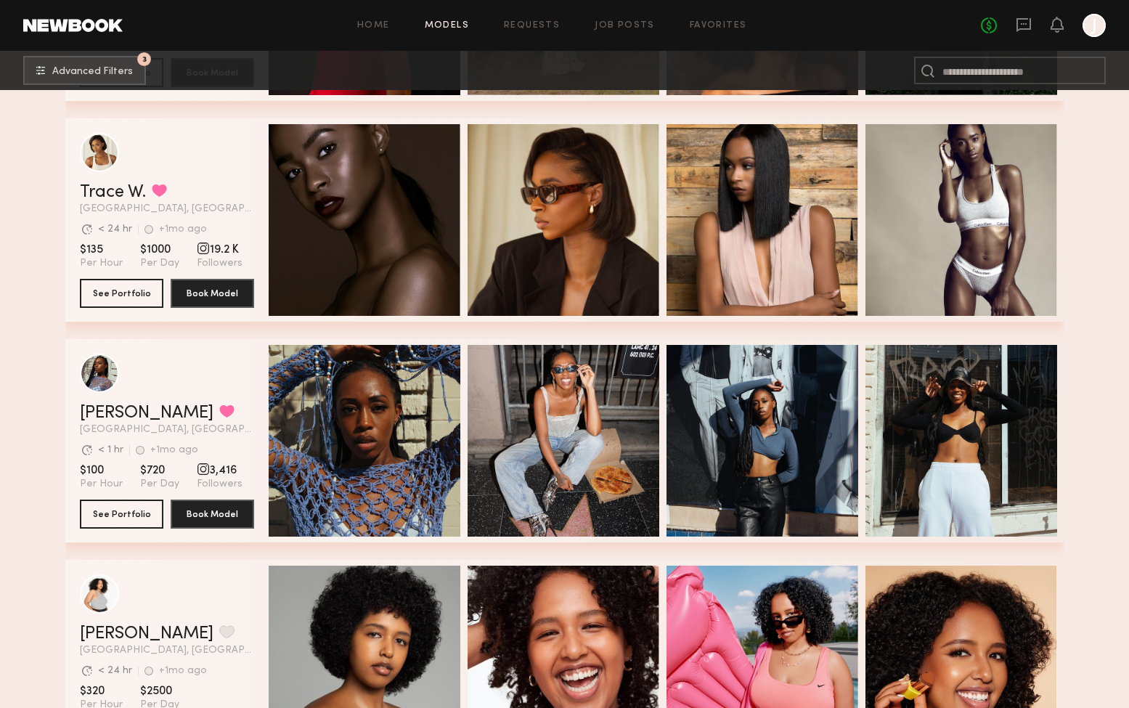
scroll to position [28587, 0]
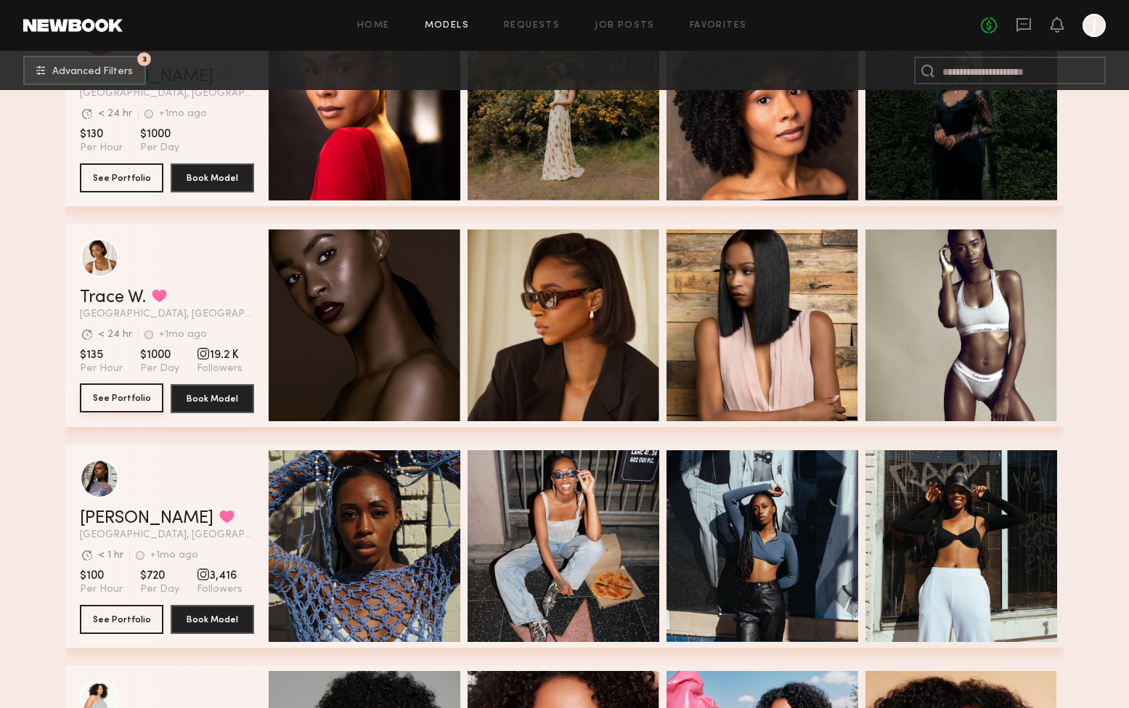
click at [124, 389] on button "See Portfolio" at bounding box center [121, 397] width 83 height 29
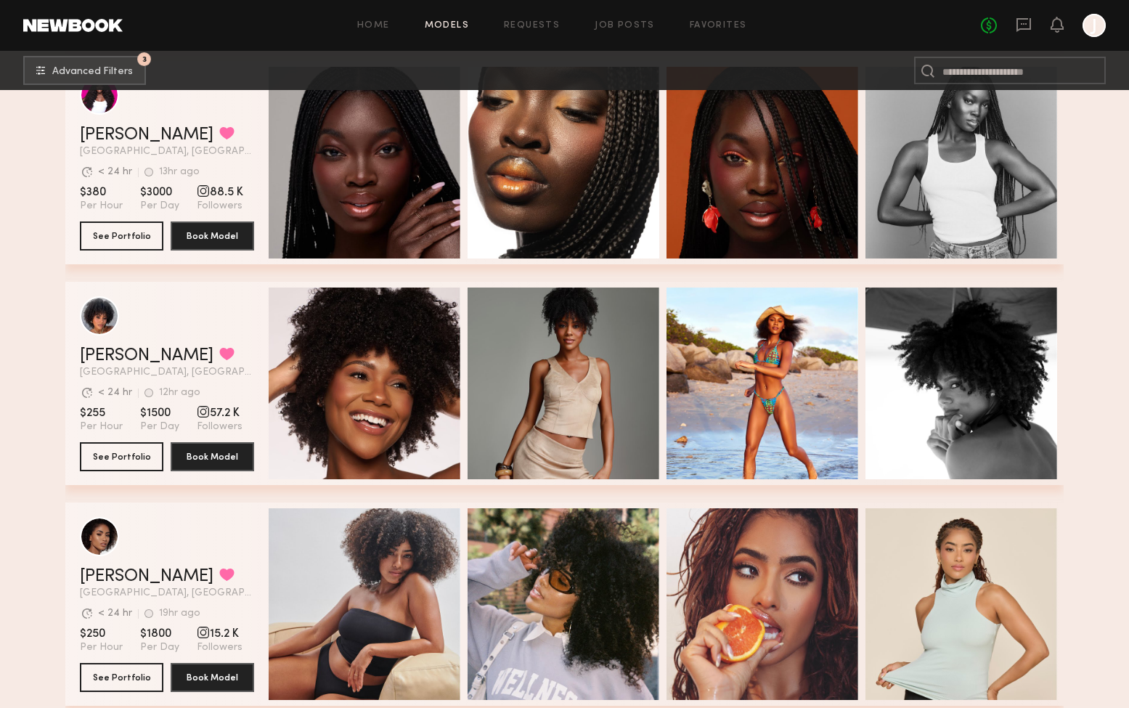
scroll to position [2043, 0]
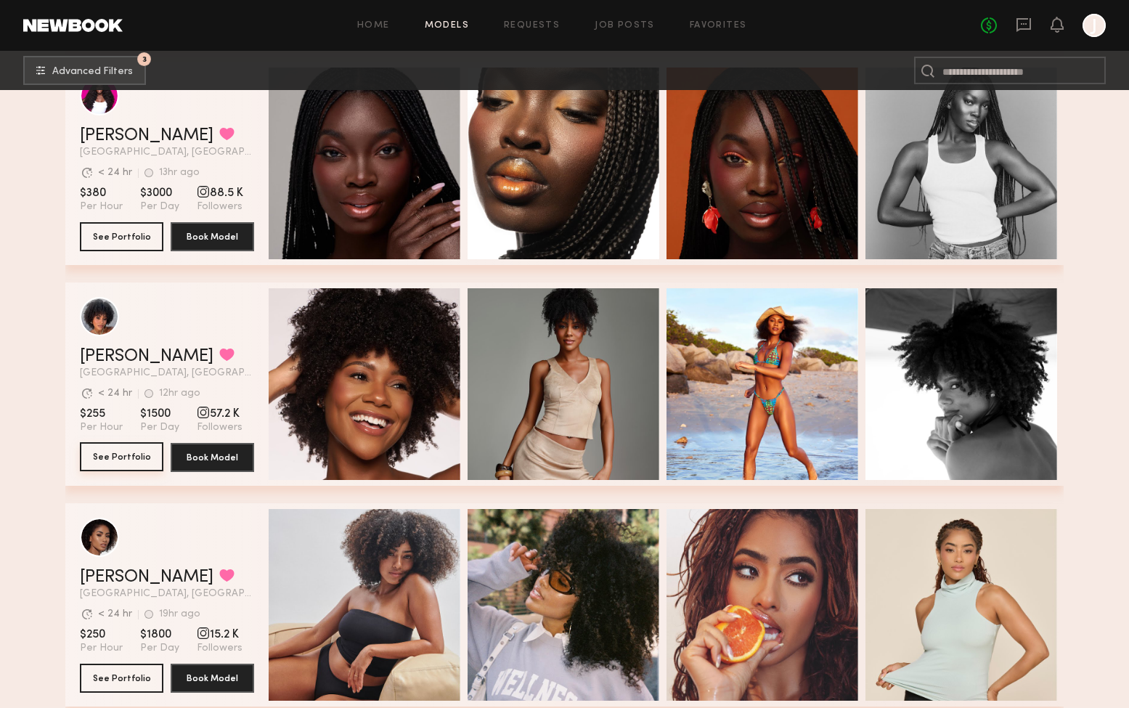
click at [128, 453] on button "See Portfolio" at bounding box center [121, 456] width 83 height 29
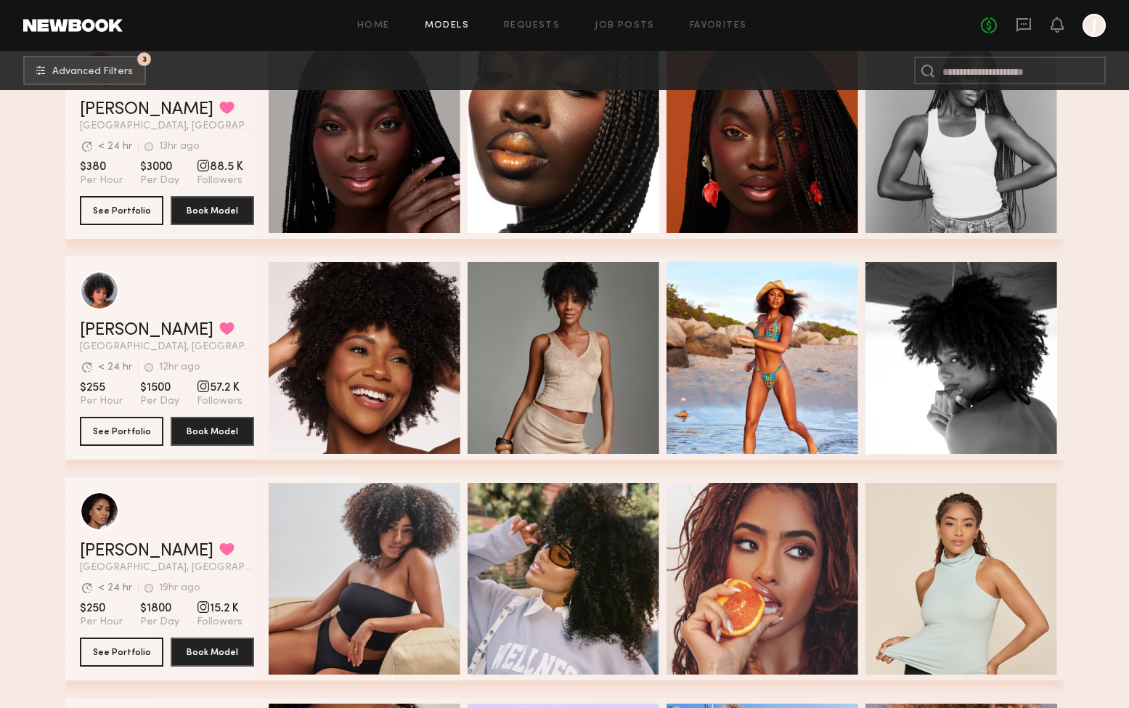
scroll to position [2071, 0]
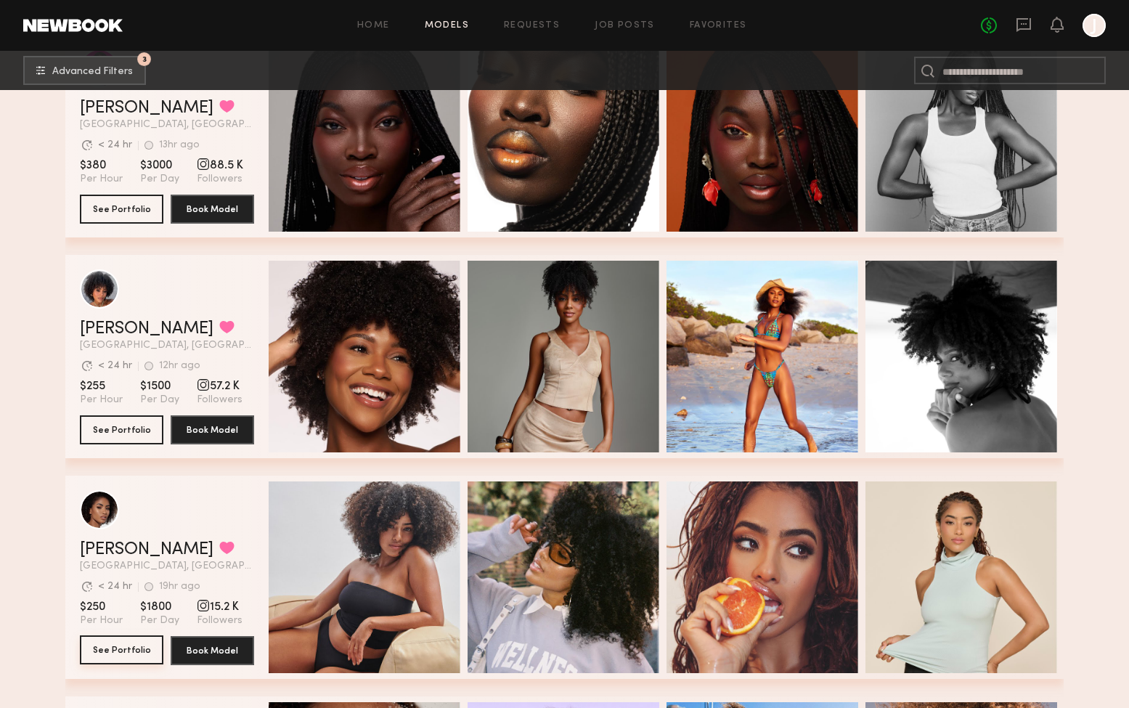
click at [152, 655] on button "See Portfolio" at bounding box center [121, 649] width 83 height 29
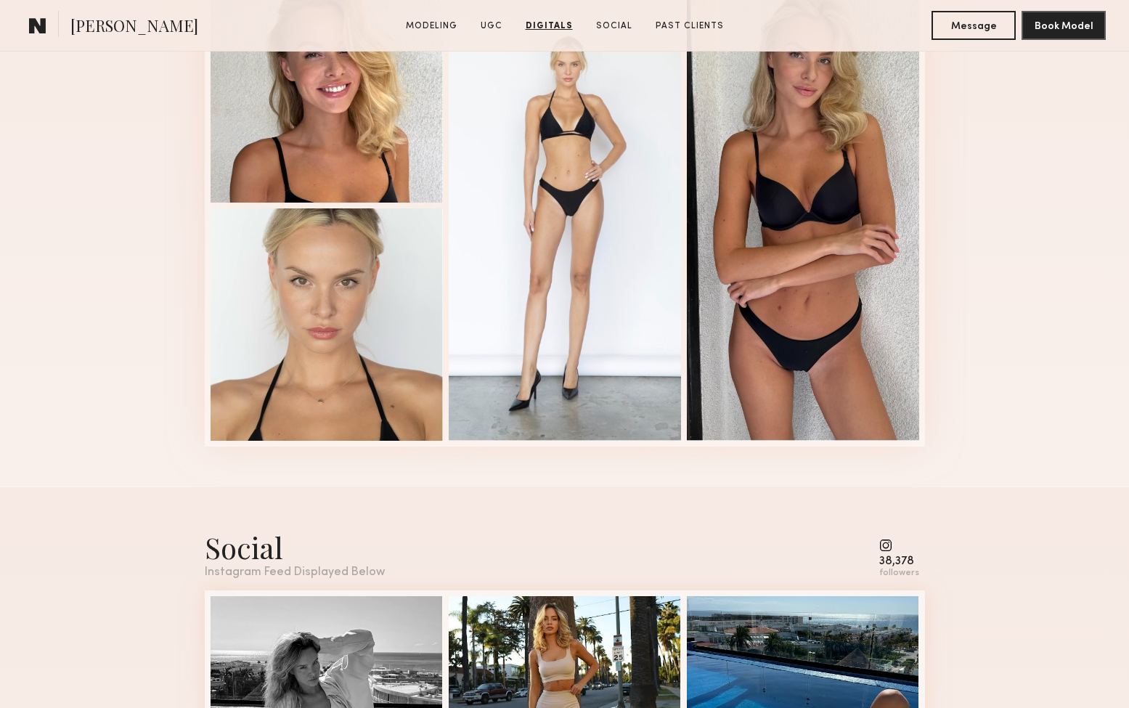
scroll to position [2951, 0]
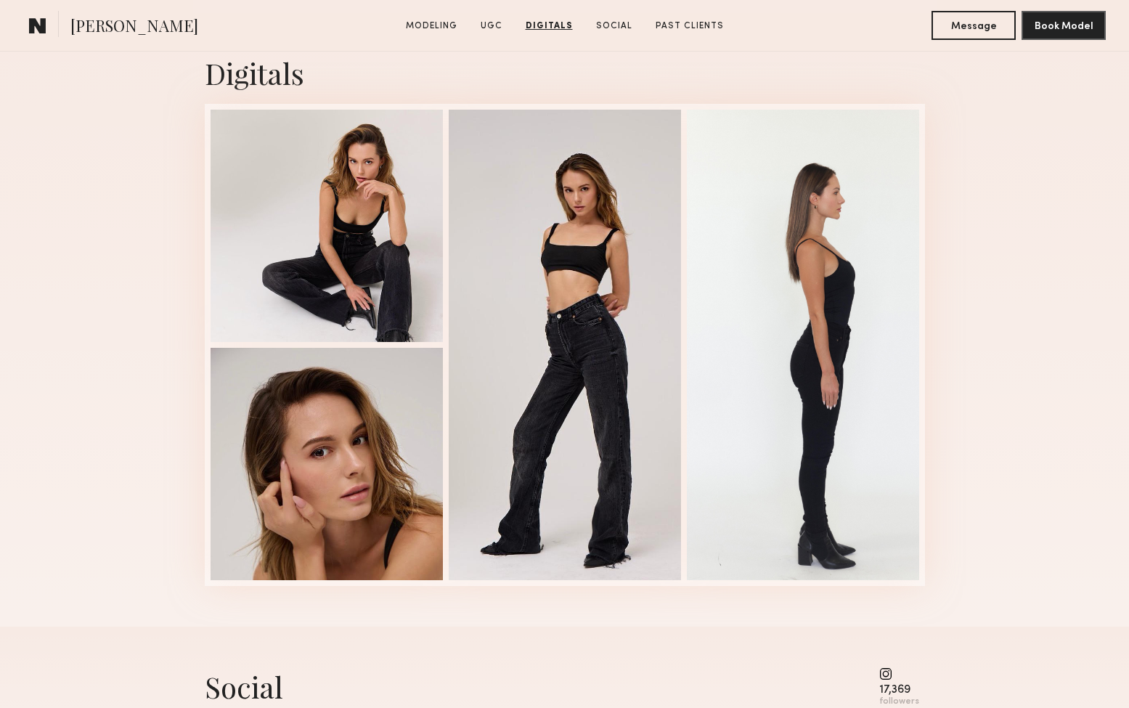
scroll to position [3388, 0]
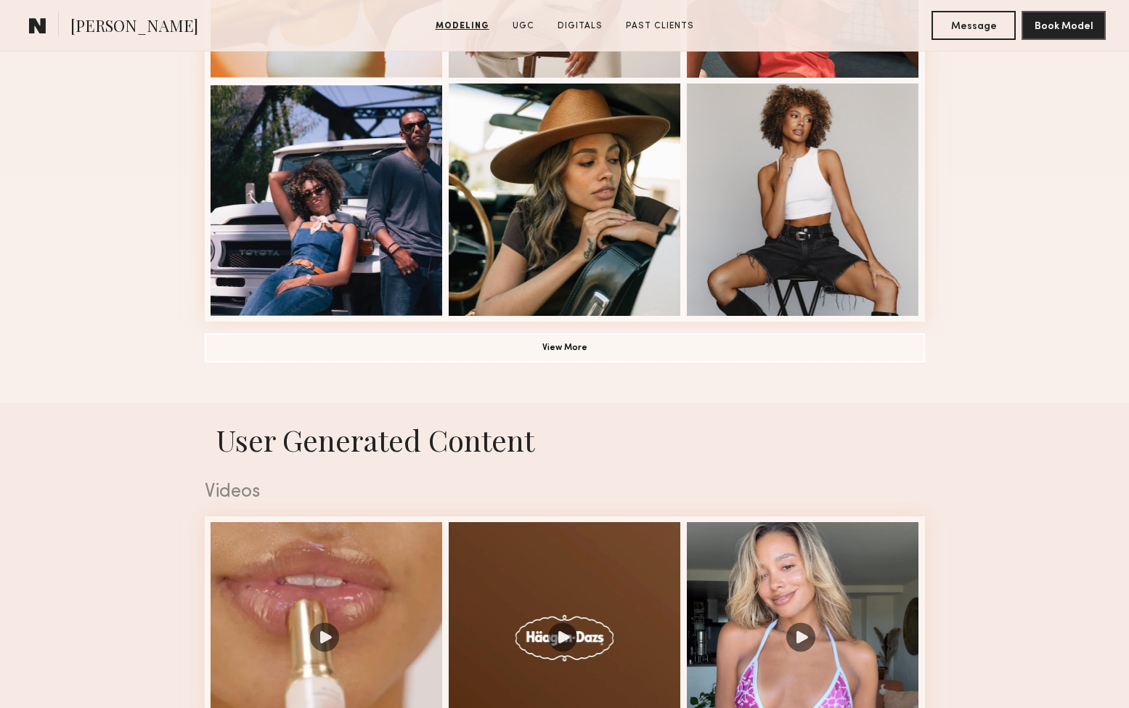
scroll to position [1171, 0]
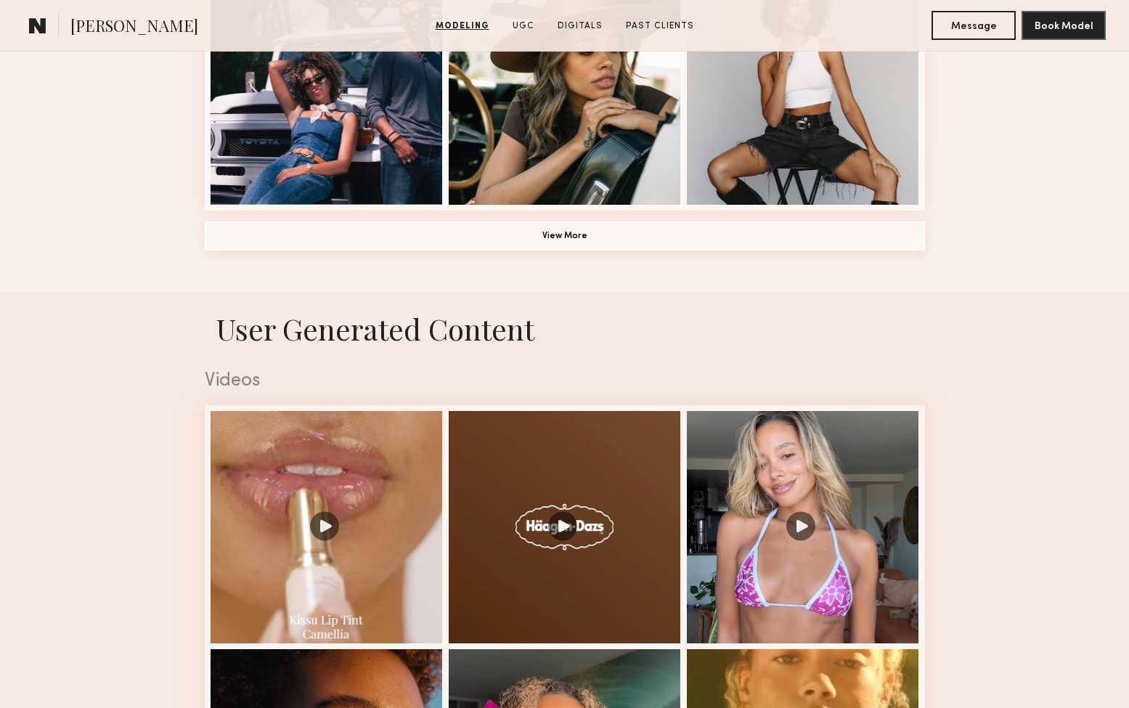
click at [561, 236] on button "View More" at bounding box center [565, 235] width 720 height 29
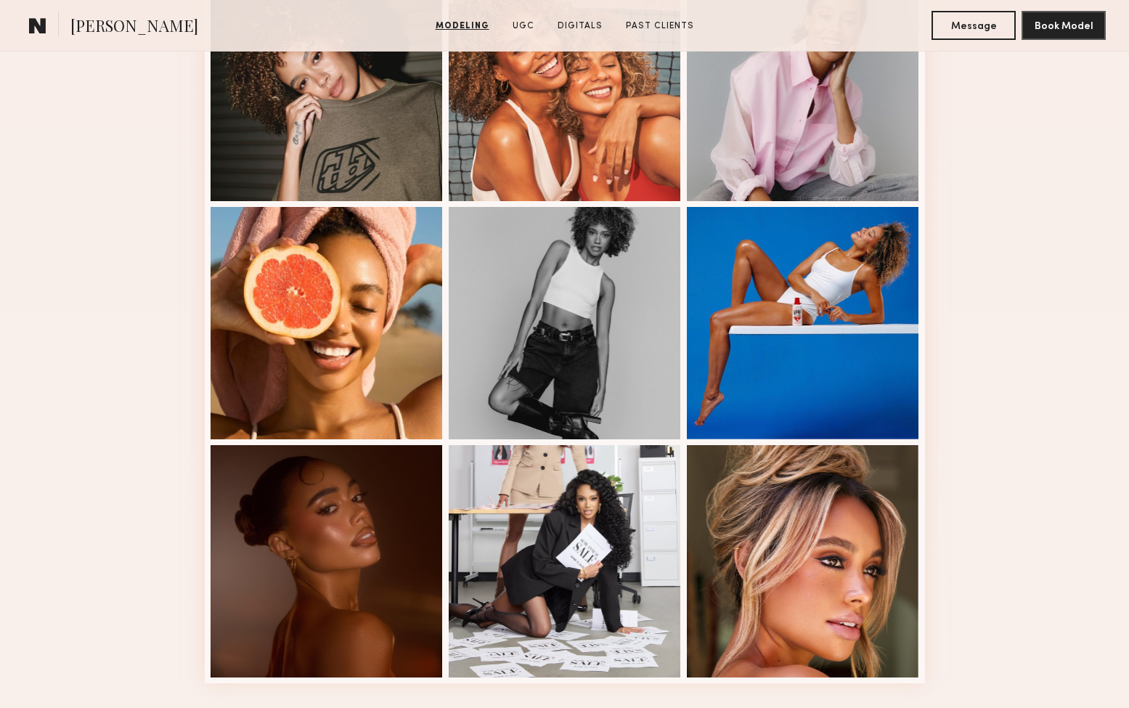
scroll to position [1675, 0]
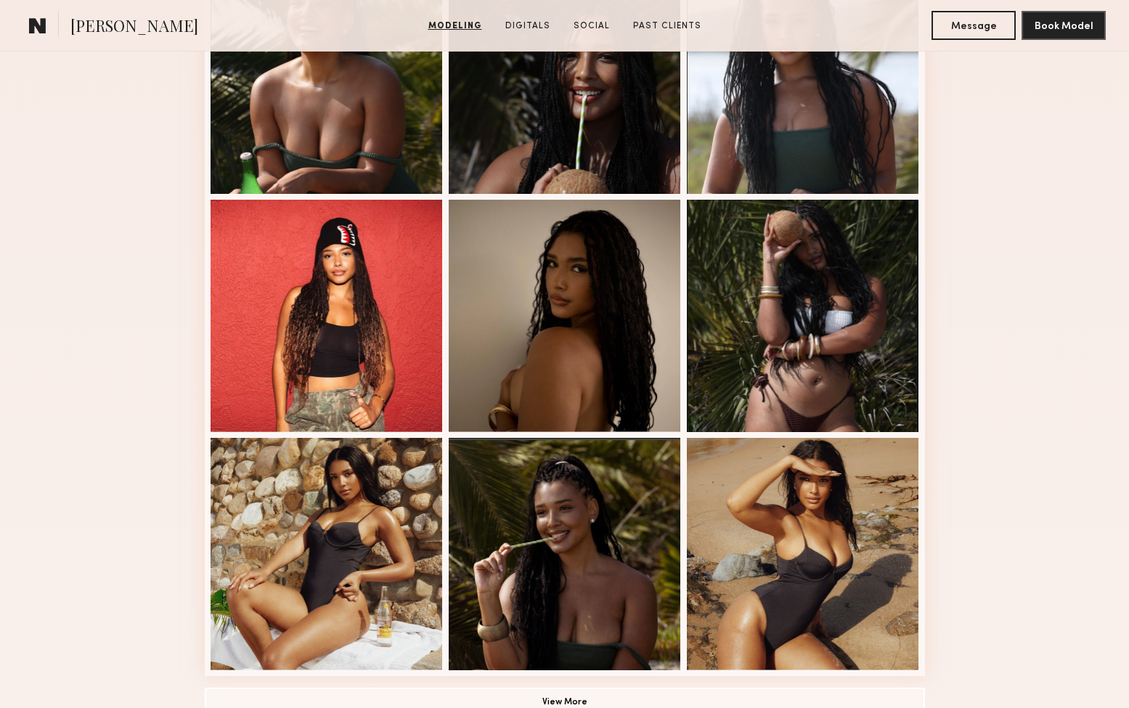
scroll to position [857, 0]
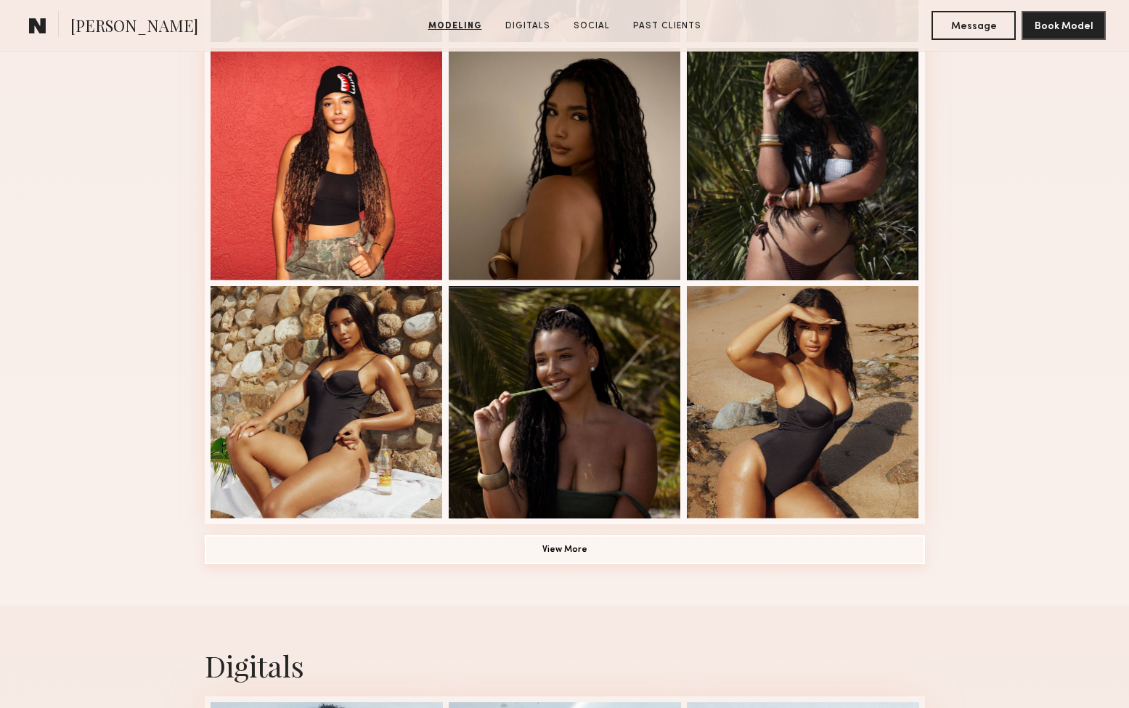
click at [568, 552] on button "View More" at bounding box center [565, 549] width 720 height 29
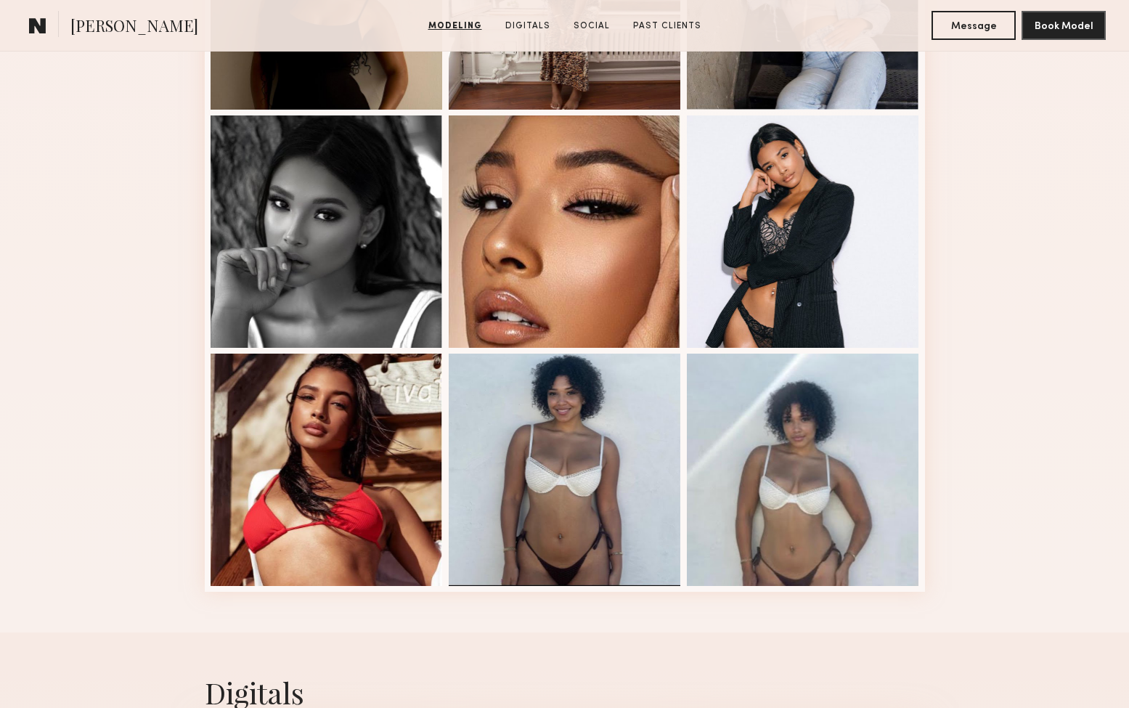
scroll to position [1504, 0]
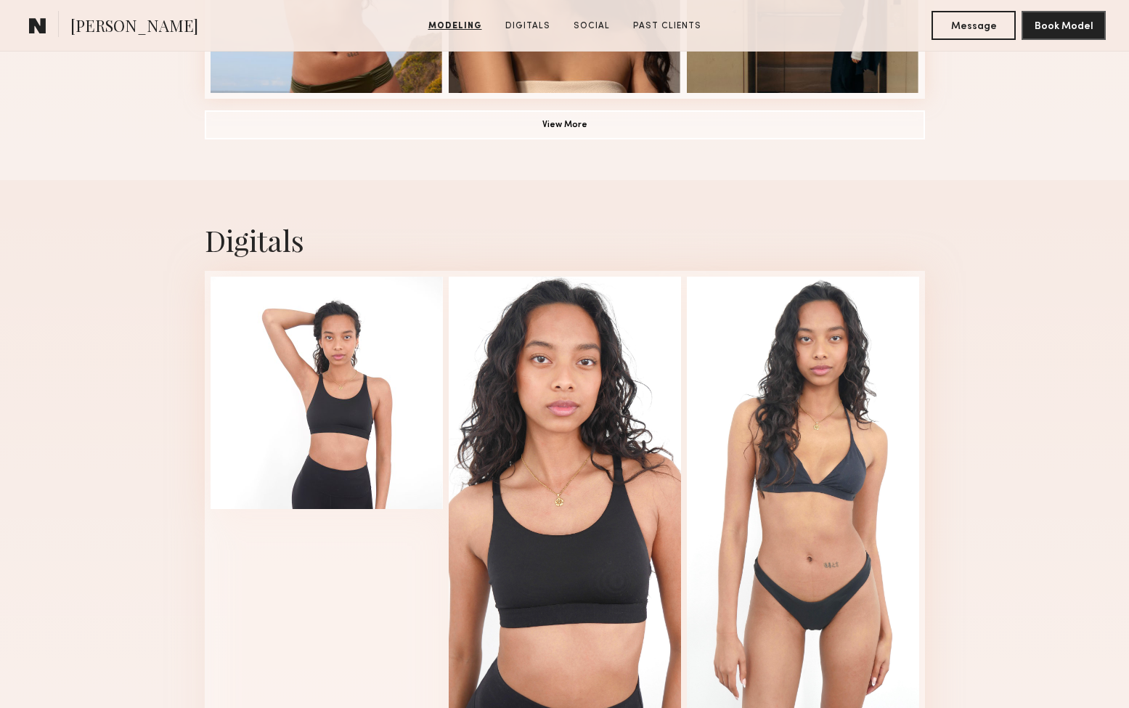
scroll to position [1367, 0]
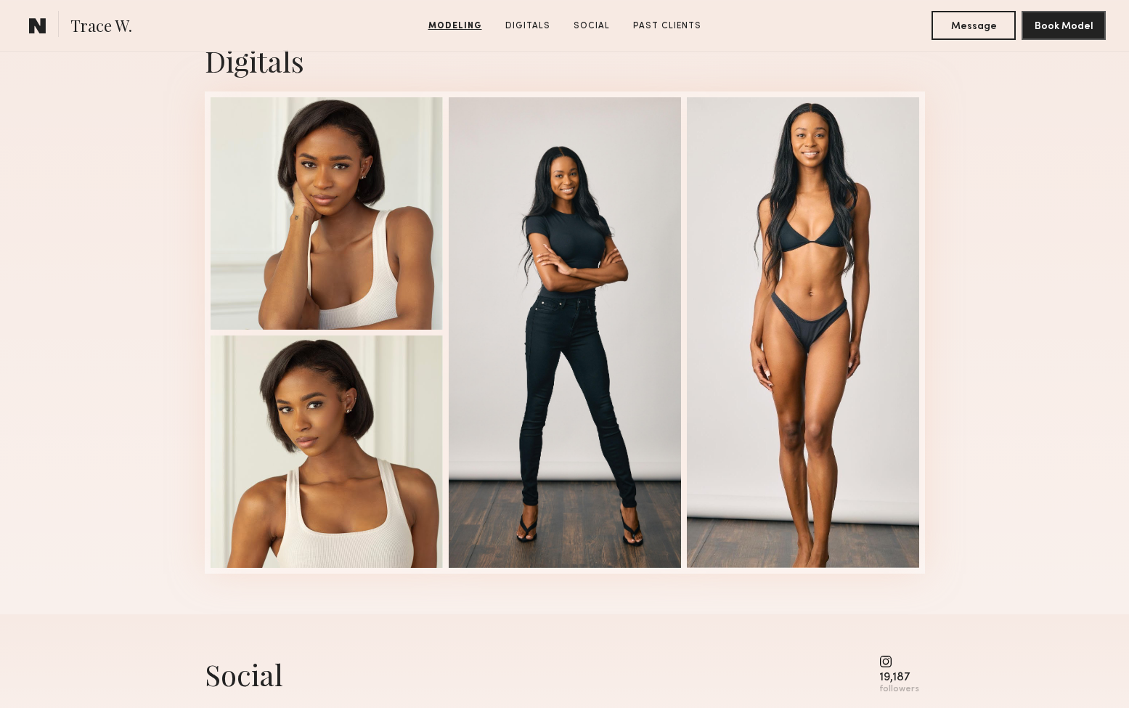
scroll to position [1474, 0]
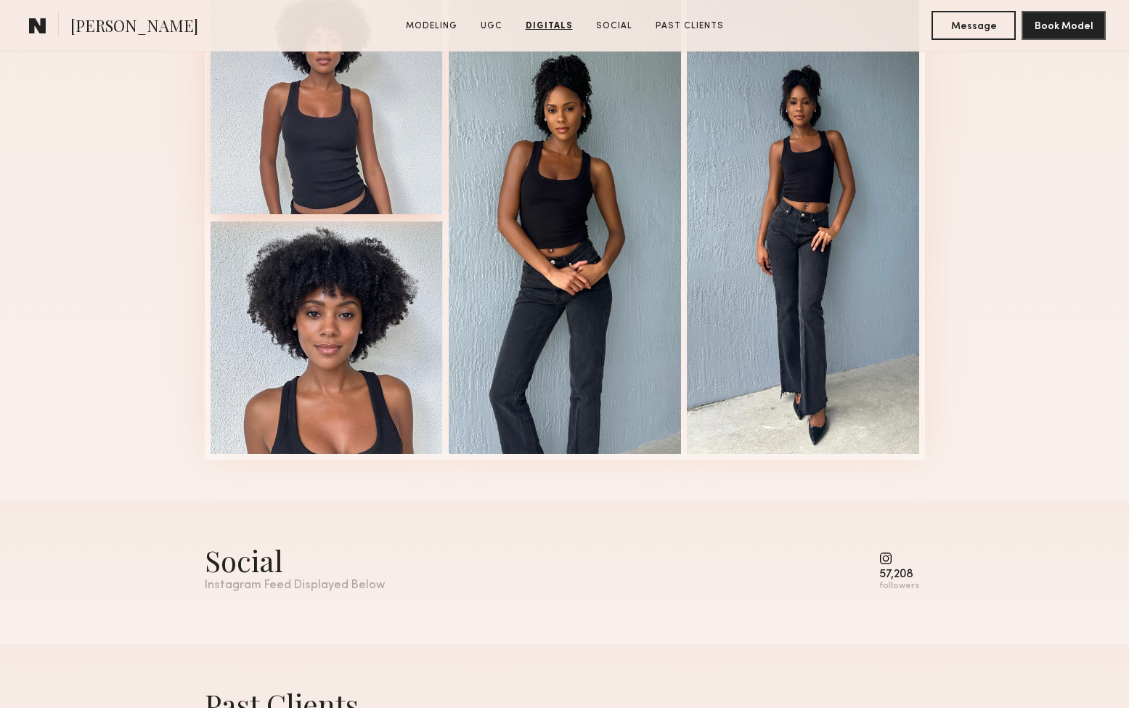
scroll to position [3719, 0]
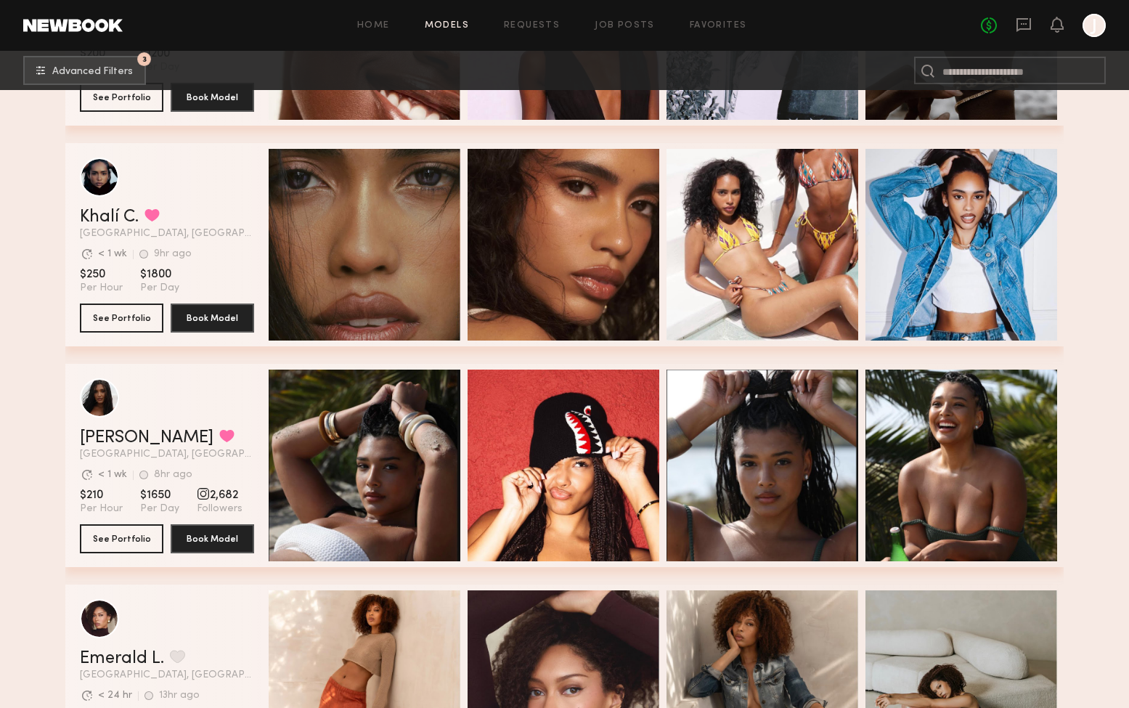
scroll to position [3831, 0]
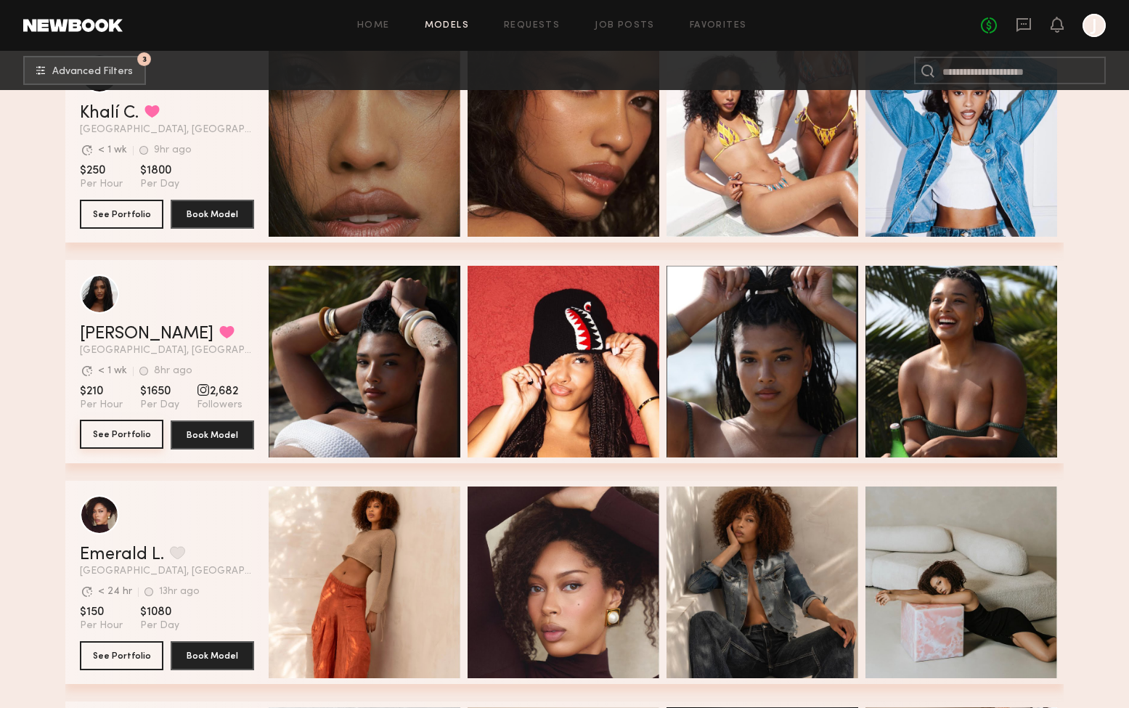
click at [114, 433] on button "See Portfolio" at bounding box center [121, 434] width 83 height 29
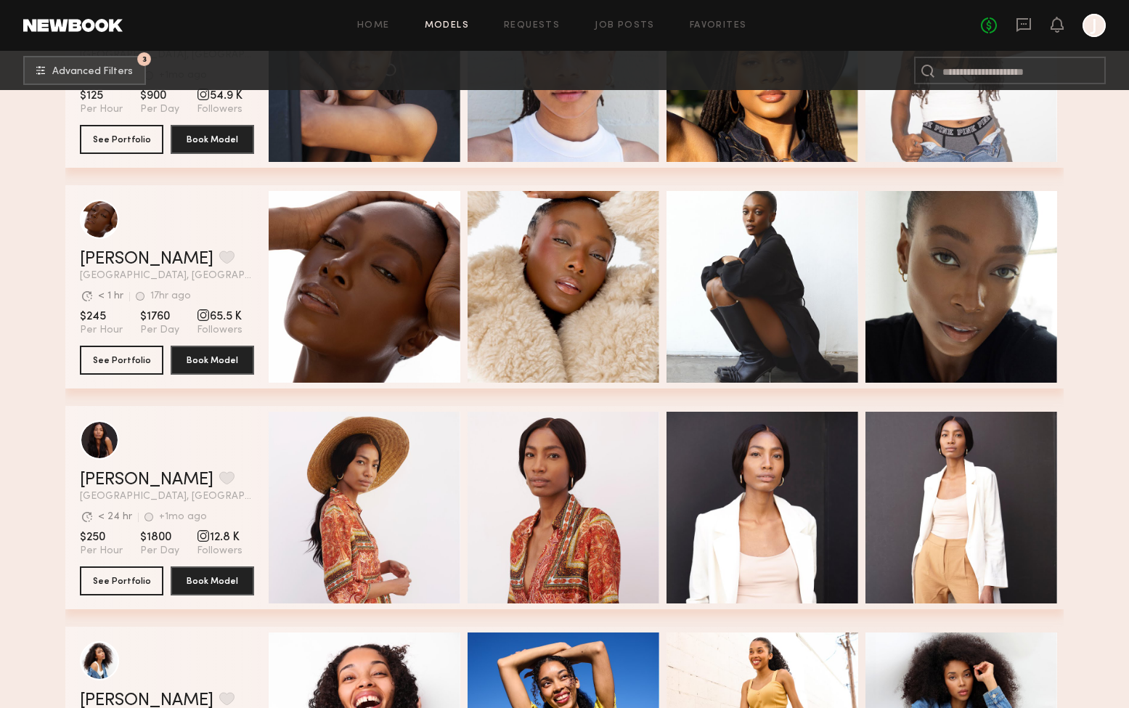
scroll to position [6378, 0]
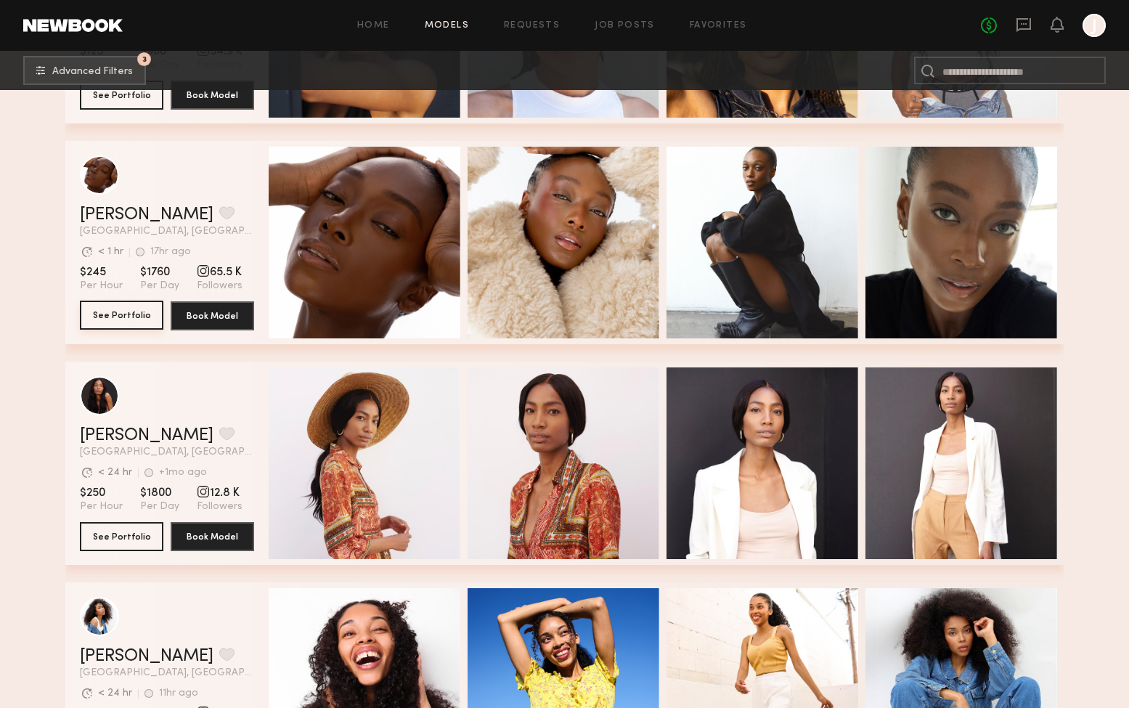
click at [122, 319] on button "See Portfolio" at bounding box center [121, 315] width 83 height 29
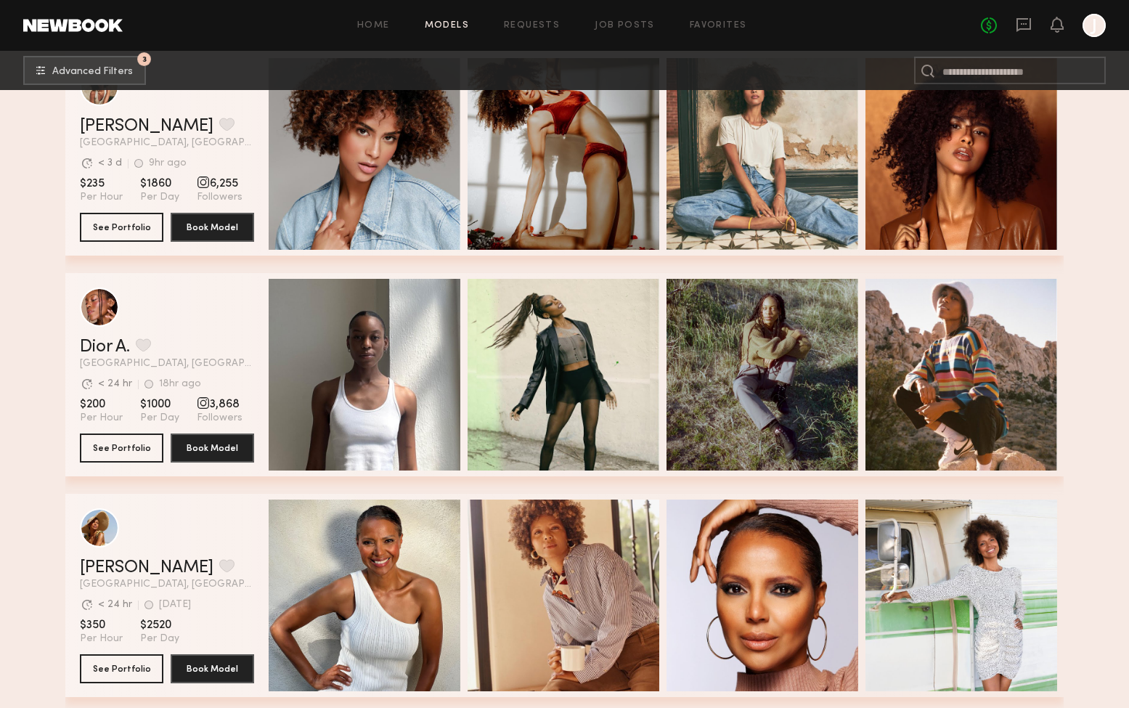
scroll to position [7522, 0]
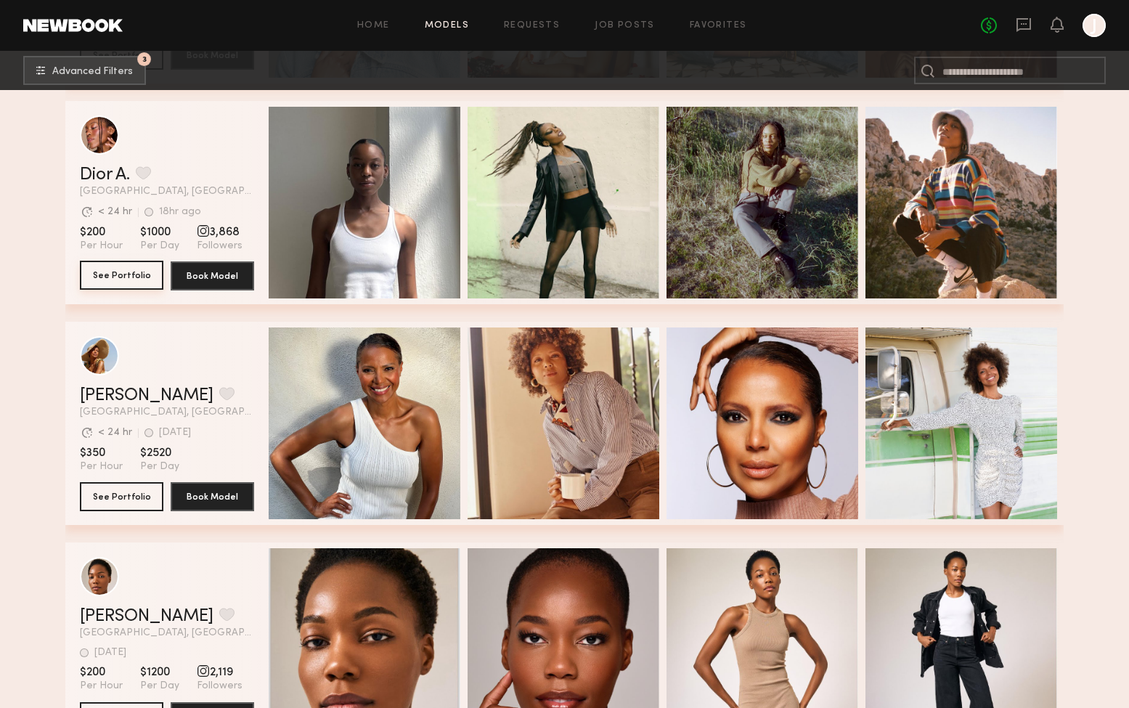
click at [116, 273] on button "See Portfolio" at bounding box center [121, 275] width 83 height 29
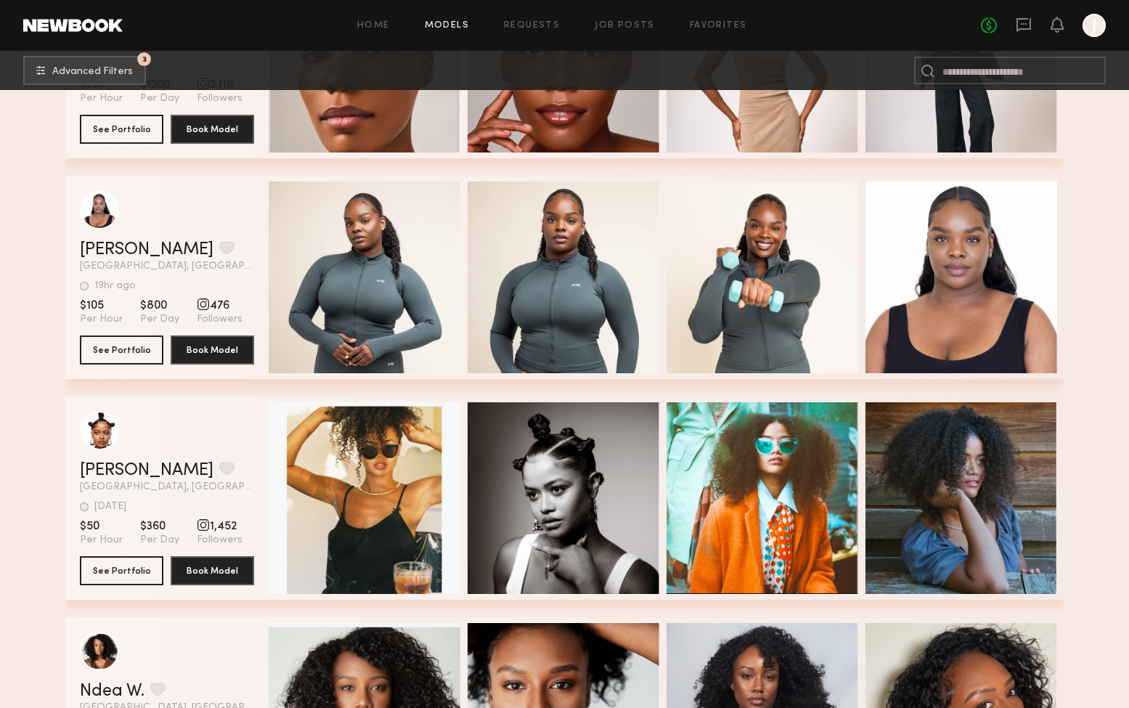
scroll to position [8357, 0]
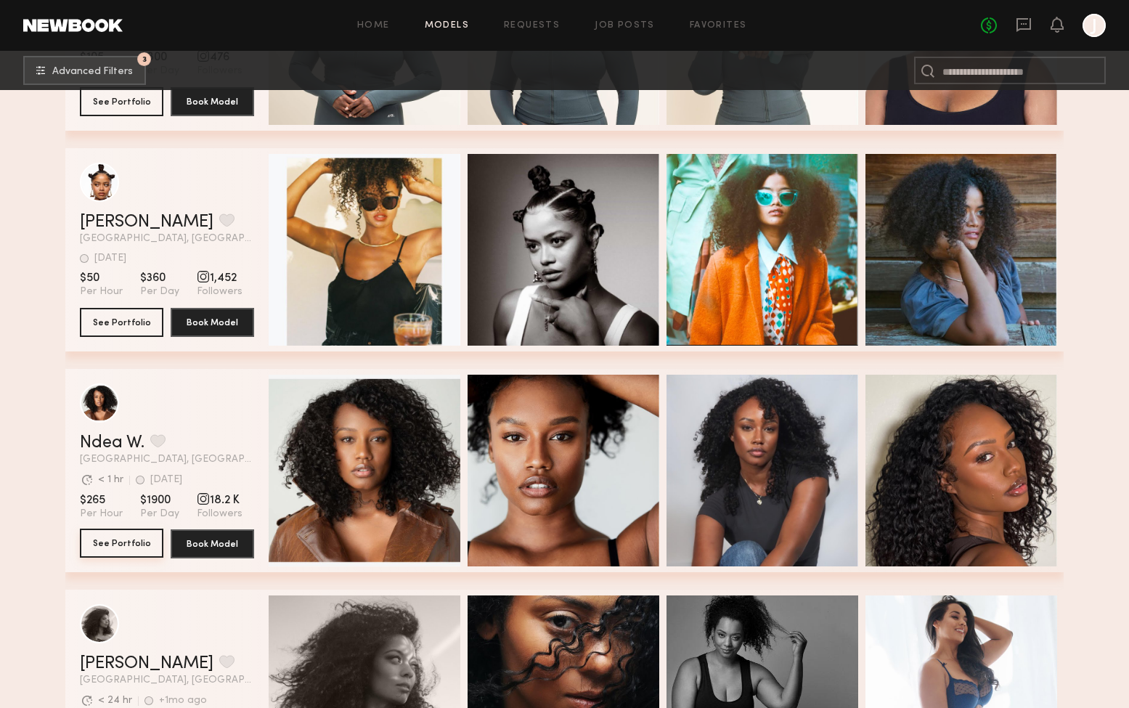
click at [111, 543] on button "See Portfolio" at bounding box center [121, 543] width 83 height 29
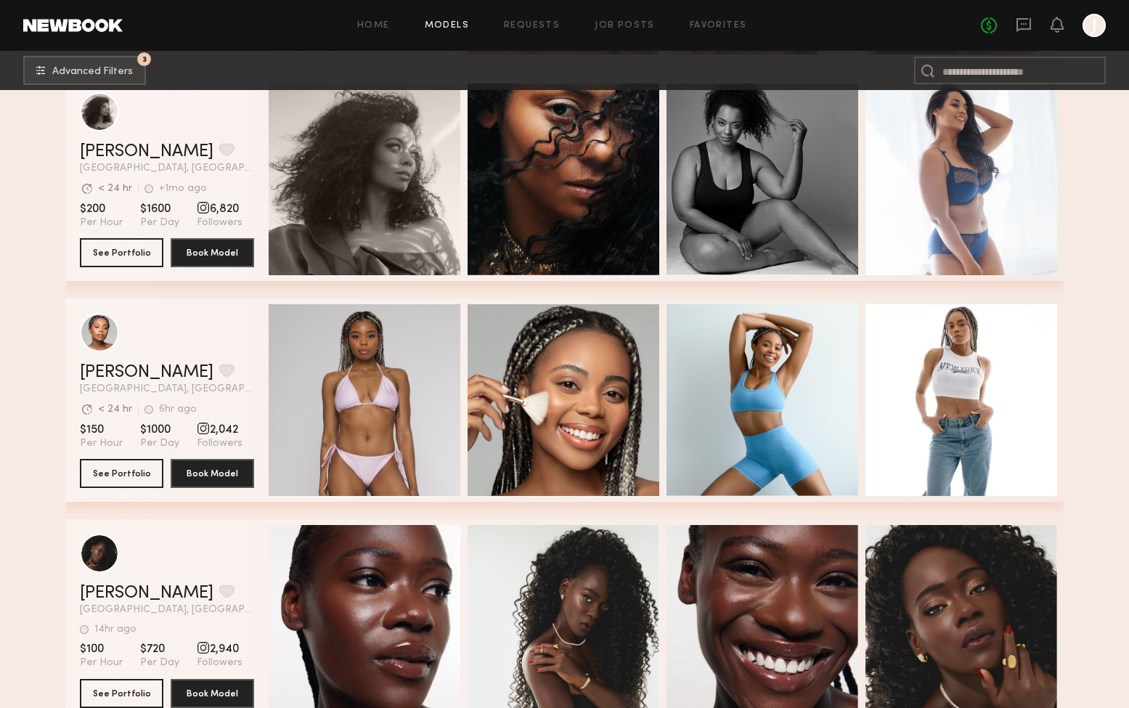
scroll to position [8779, 0]
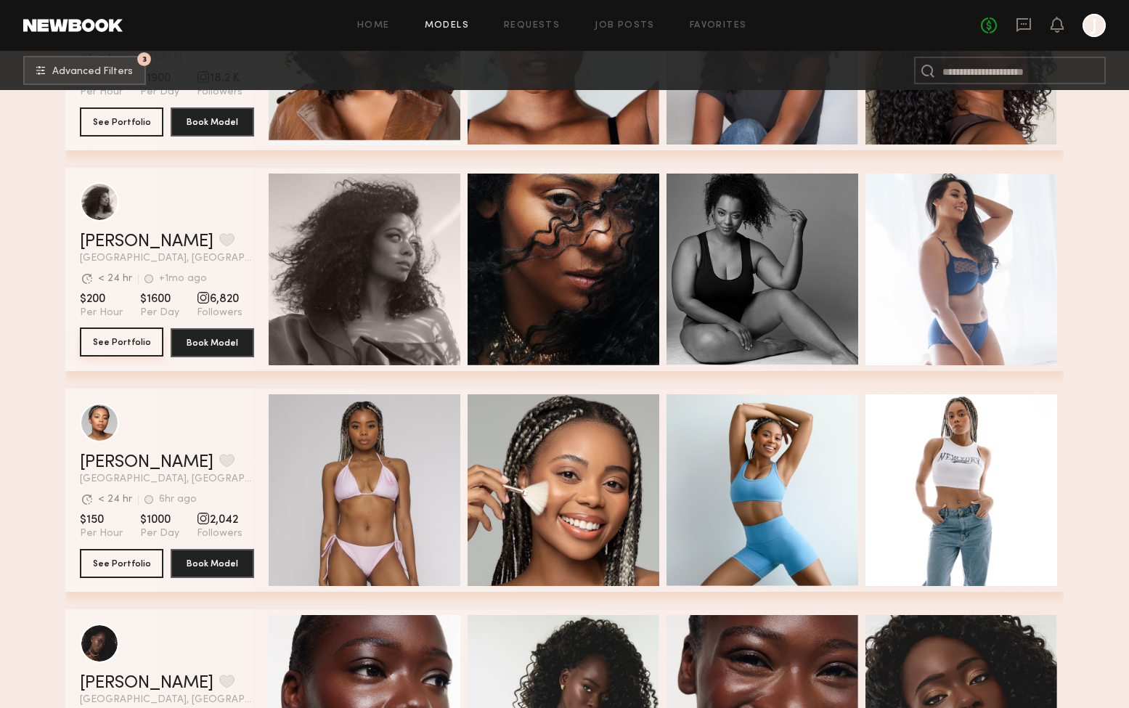
click at [115, 339] on button "See Portfolio" at bounding box center [121, 341] width 83 height 29
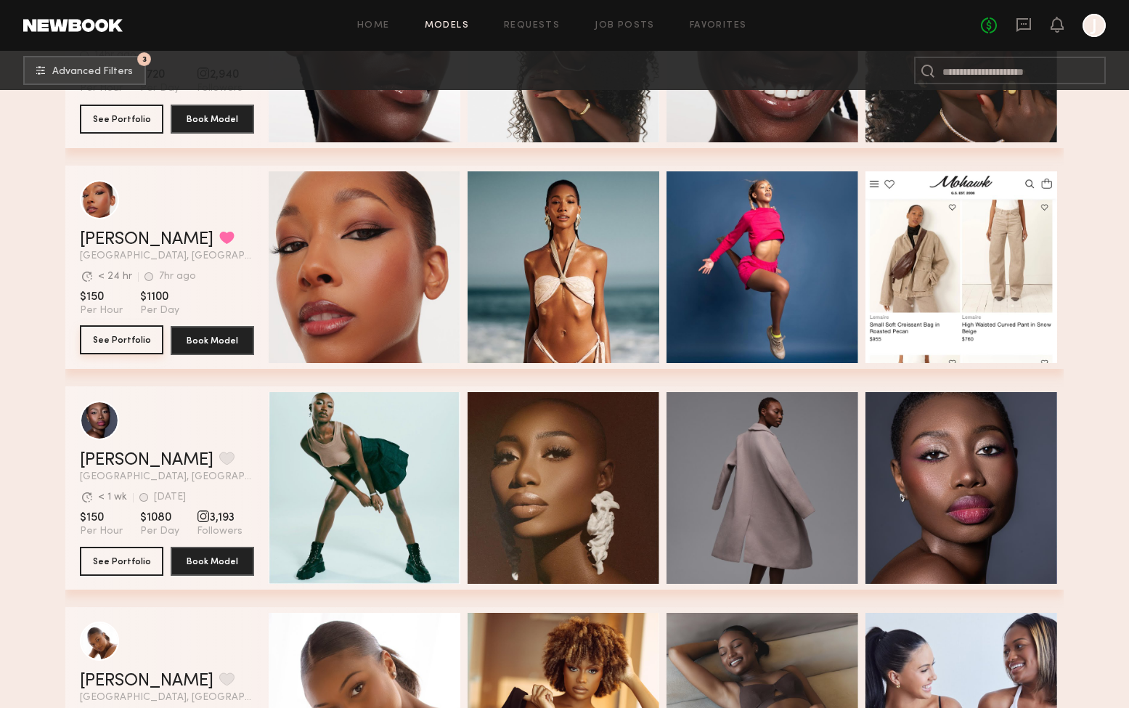
scroll to position [9443, 0]
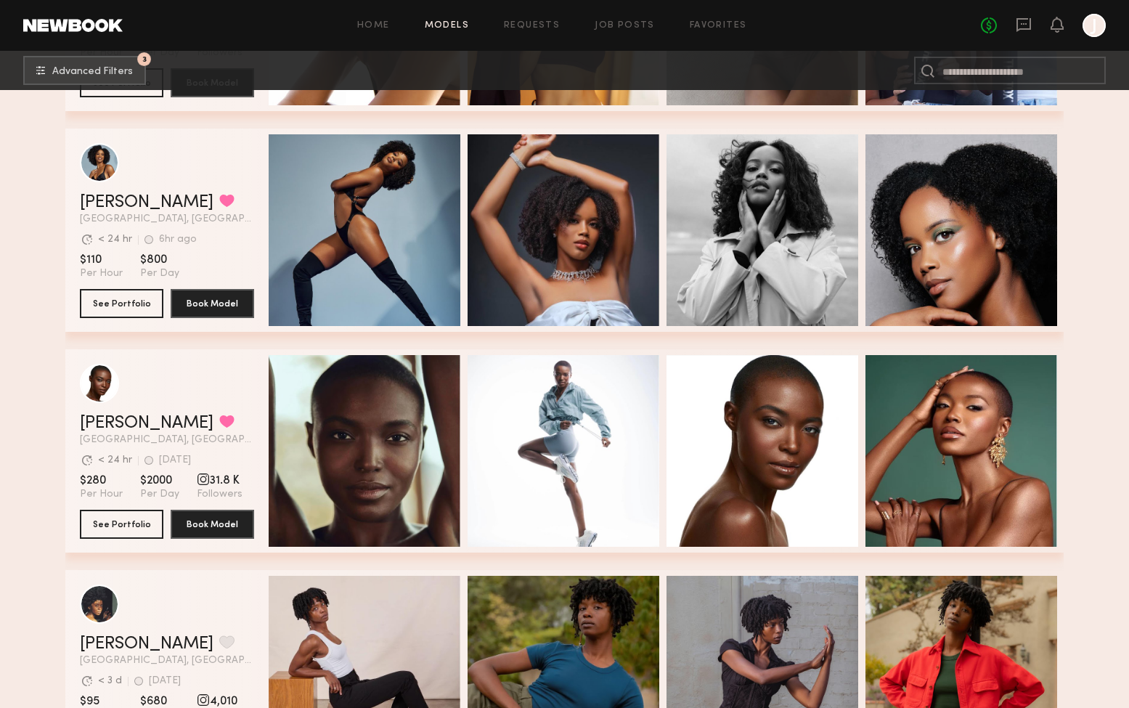
scroll to position [10315, 0]
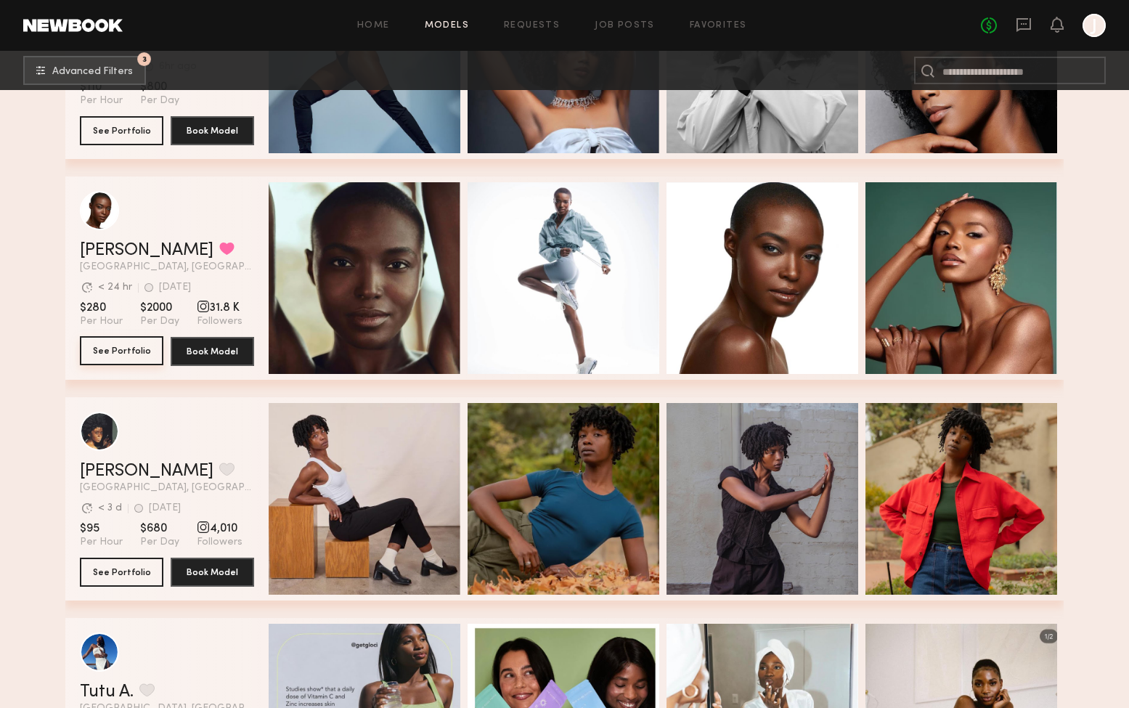
click at [131, 349] on button "See Portfolio" at bounding box center [121, 350] width 83 height 29
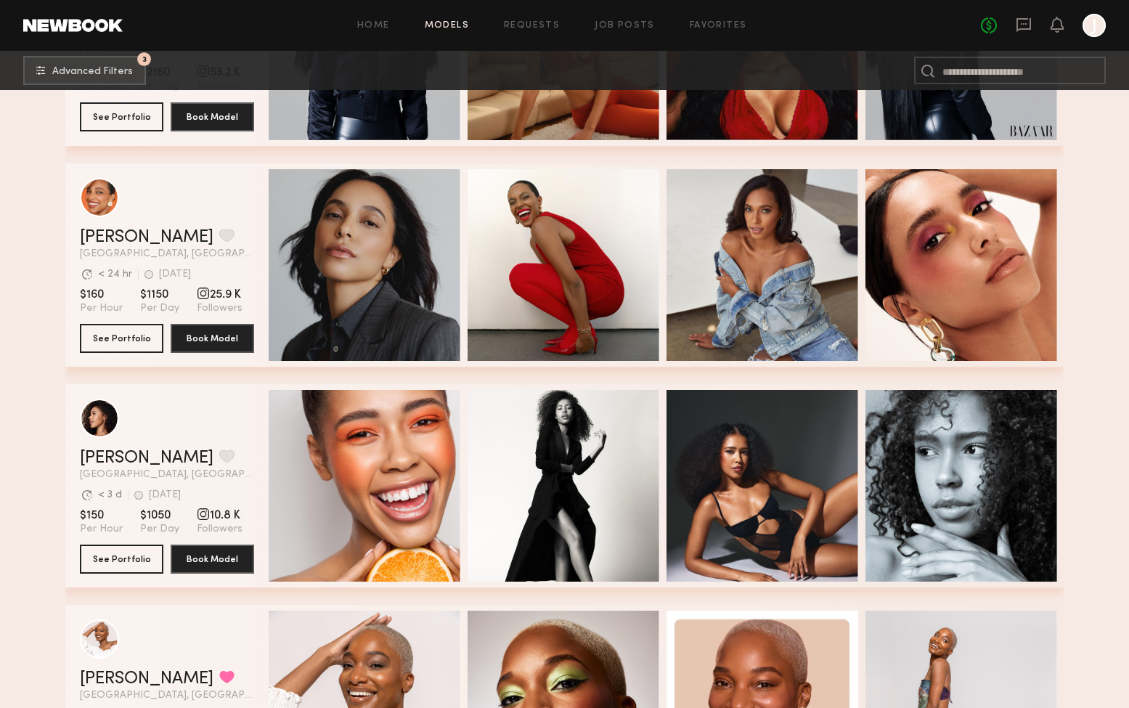
scroll to position [12094, 1]
click at [126, 335] on button "See Portfolio" at bounding box center [121, 337] width 83 height 29
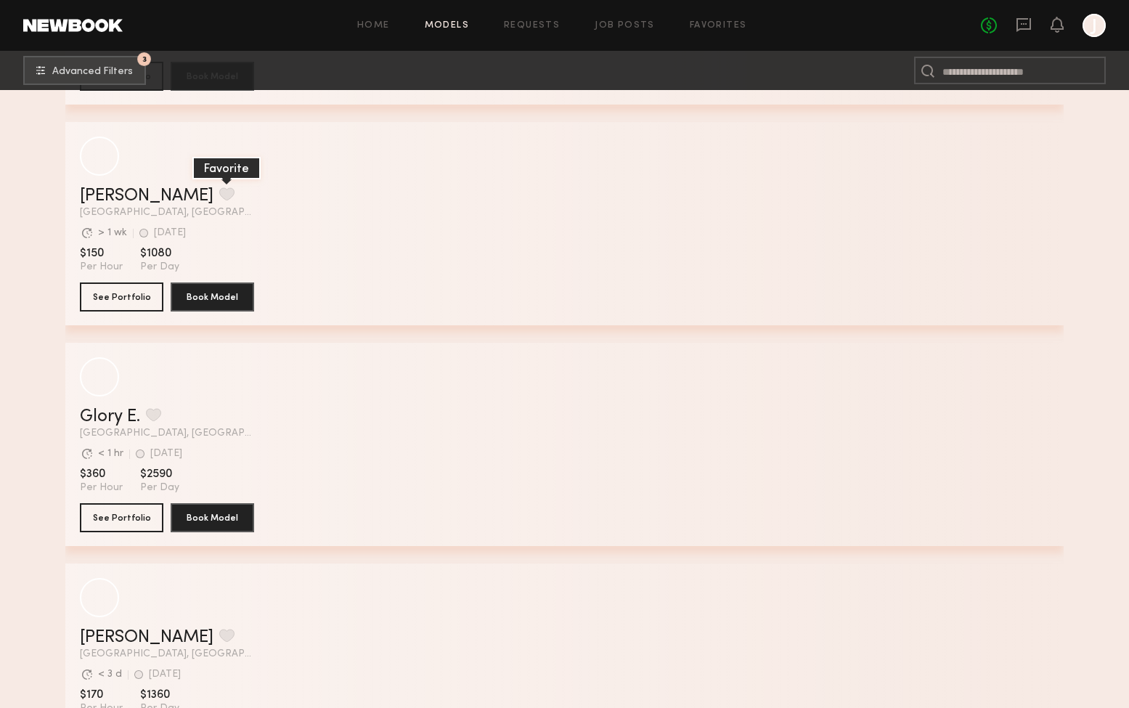
scroll to position [15426, 0]
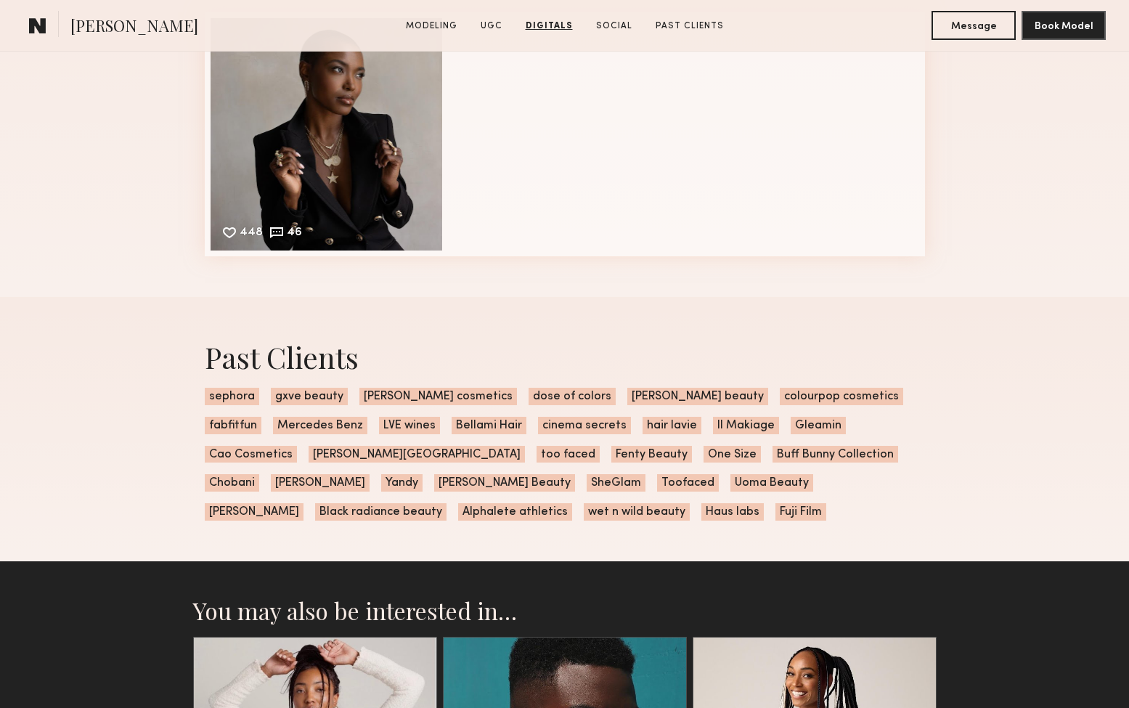
scroll to position [3909, 0]
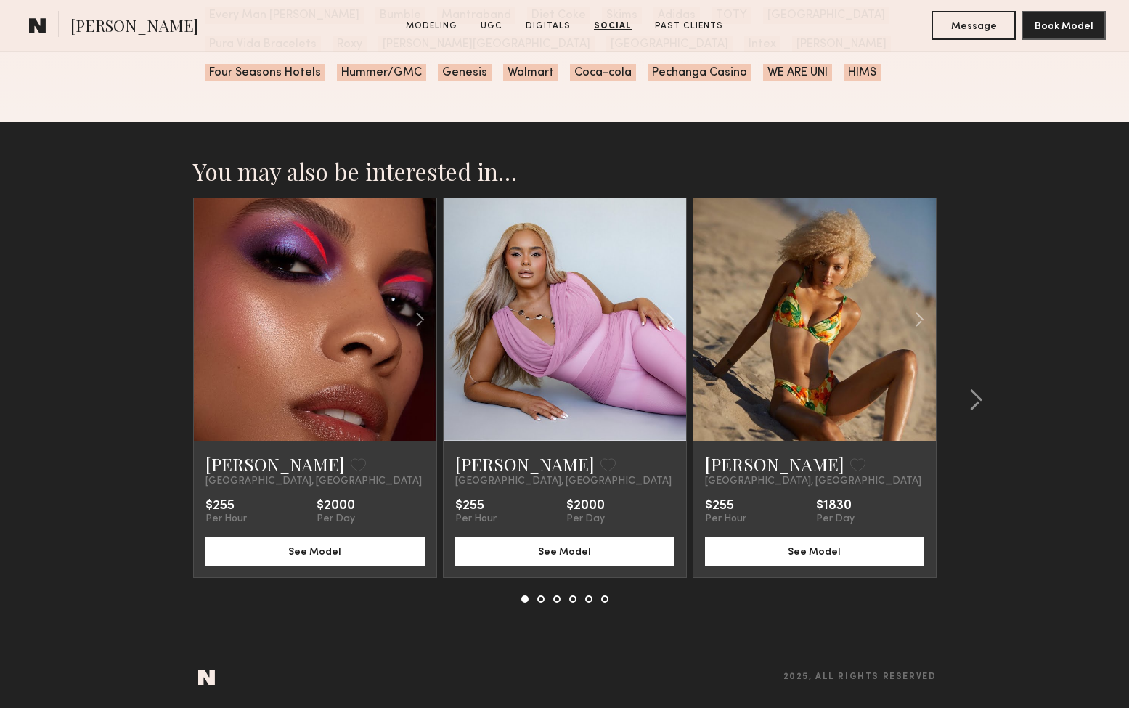
scroll to position [4521, 0]
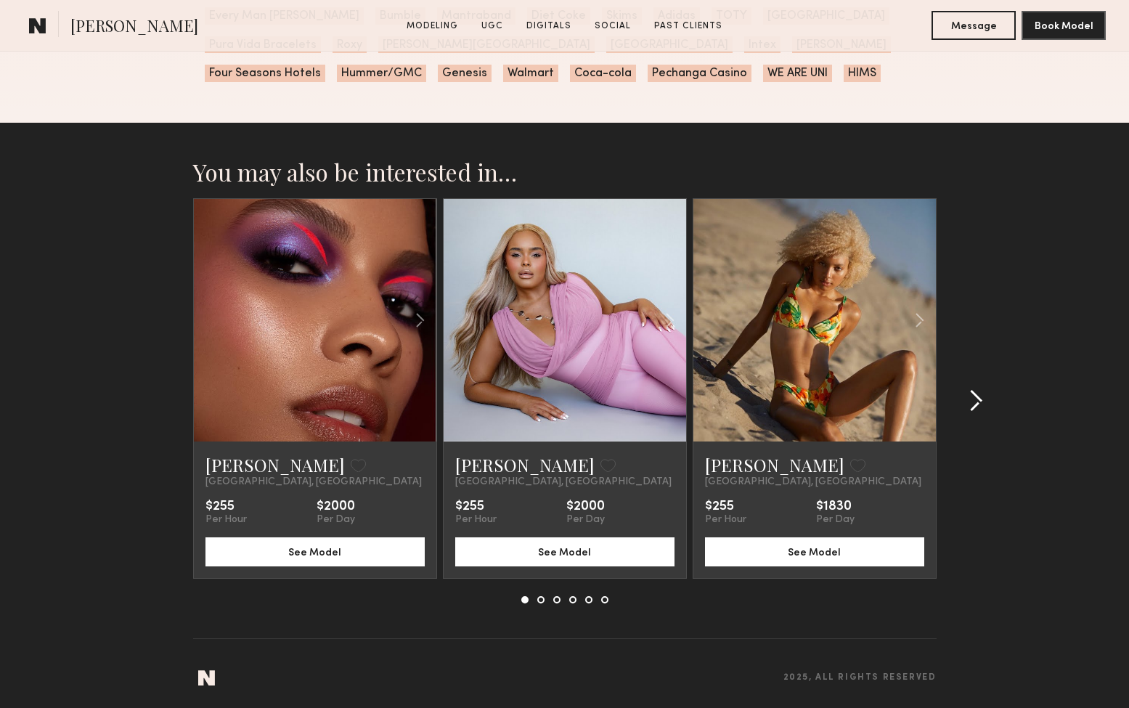
click at [970, 395] on common-icon at bounding box center [976, 400] width 15 height 23
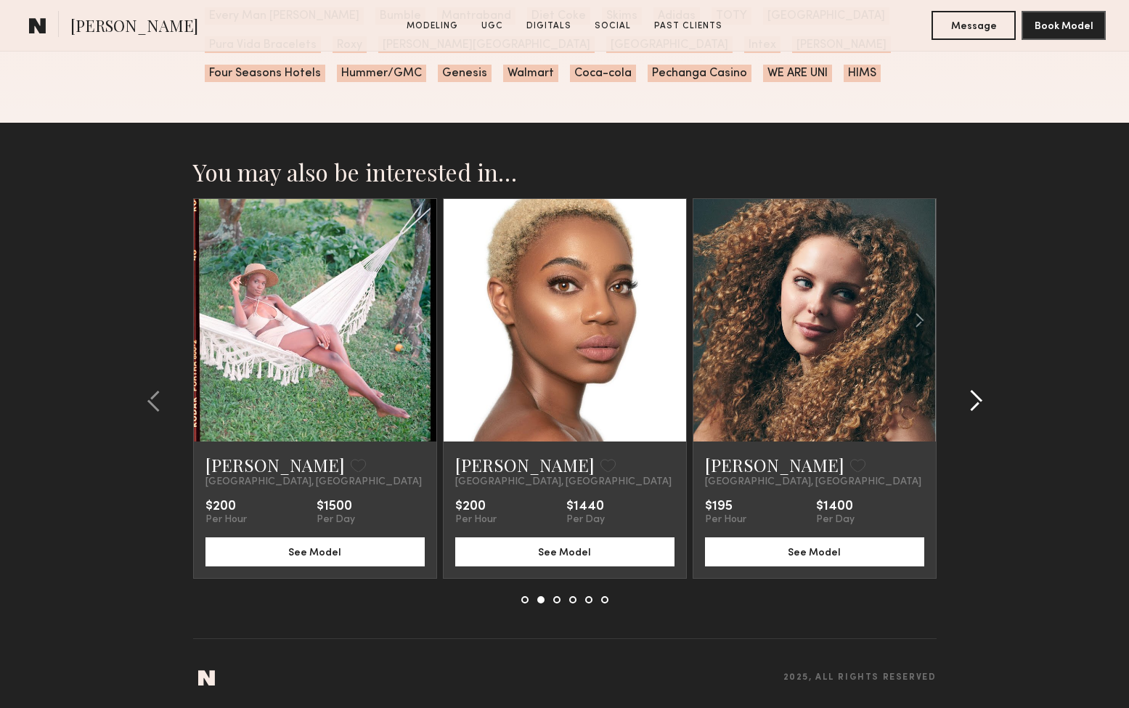
click at [970, 395] on common-icon at bounding box center [976, 400] width 15 height 23
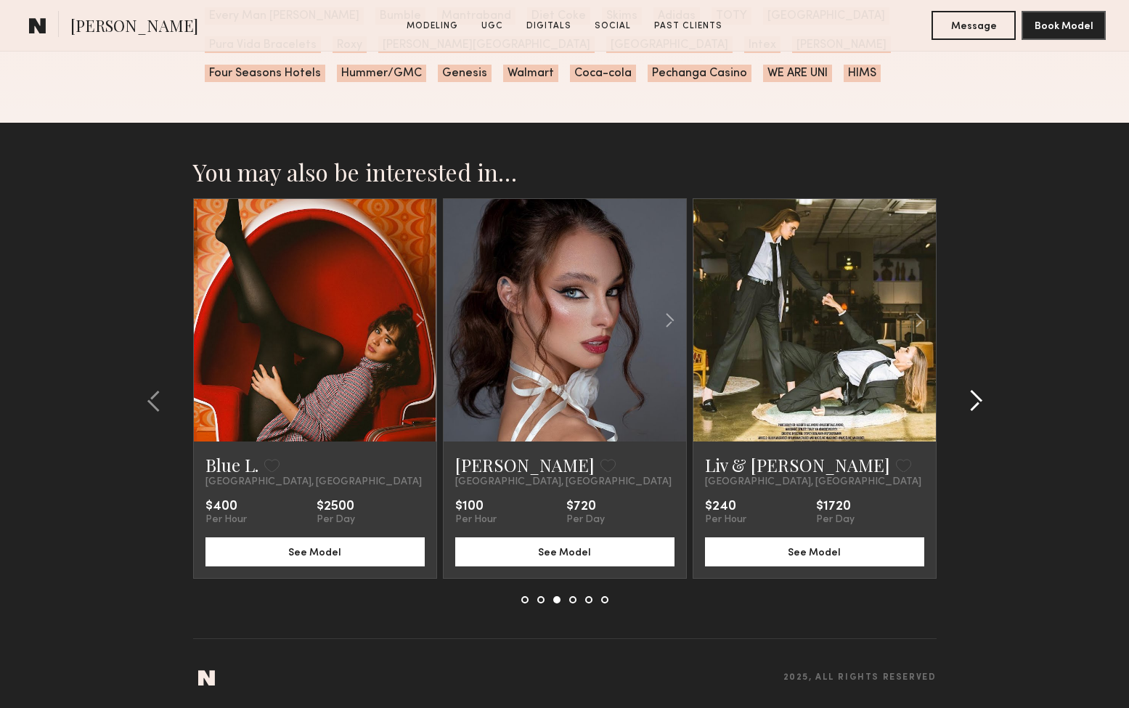
click at [970, 395] on common-icon at bounding box center [976, 400] width 15 height 23
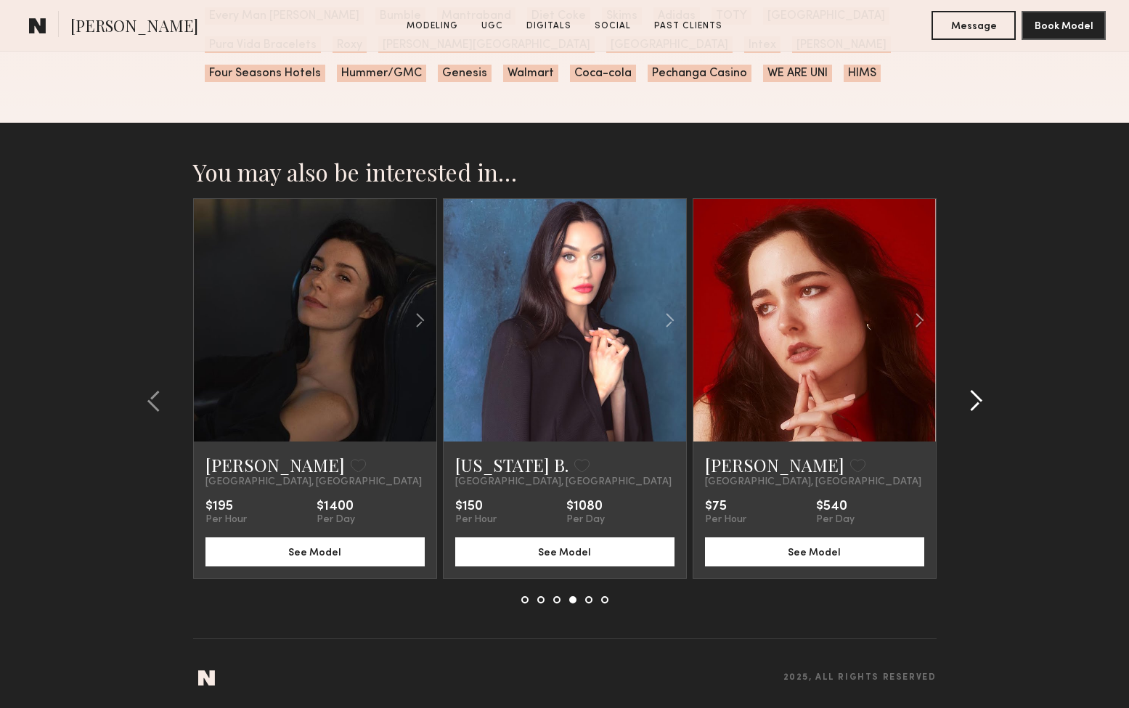
click at [970, 395] on common-icon at bounding box center [976, 400] width 15 height 23
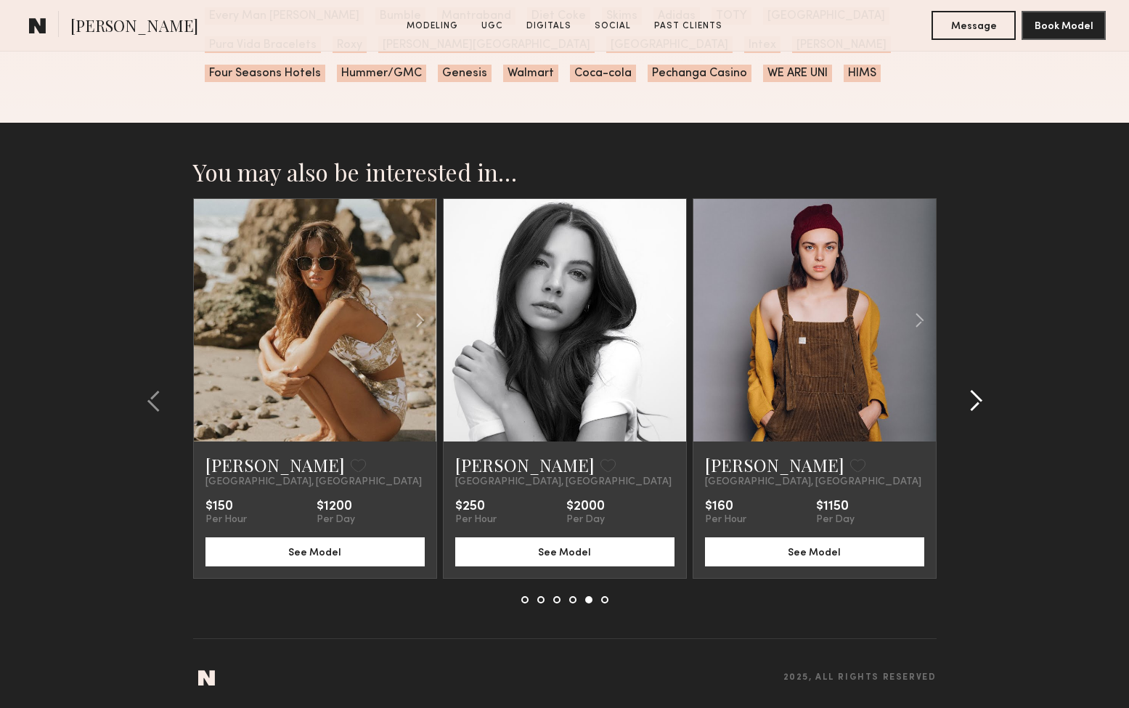
click at [970, 395] on common-icon at bounding box center [976, 400] width 15 height 23
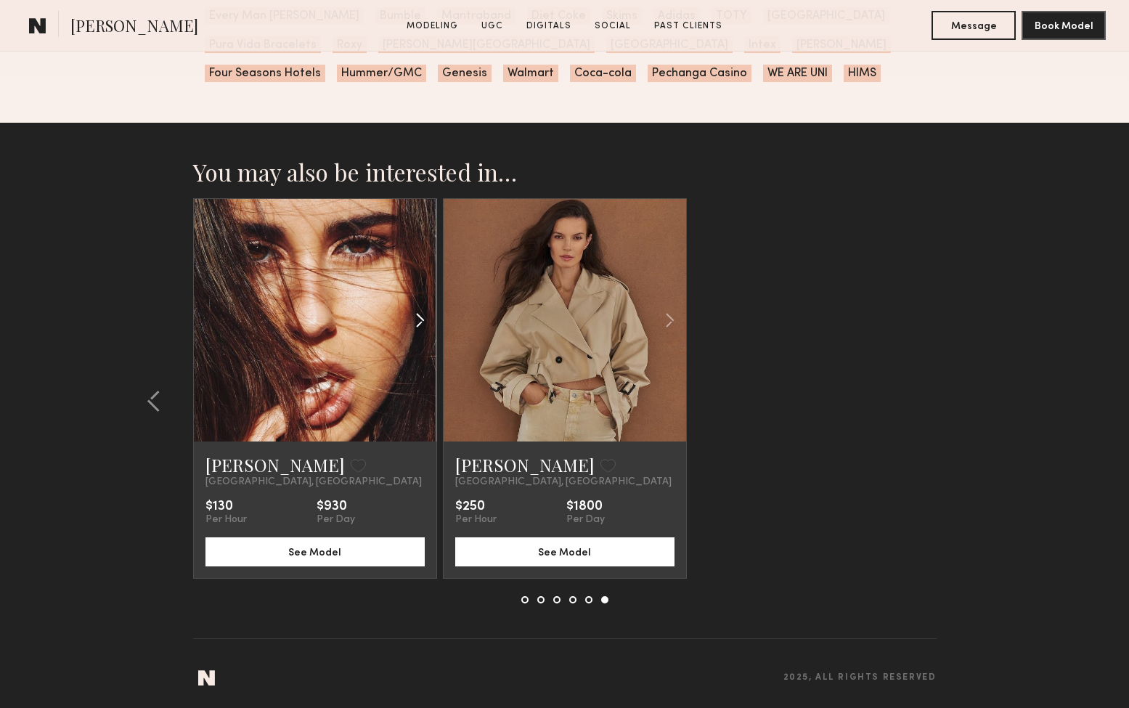
click at [421, 315] on common-icon at bounding box center [419, 320] width 21 height 28
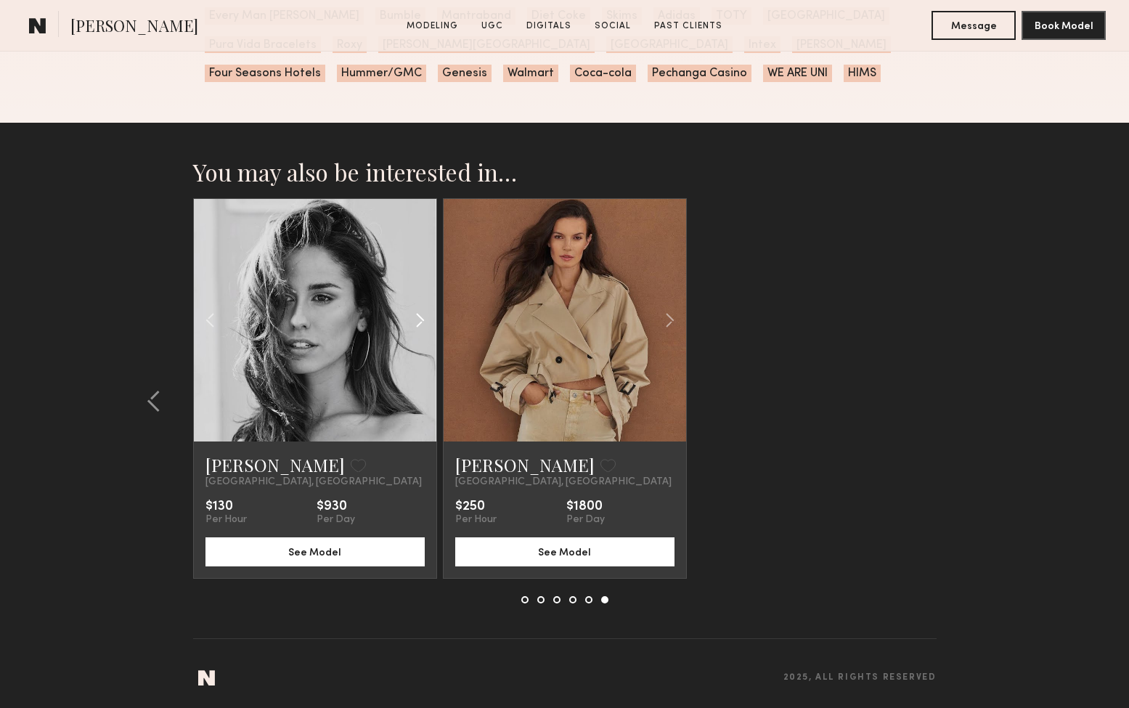
click at [421, 315] on common-icon at bounding box center [419, 320] width 21 height 28
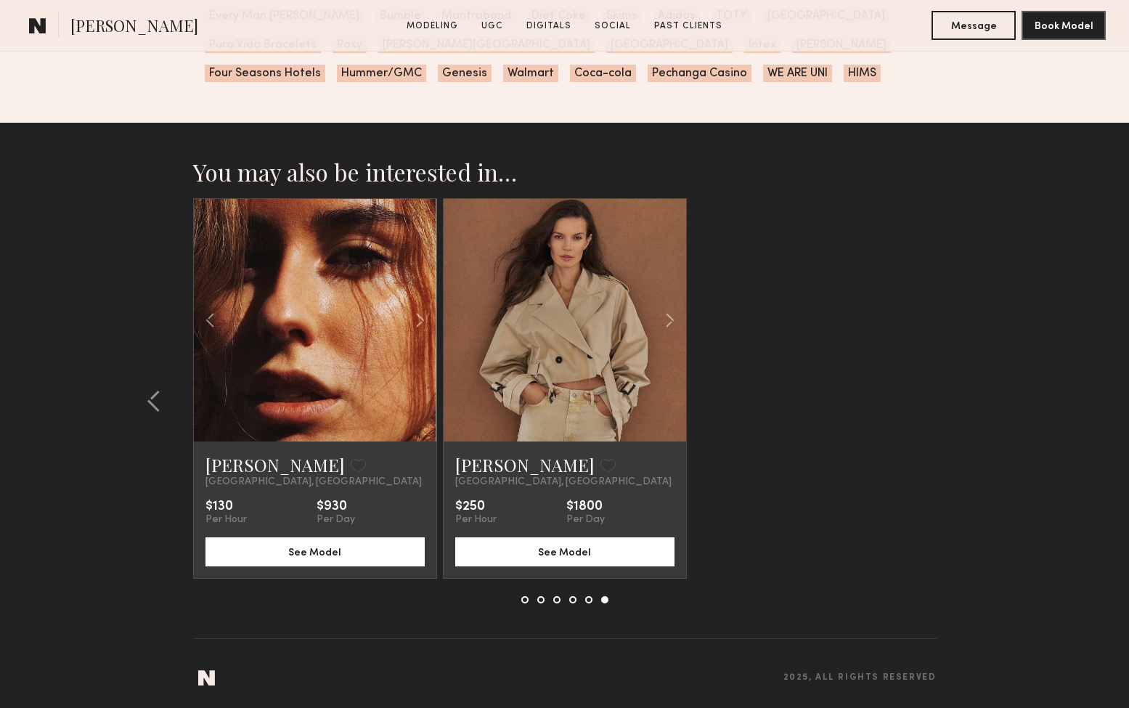
click at [296, 272] on link at bounding box center [315, 320] width 83 height 242
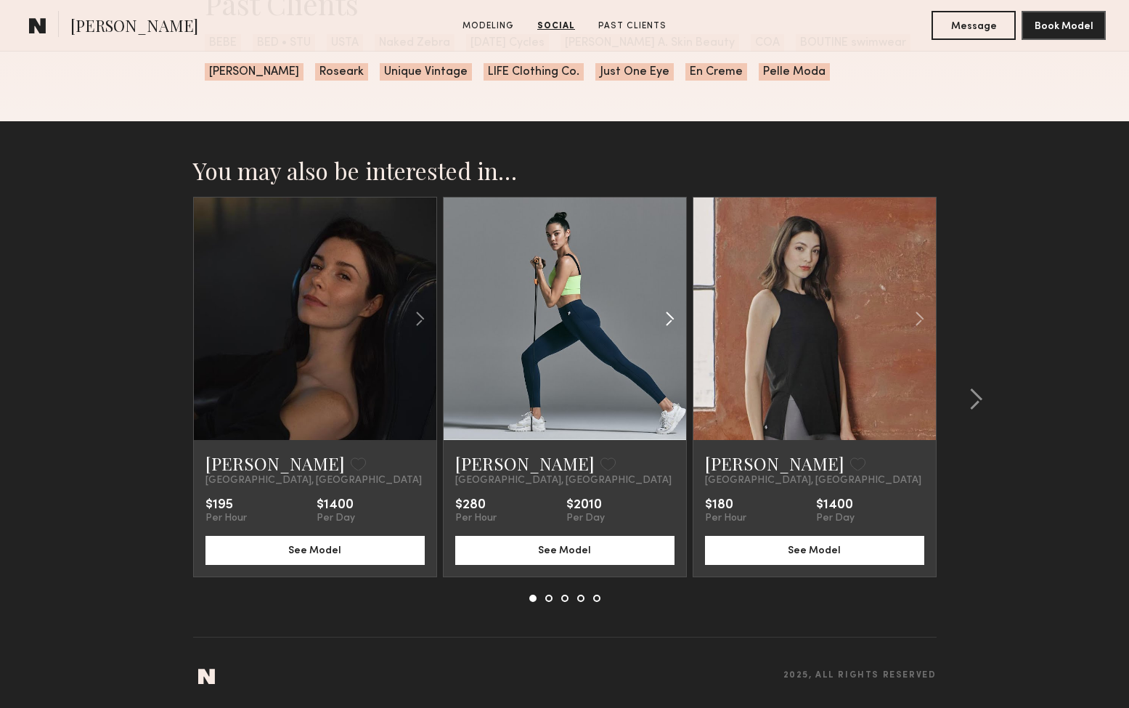
scroll to position [2185, 0]
click at [920, 312] on common-icon at bounding box center [919, 320] width 21 height 28
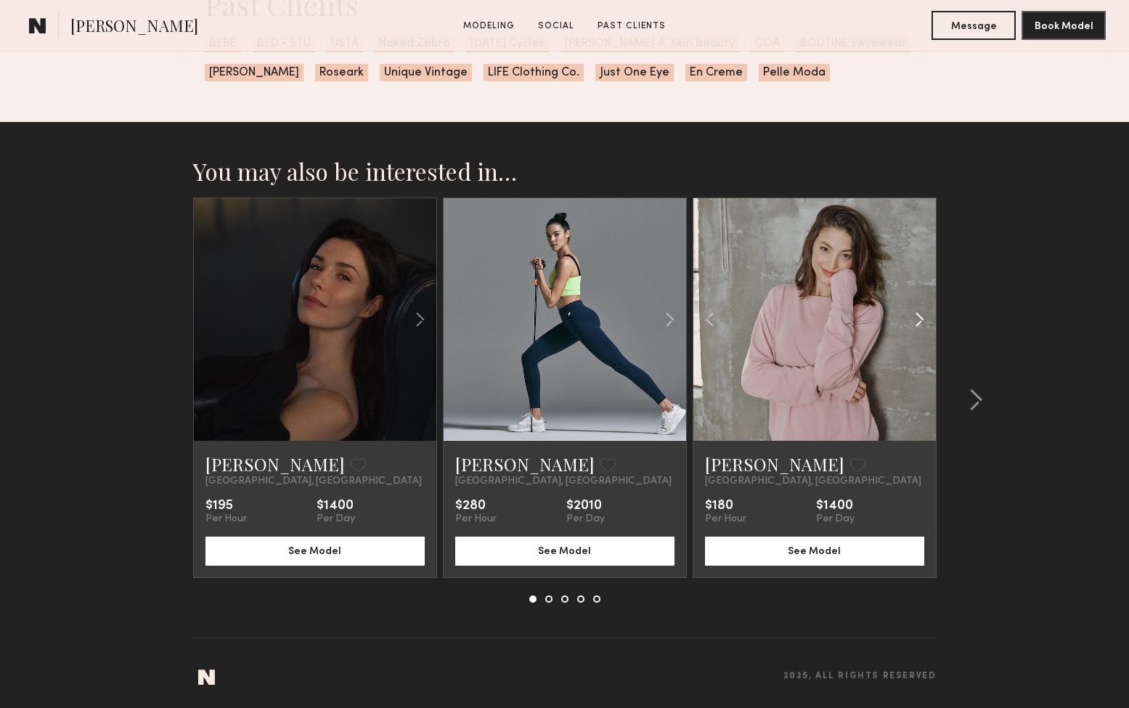
click at [921, 312] on common-icon at bounding box center [919, 320] width 21 height 28
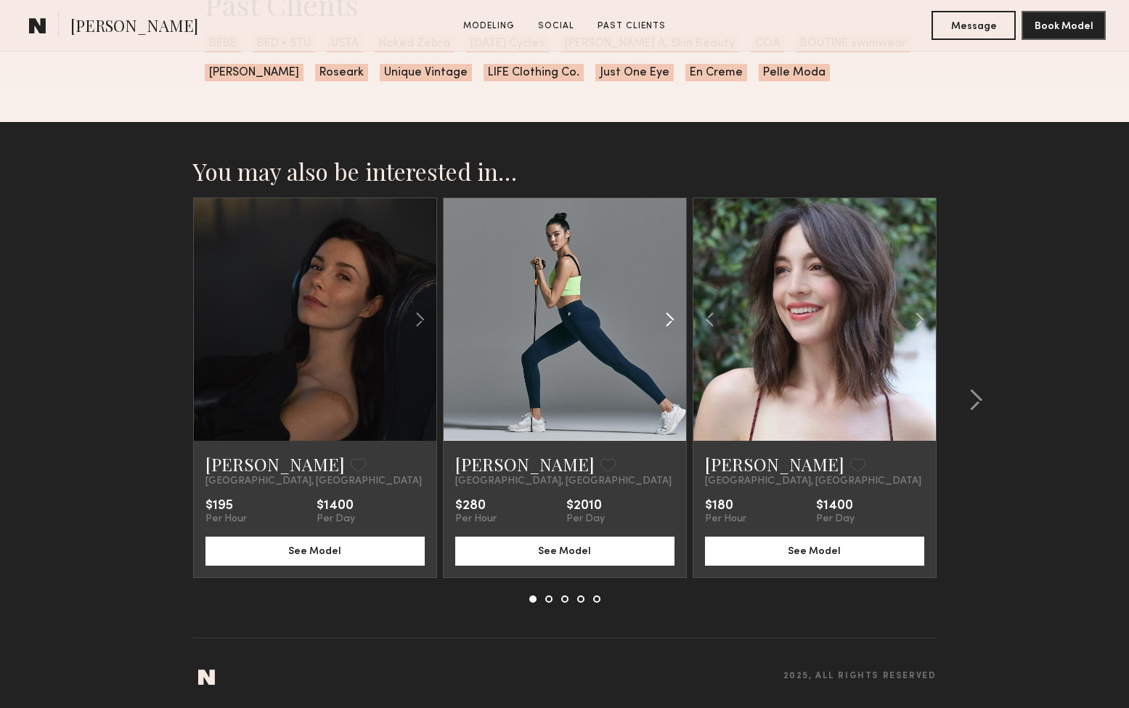
click at [676, 316] on common-icon at bounding box center [669, 320] width 21 height 28
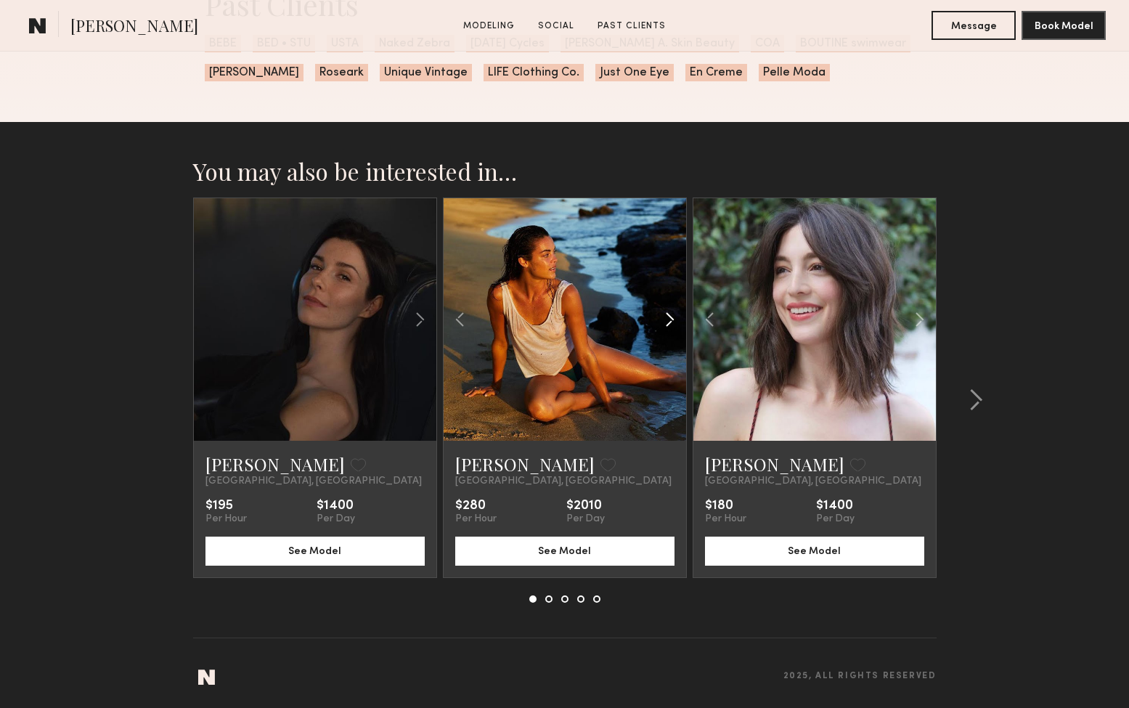
click at [673, 317] on common-icon at bounding box center [669, 320] width 21 height 28
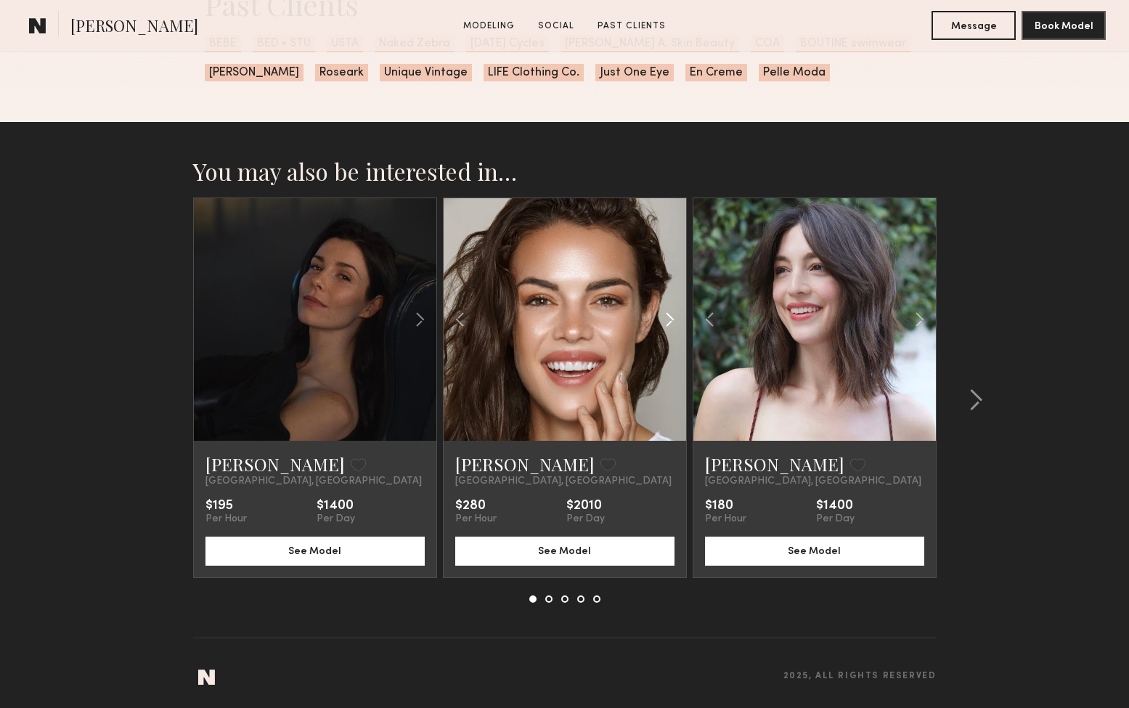
click at [673, 317] on common-icon at bounding box center [669, 320] width 21 height 28
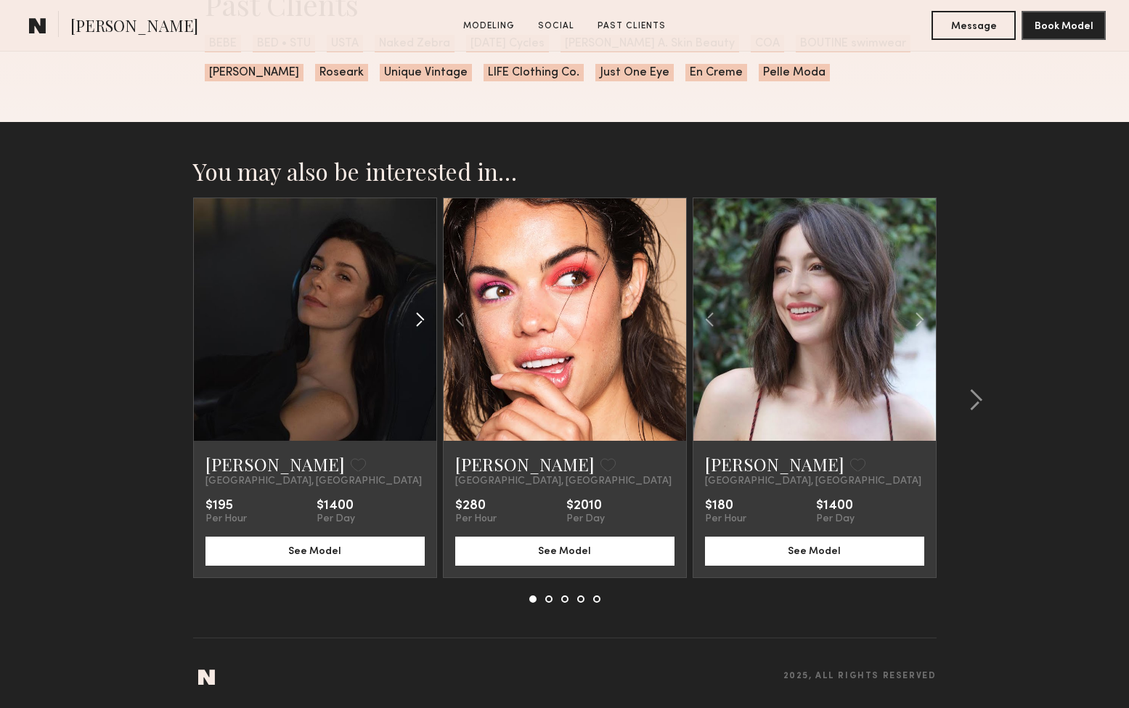
click at [420, 316] on common-icon at bounding box center [419, 320] width 21 height 28
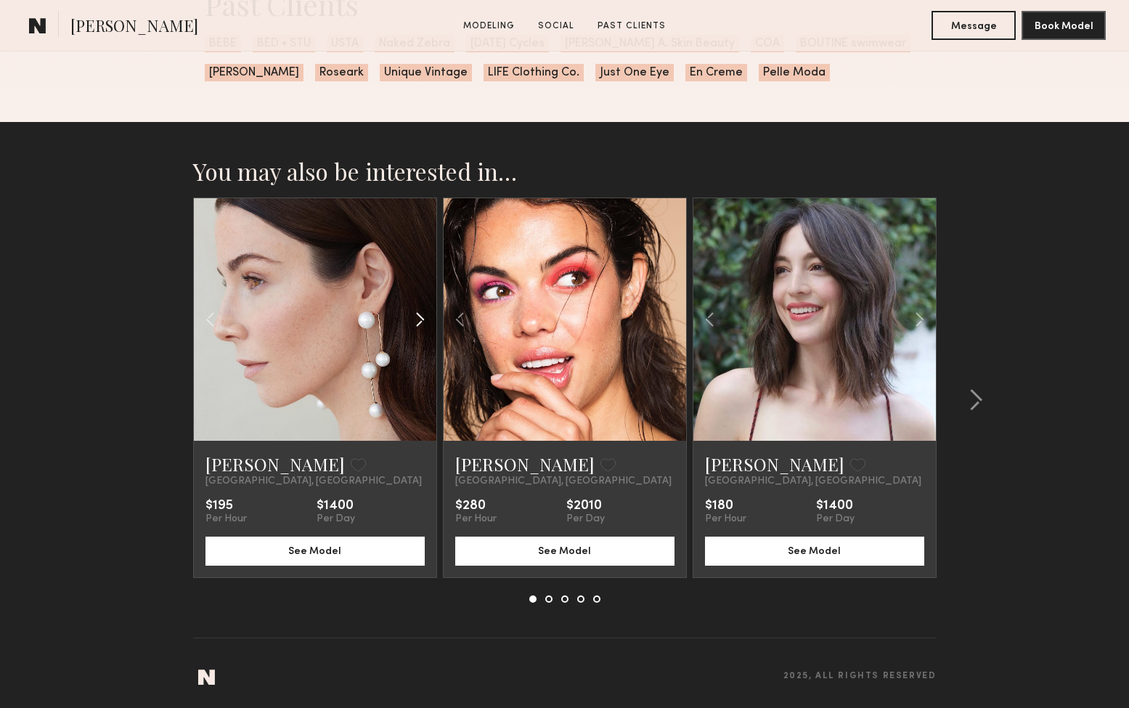
click at [420, 316] on common-icon at bounding box center [419, 320] width 21 height 28
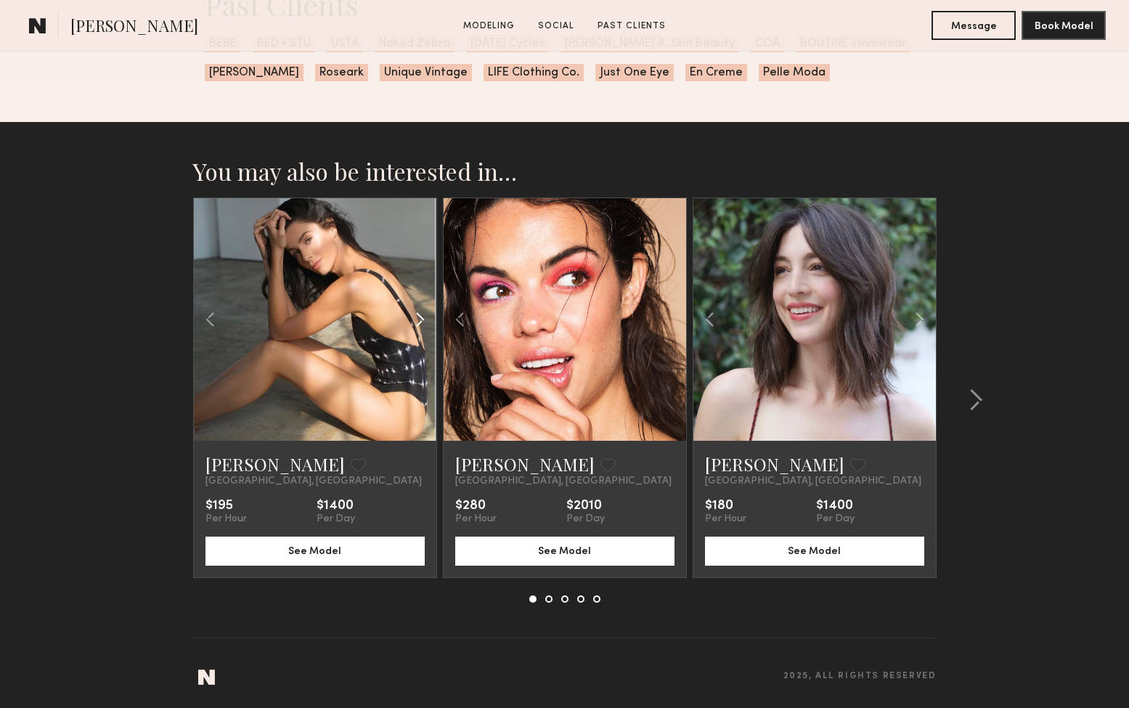
click at [420, 316] on common-icon at bounding box center [419, 320] width 21 height 28
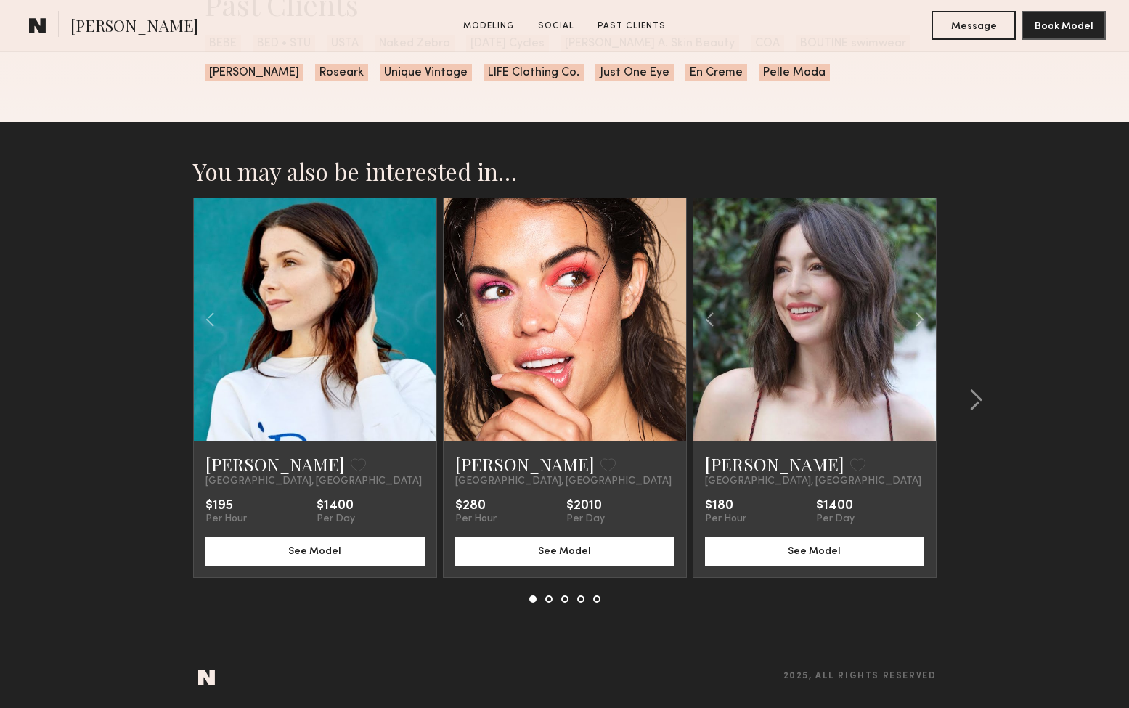
click at [420, 316] on div at bounding box center [315, 319] width 242 height 242
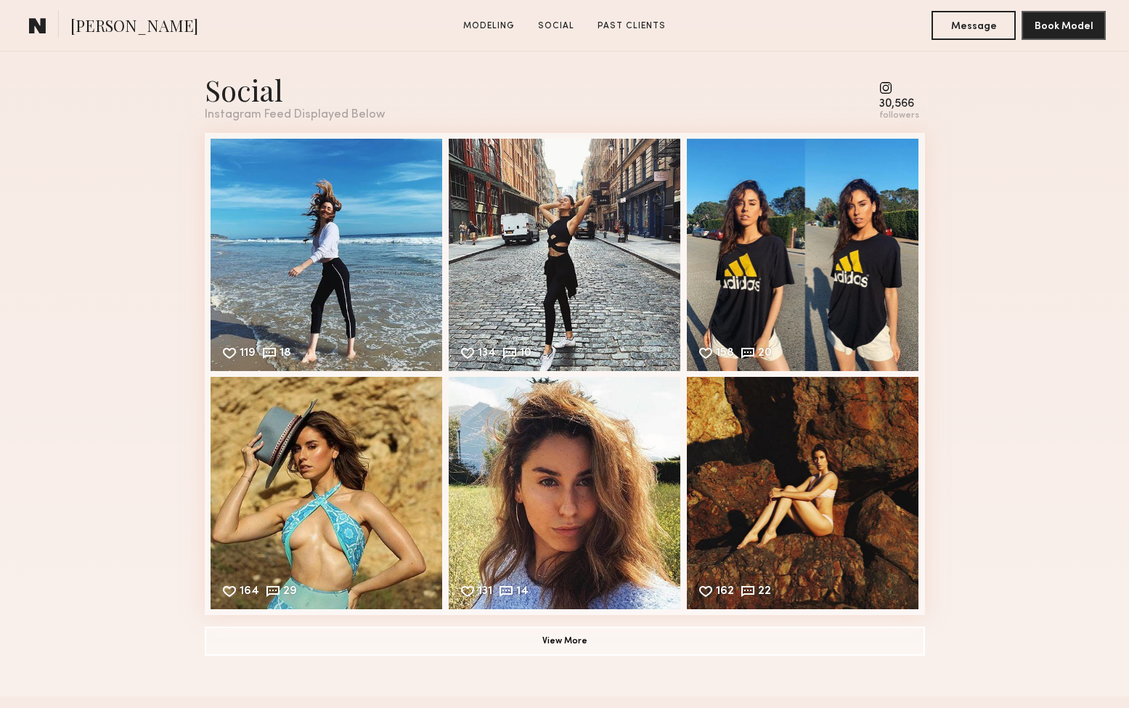
scroll to position [735, 0]
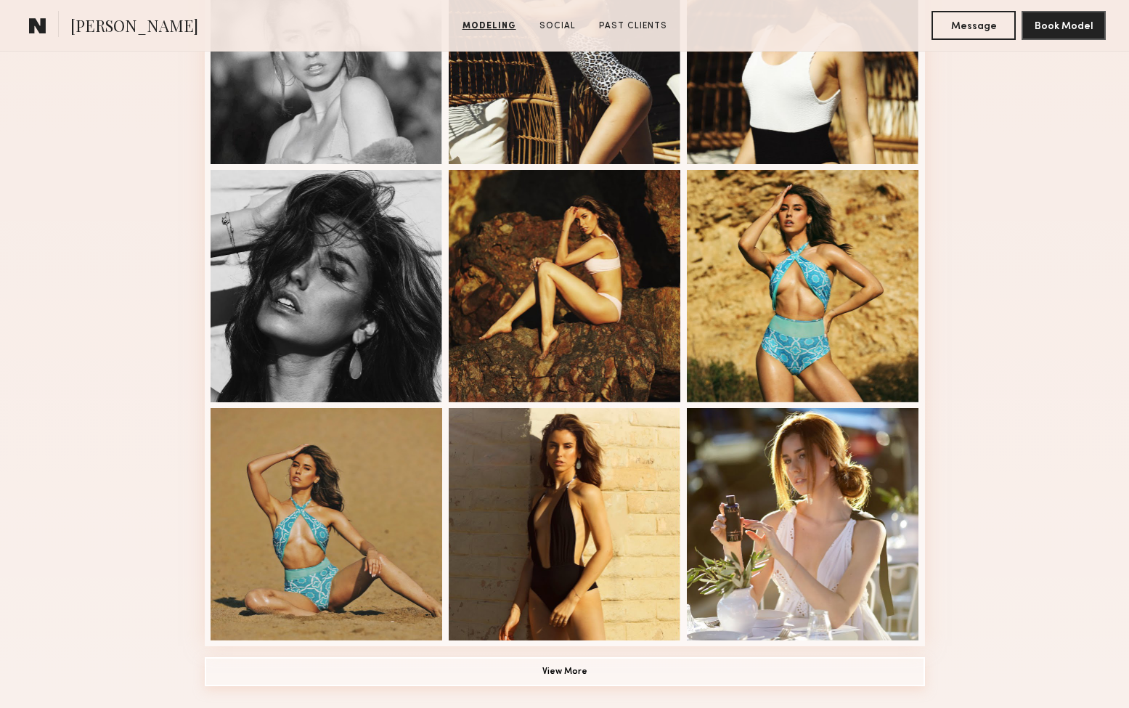
click at [592, 662] on button "View More" at bounding box center [565, 671] width 720 height 29
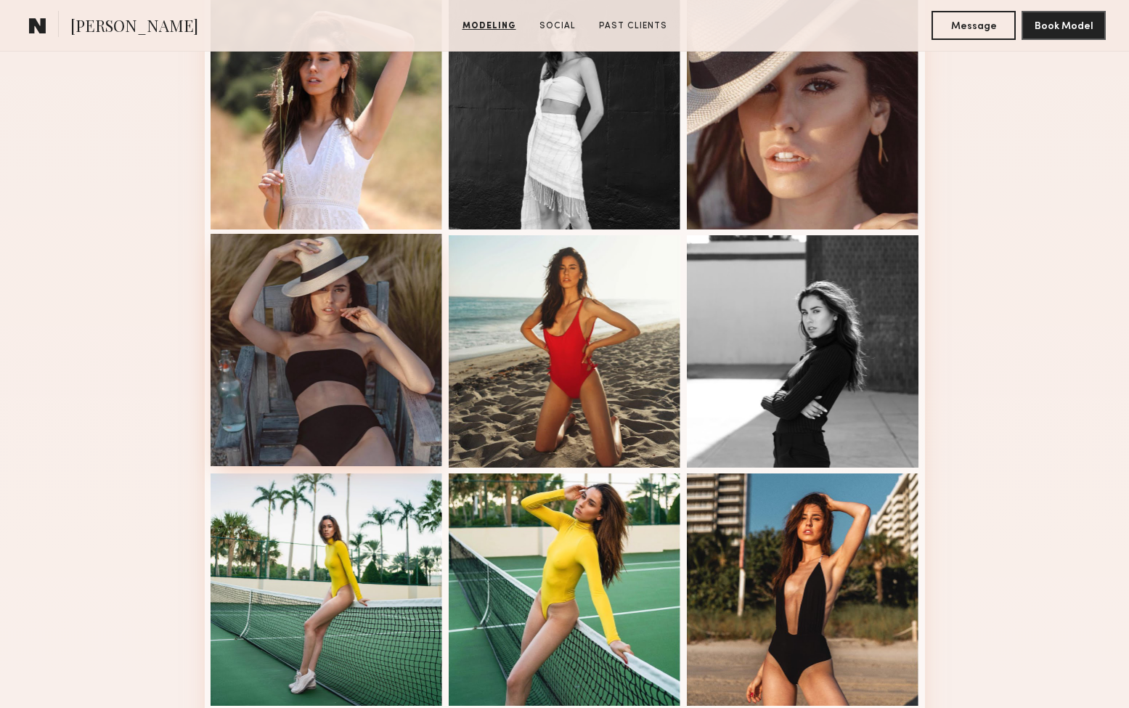
scroll to position [1324, 0]
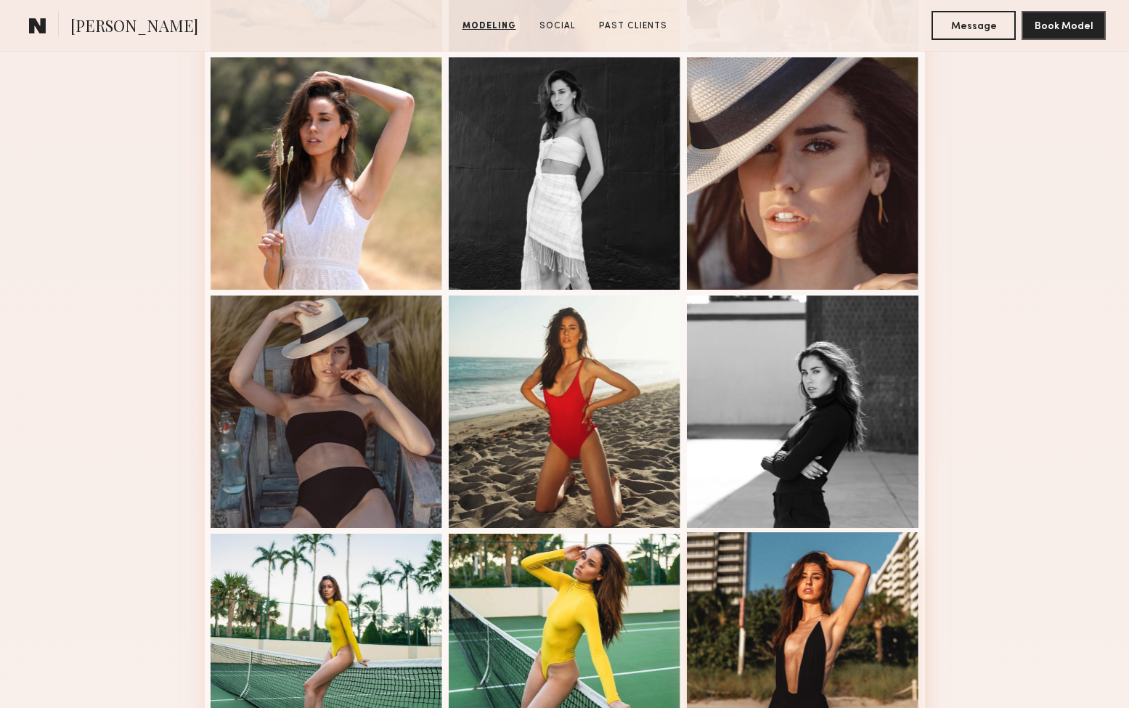
click at [811, 587] on div at bounding box center [803, 648] width 232 height 232
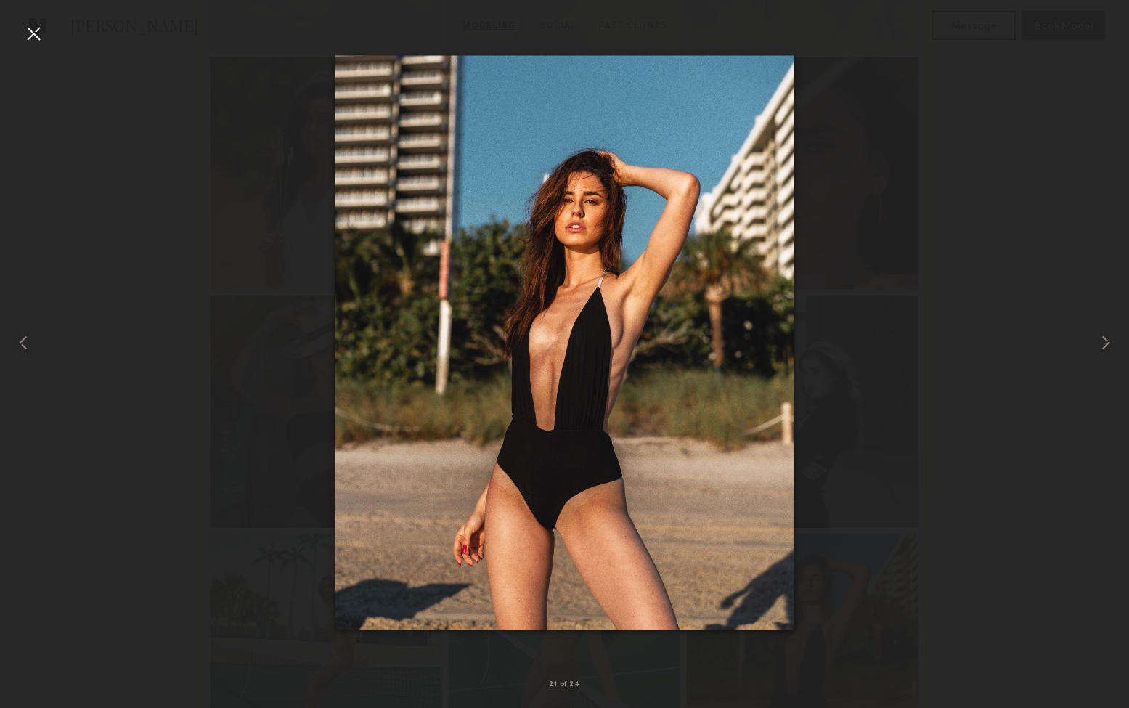
click at [30, 40] on div at bounding box center [33, 33] width 23 height 23
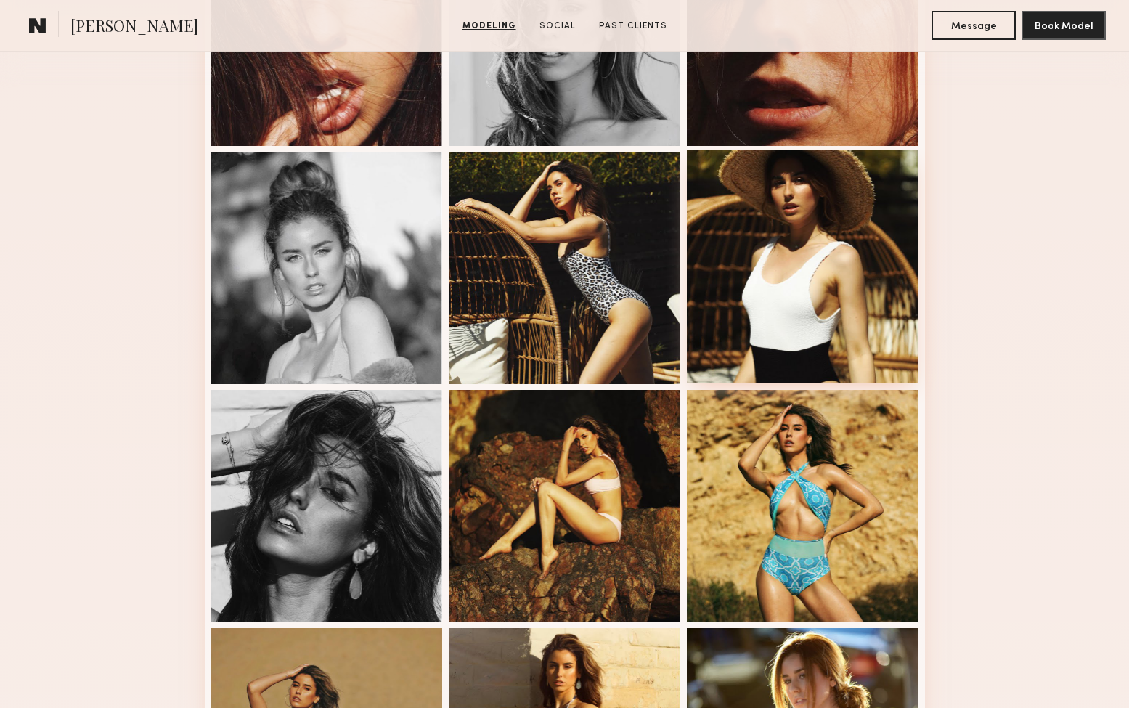
scroll to position [315, 0]
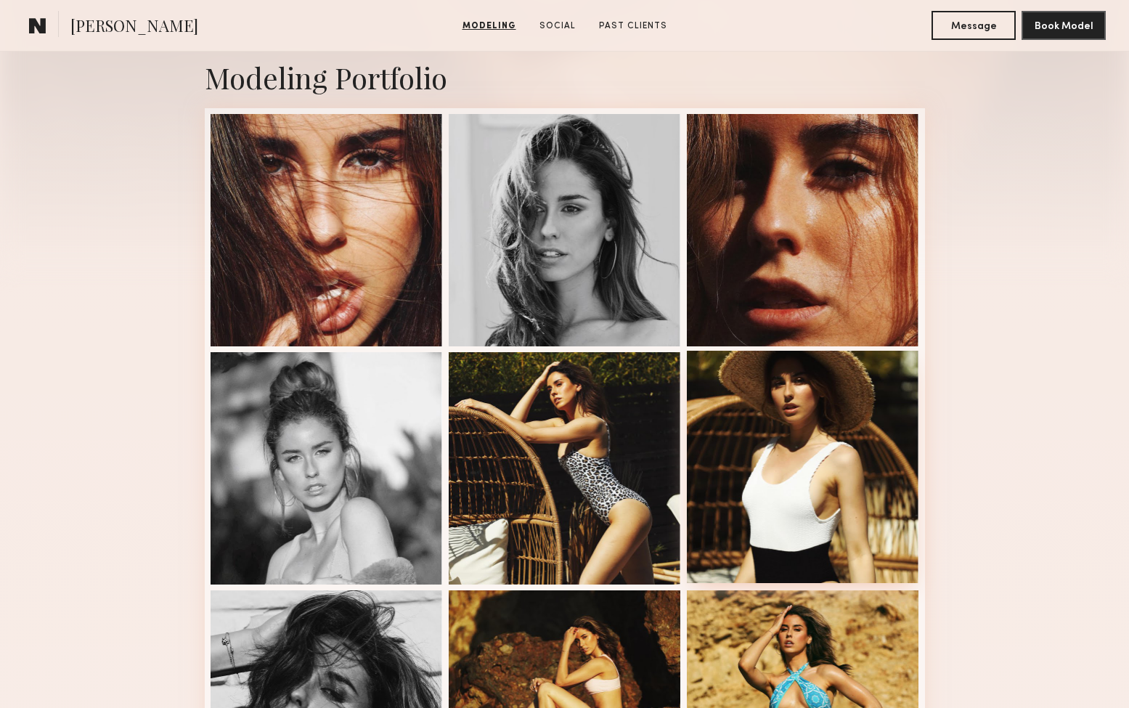
click at [822, 440] on div at bounding box center [803, 467] width 232 height 232
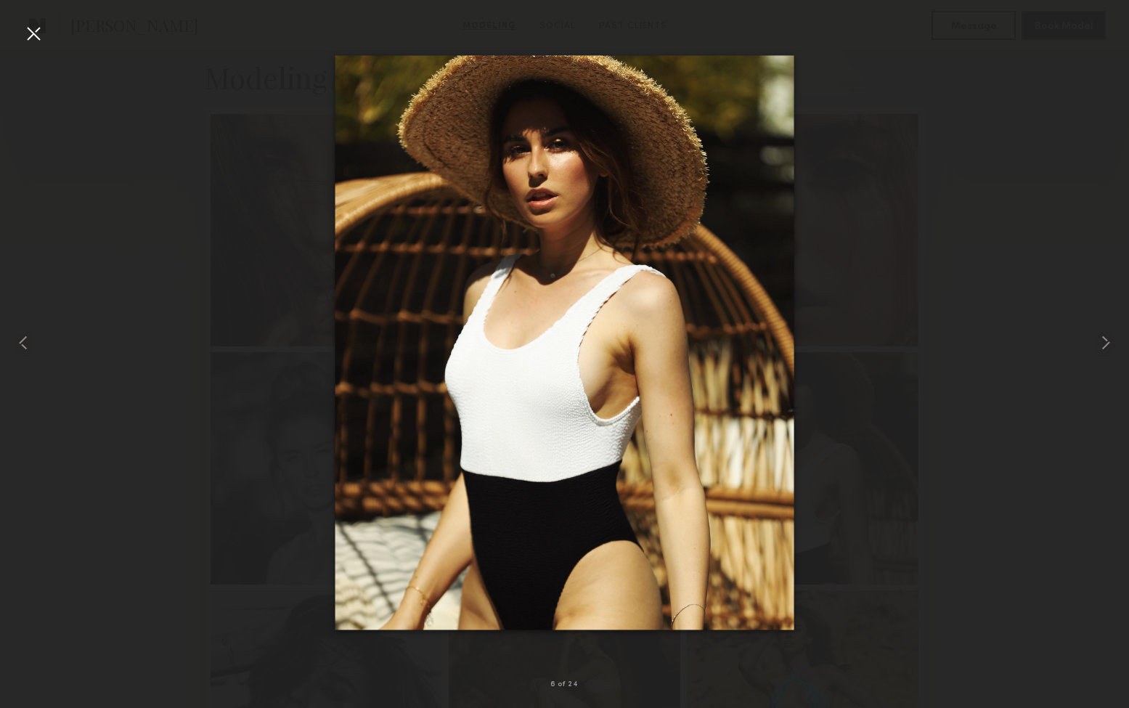
click at [38, 38] on div at bounding box center [33, 33] width 23 height 23
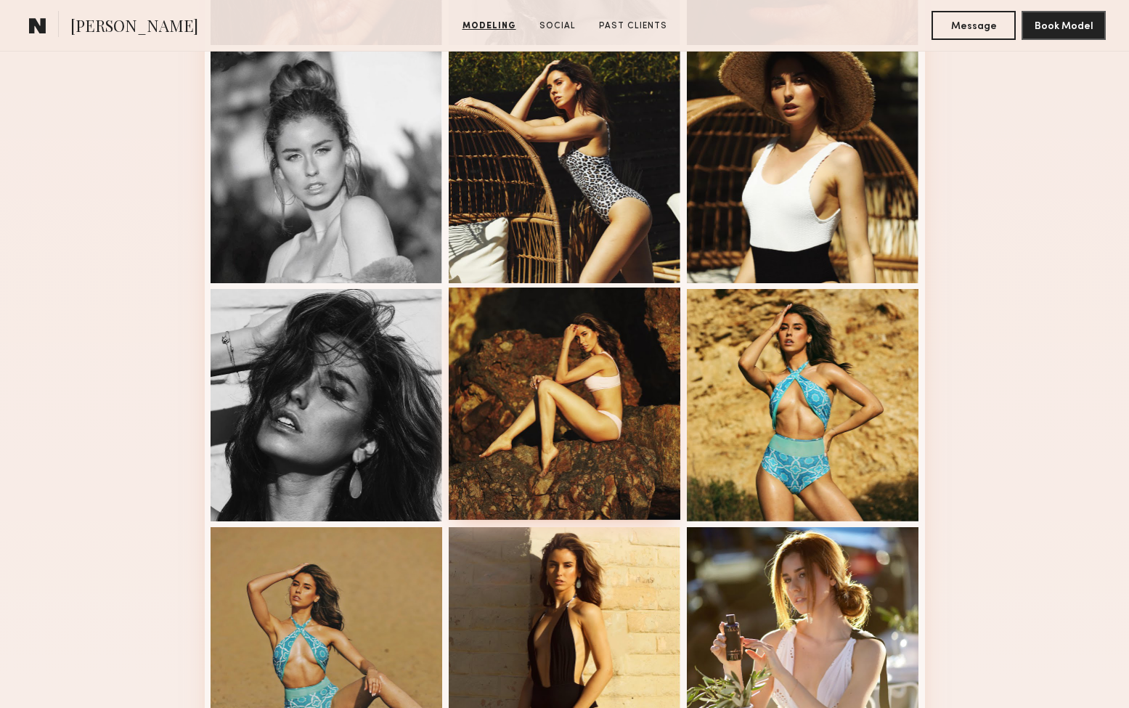
scroll to position [731, 0]
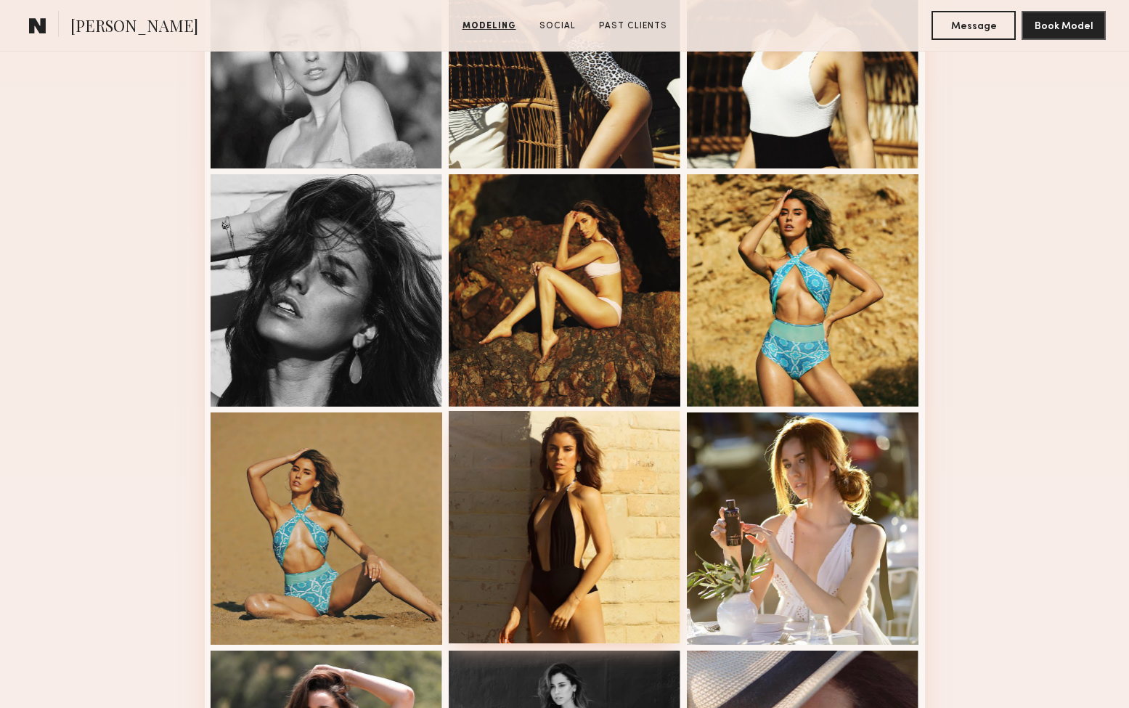
click at [579, 510] on div at bounding box center [565, 527] width 232 height 232
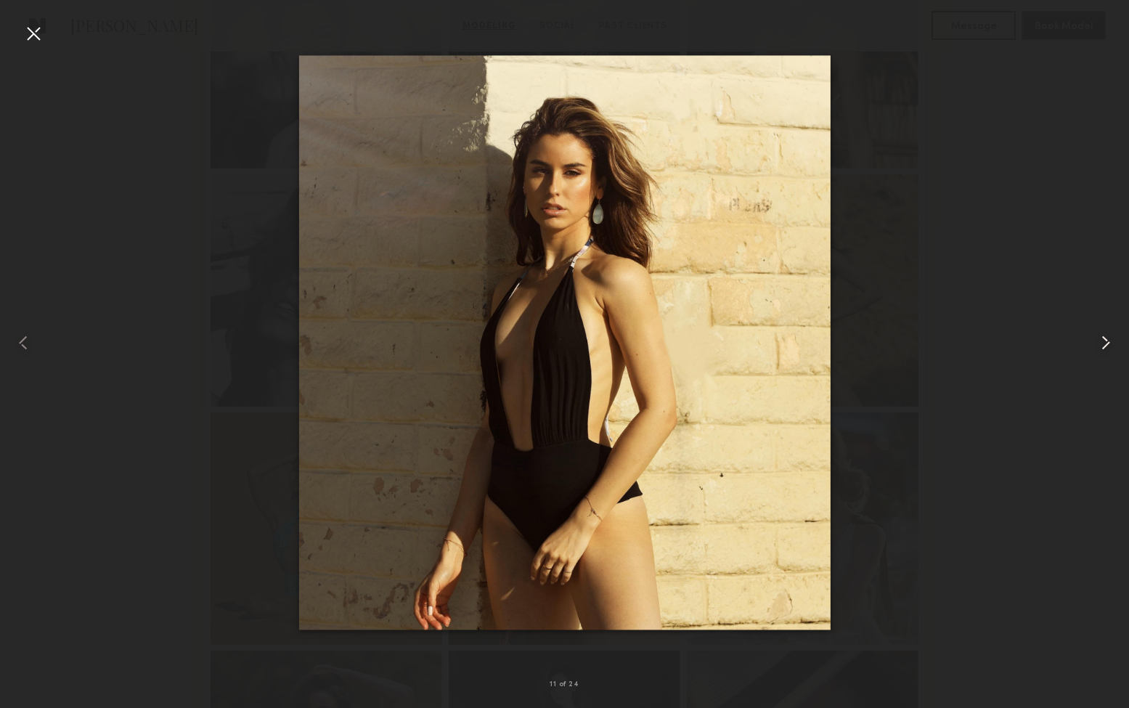
click at [1108, 345] on common-icon at bounding box center [1105, 342] width 23 height 23
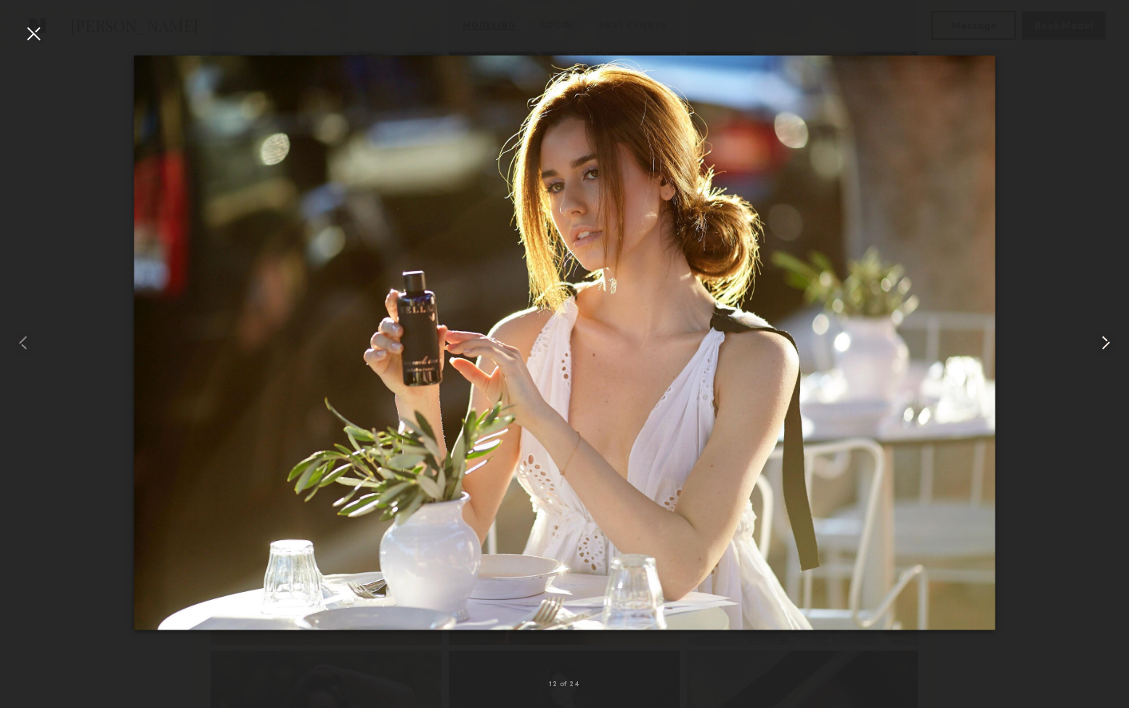
click at [1108, 345] on common-icon at bounding box center [1105, 342] width 23 height 23
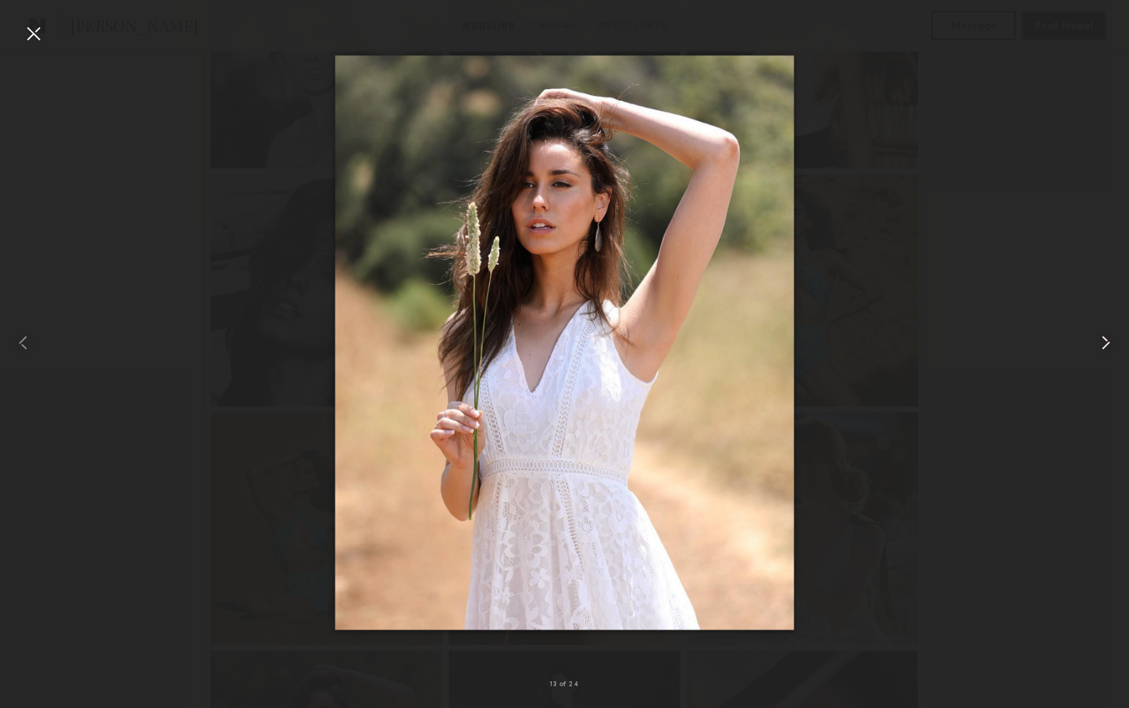
click at [1108, 345] on common-icon at bounding box center [1105, 342] width 23 height 23
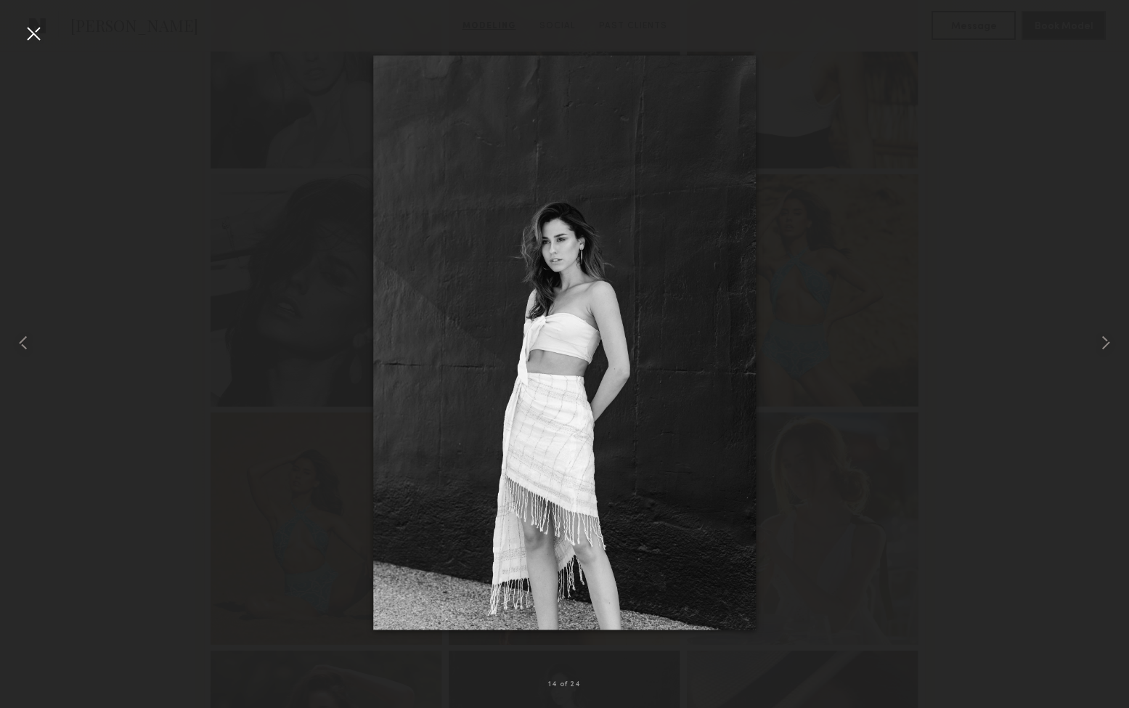
click at [37, 36] on div at bounding box center [33, 33] width 23 height 23
